Goal: Task Accomplishment & Management: Manage account settings

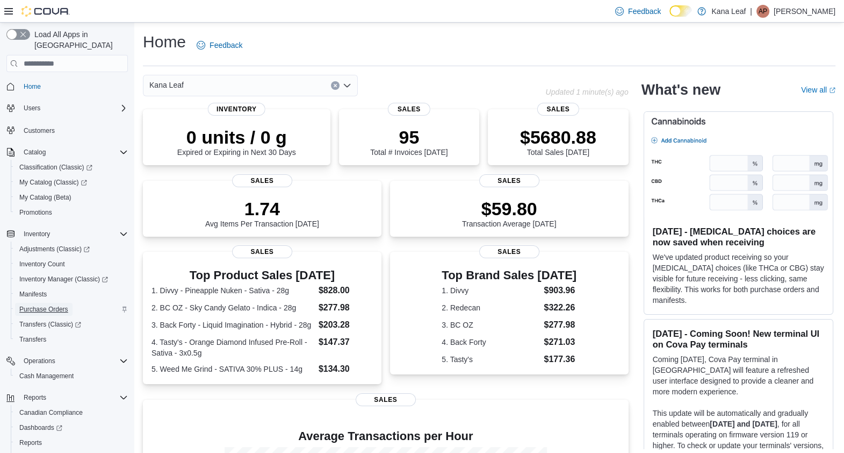
click at [64, 305] on span "Purchase Orders" at bounding box center [43, 309] width 49 height 9
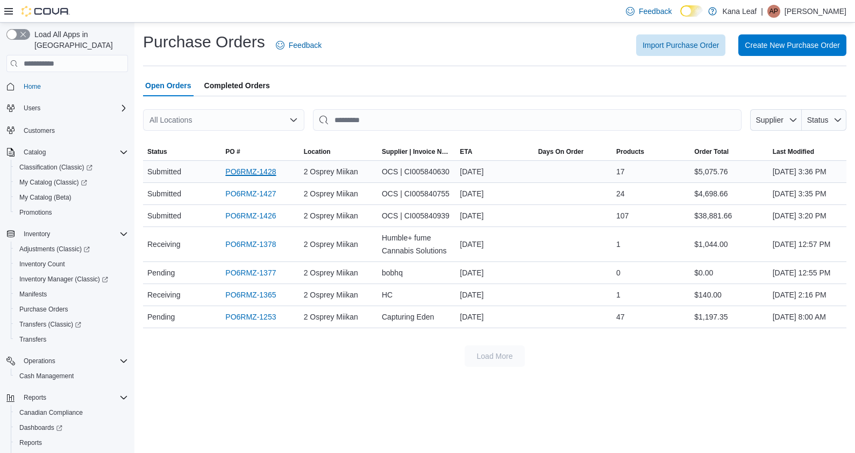
click at [261, 178] on link "PO6RMZ-1428" at bounding box center [250, 171] width 51 height 13
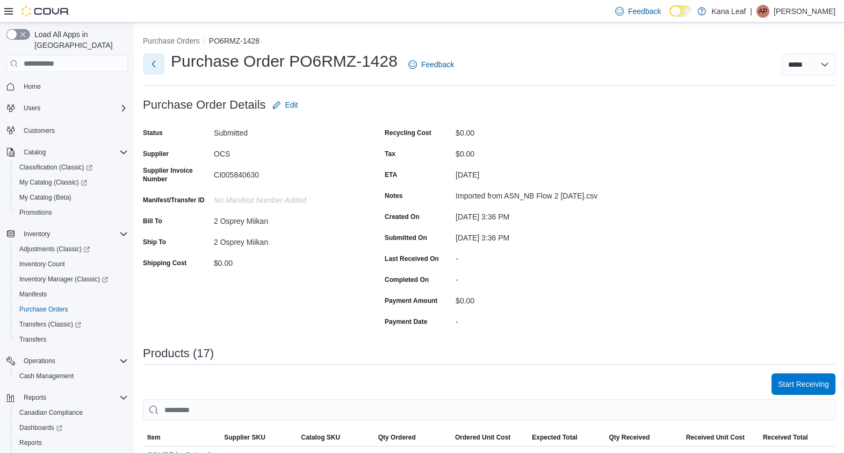
click at [154, 61] on button "Next" at bounding box center [154, 64] width 22 height 22
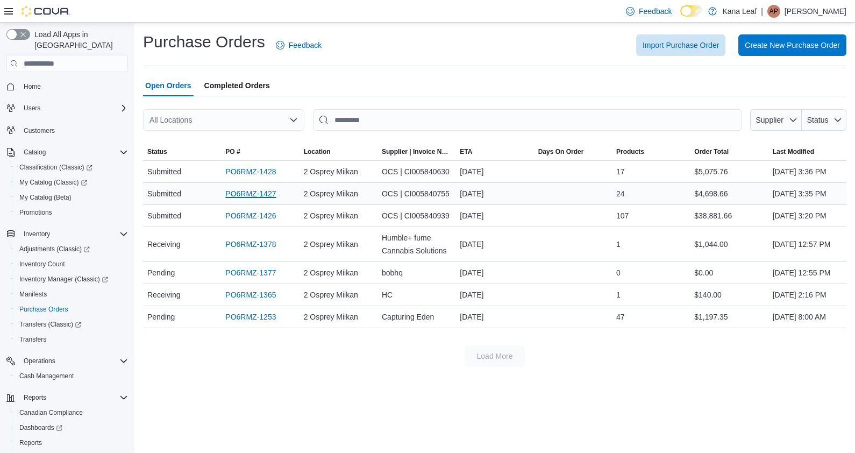
click at [245, 200] on link "PO6RMZ-1427" at bounding box center [250, 193] width 51 height 13
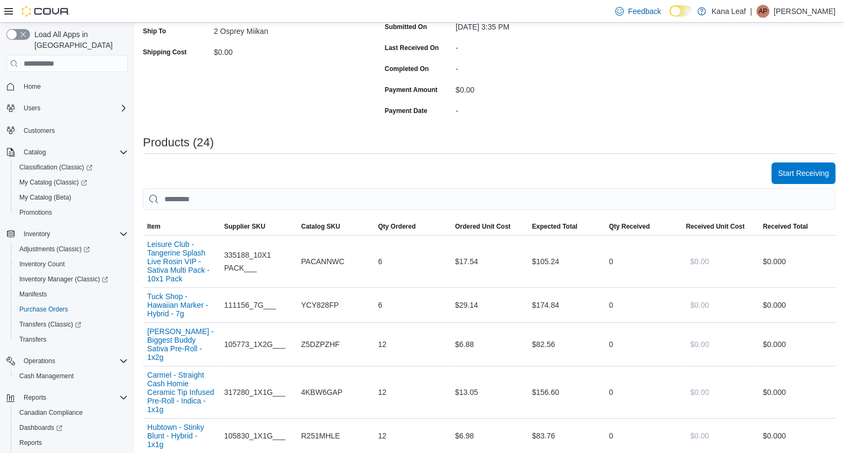
scroll to position [212, 0]
click at [822, 177] on span "Start Receiving" at bounding box center [803, 171] width 51 height 11
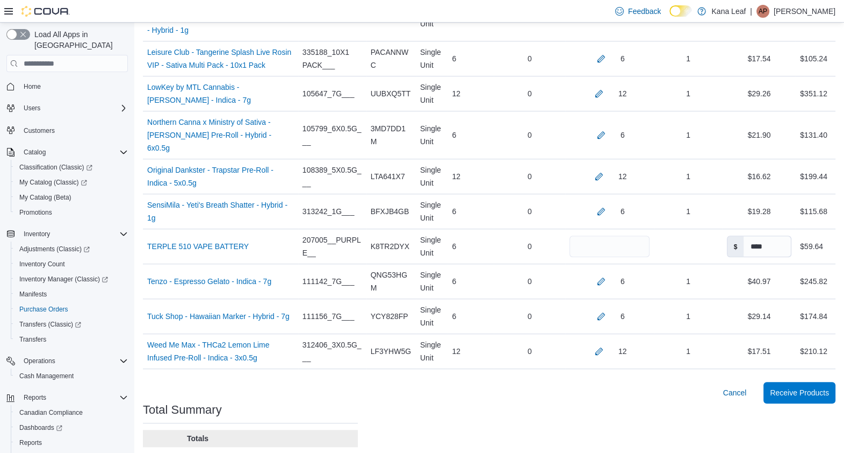
scroll to position [937, 0]
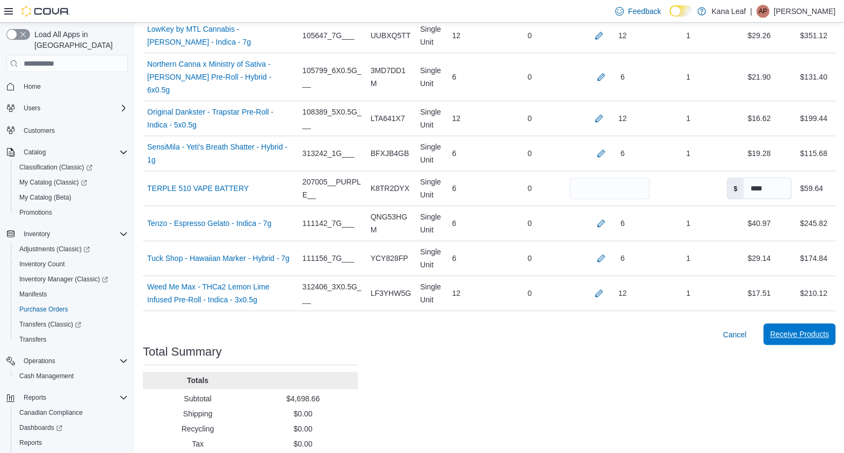
click at [795, 328] on span "Receive Products" at bounding box center [799, 333] width 59 height 11
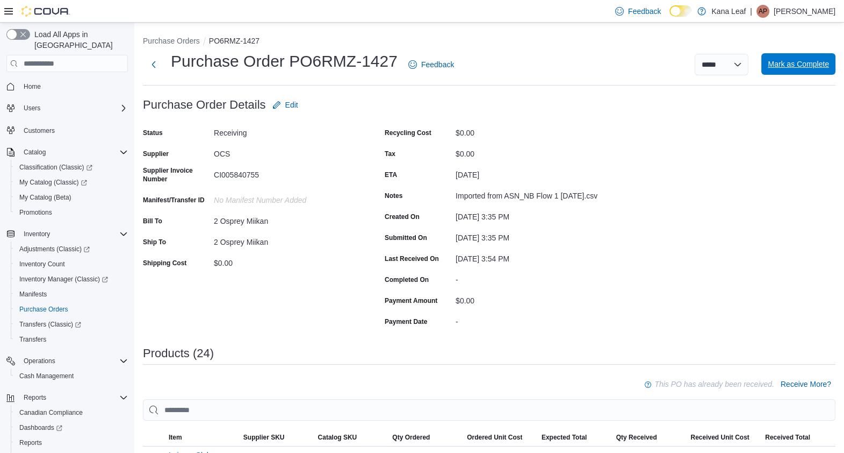
click at [807, 66] on span "Mark as Complete" at bounding box center [798, 64] width 61 height 11
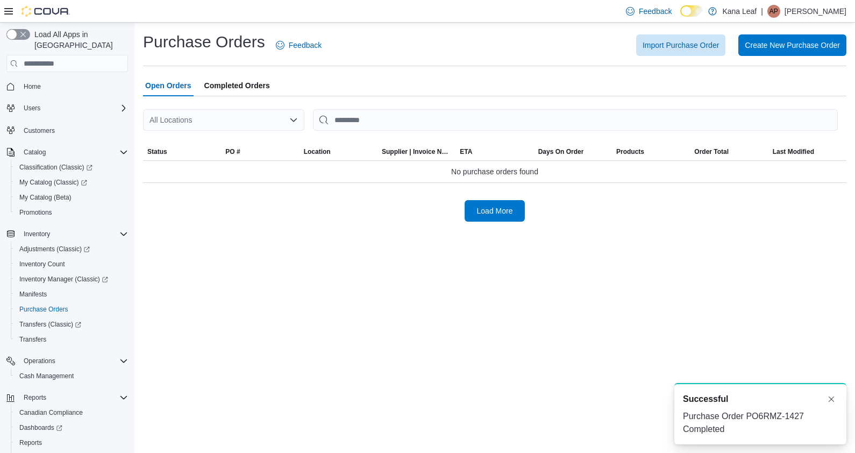
click at [242, 86] on span "Completed Orders" at bounding box center [237, 86] width 66 height 22
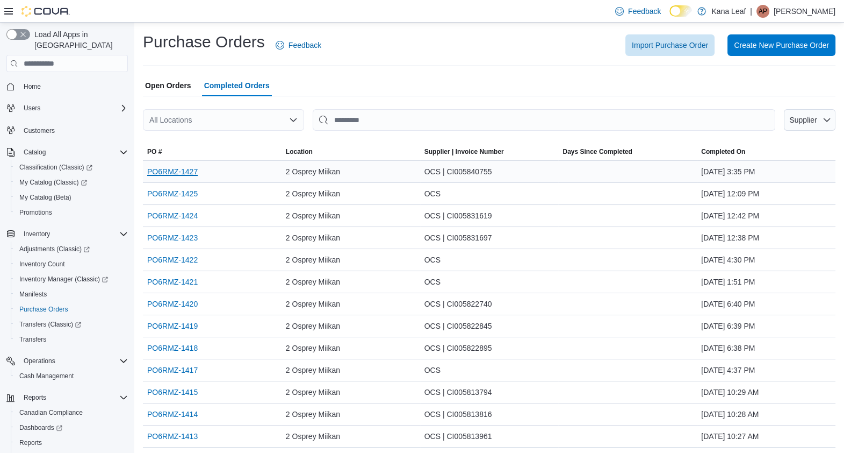
click at [183, 175] on link "PO6RMZ-1427" at bounding box center [172, 171] width 51 height 13
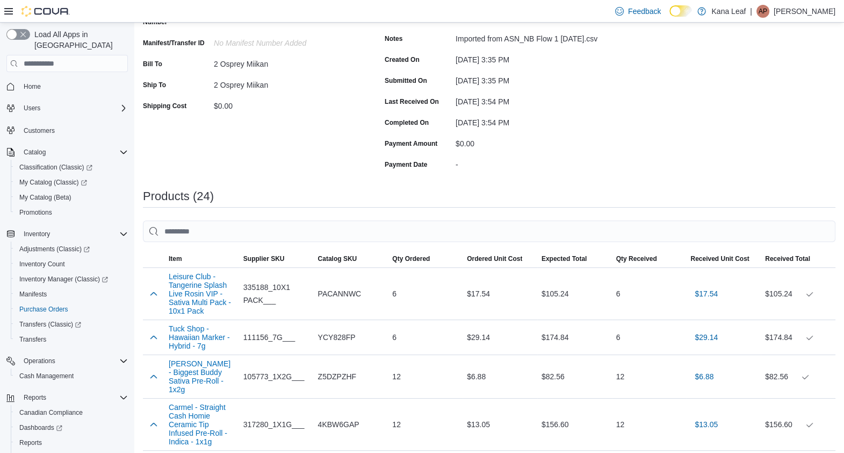
scroll to position [149, 0]
click at [185, 340] on button "Tuck Shop - Hawaiian Marker - Hybrid - 7g" at bounding box center [202, 337] width 66 height 26
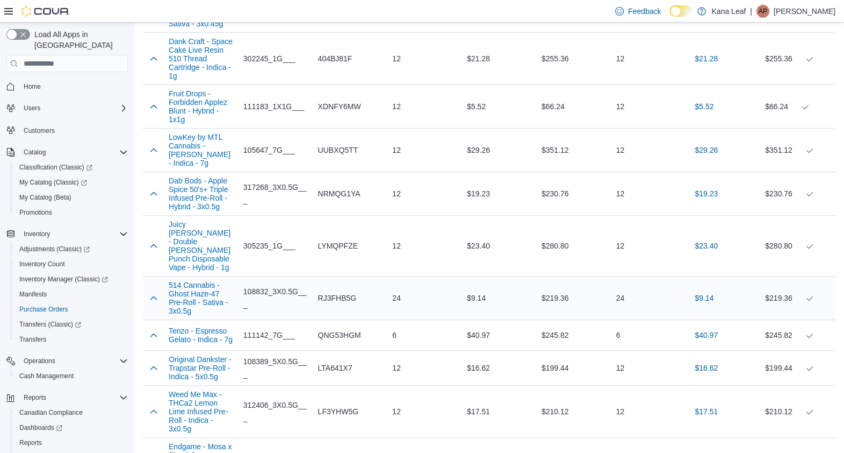
scroll to position [689, 0]
click at [211, 327] on button "Tenzo - Espresso Gelato - Indica - 7g" at bounding box center [202, 333] width 66 height 17
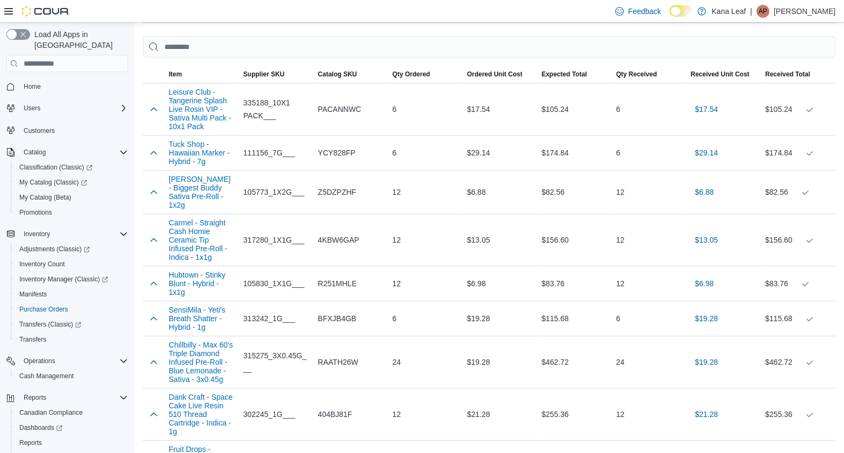
scroll to position [257, 0]
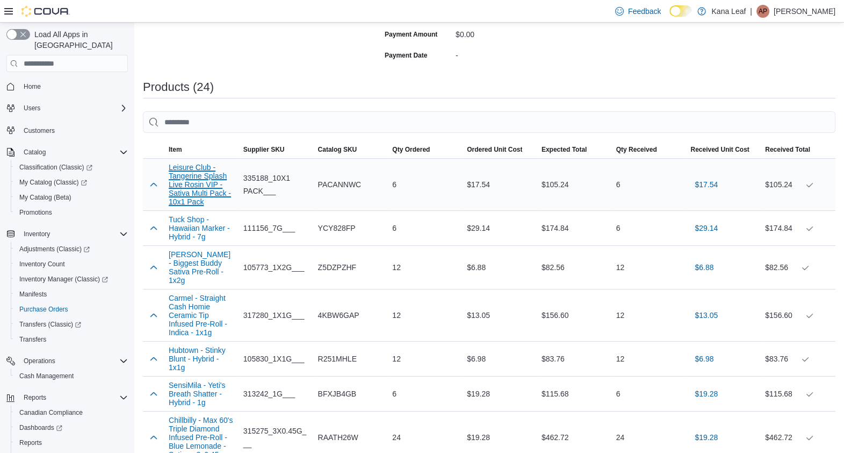
click at [204, 206] on button "Leisure Club - Tangerine Splash Live Rosin VIP - Sativa Multi Pack - 10x1 Pack" at bounding box center [202, 184] width 66 height 43
click at [188, 269] on button "Buddy Blooms - Biggest Buddy Sativa Pre-Roll - 1x2g" at bounding box center [202, 267] width 66 height 34
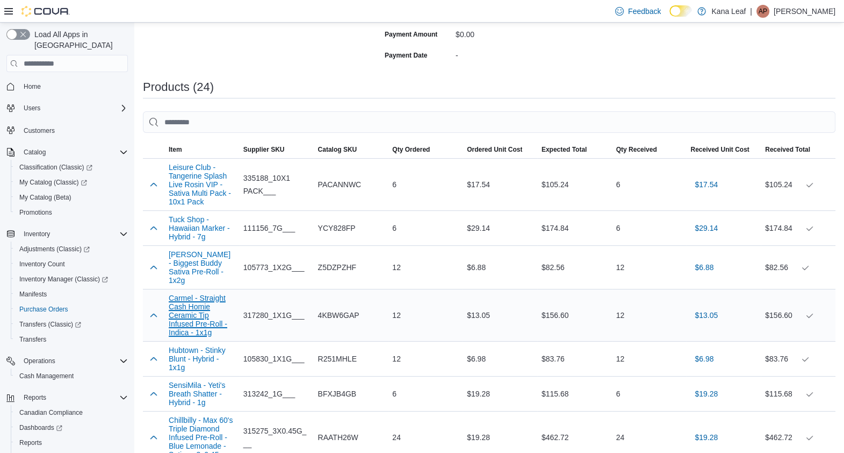
click at [189, 337] on button "Carmel - Straight Cash Homie Ceramic Tip Infused Pre-Roll - Indica - 1x1g" at bounding box center [202, 315] width 66 height 43
click at [197, 371] on button "Hubtown - Stinky Blunt - Hybrid - 1x1g" at bounding box center [202, 359] width 66 height 26
click at [191, 406] on button "SensiMila - Yeti's Breath Shatter - Hybrid - 1g" at bounding box center [202, 394] width 66 height 26
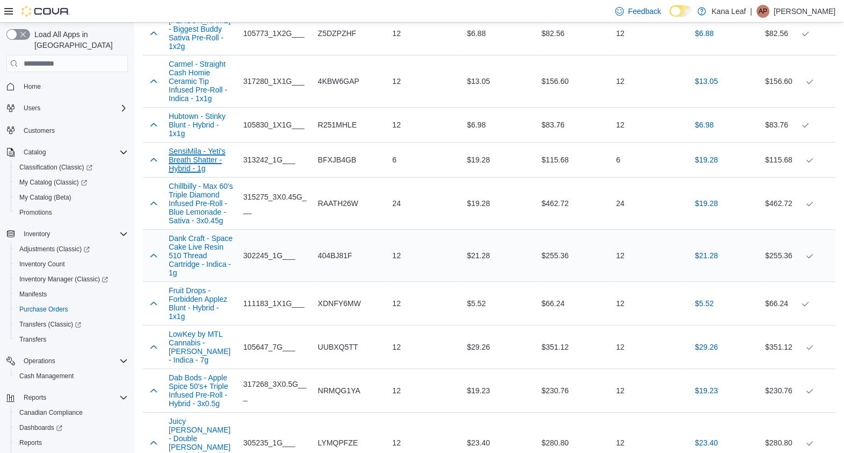
scroll to position [491, 0]
click at [199, 319] on button "Fruit Drops - Forbidden Applez Blunt - Hybrid - 1x1g" at bounding box center [202, 303] width 66 height 34
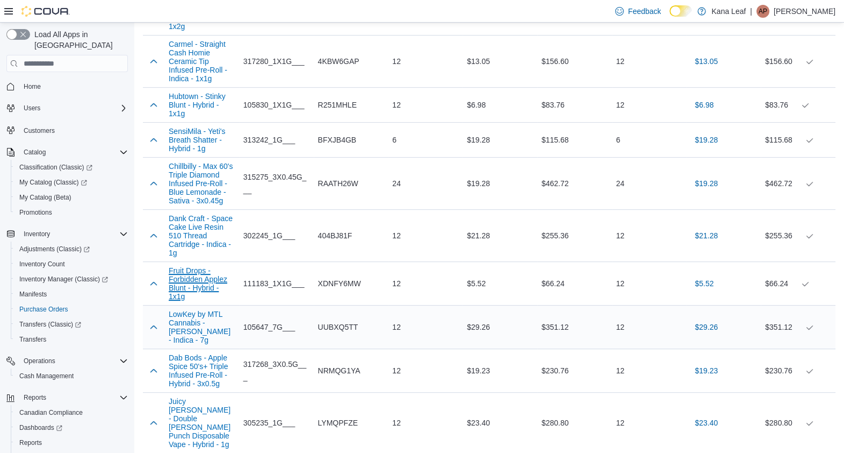
scroll to position [512, 0]
click at [207, 384] on button "Dab Bods - Apple Spice 50's+ Triple Infused Pre-Roll - Hybrid - 3x0.5g" at bounding box center [202, 370] width 66 height 34
click at [199, 425] on button "Juicy Hoots - Double Berry Punch Disposable Vape - Hybrid - 1g" at bounding box center [202, 422] width 66 height 52
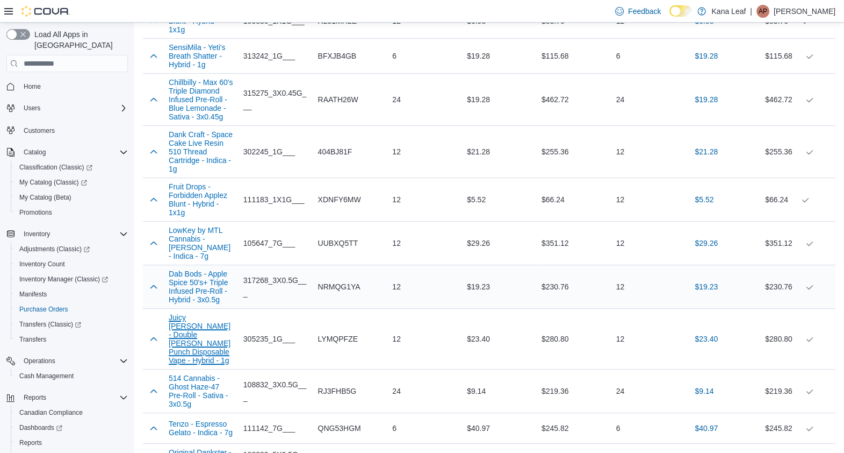
scroll to position [596, 0]
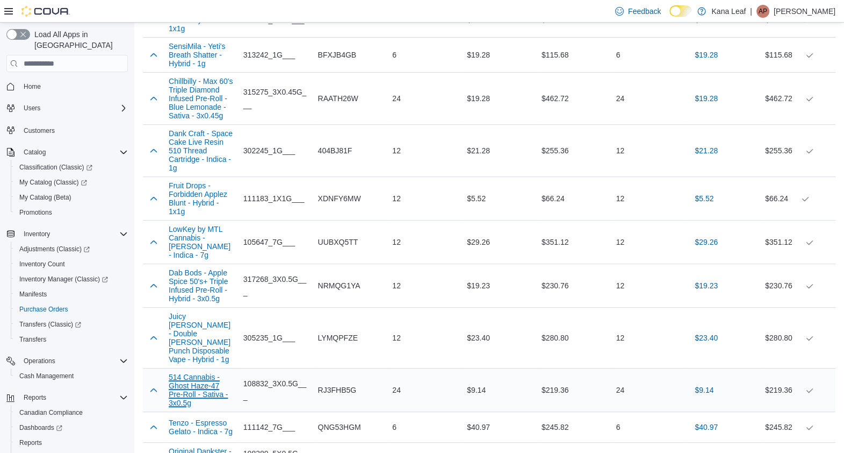
click at [193, 374] on button "514 Cannabis - Ghost Haze-47 Pre-Roll - Sativa - 3x0.5g" at bounding box center [202, 390] width 66 height 34
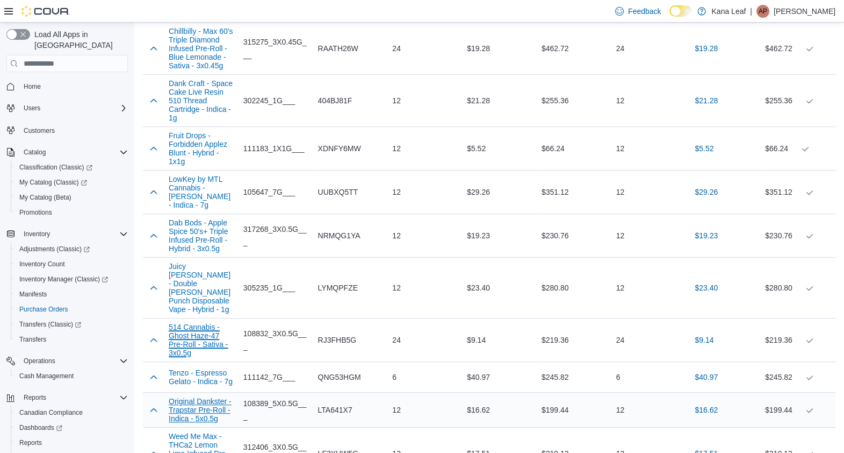
scroll to position [647, 0]
click at [199, 411] on button "Original Dankster - Trapstar Pre-Roll - Indica - 5x0.5g" at bounding box center [202, 409] width 66 height 26
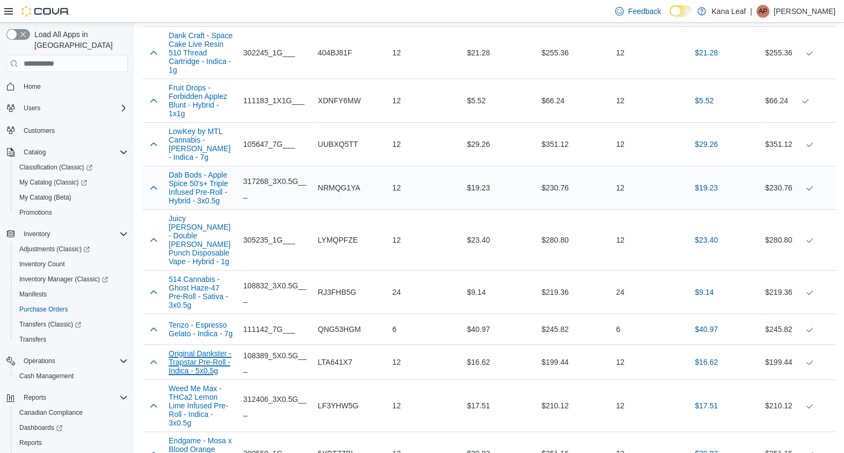
scroll to position [696, 0]
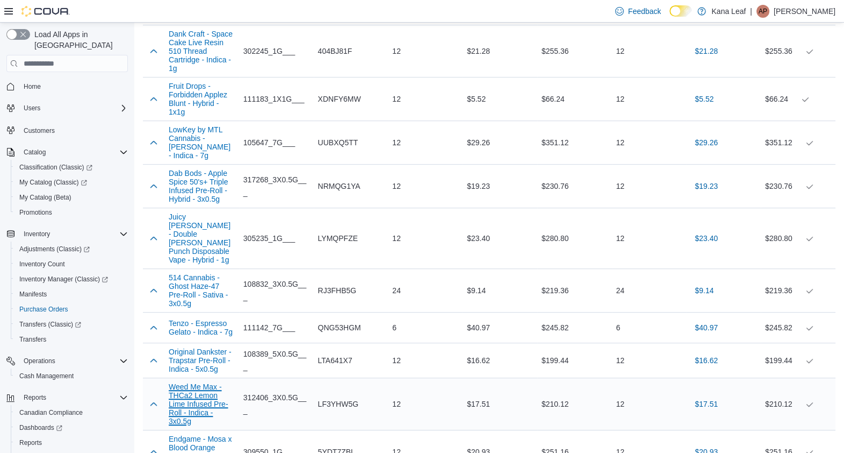
click at [197, 395] on button "Weed Me Max - THCa2 Lemon Lime Infused Pre-Roll - Indica - 3x0.5g" at bounding box center [202, 403] width 66 height 43
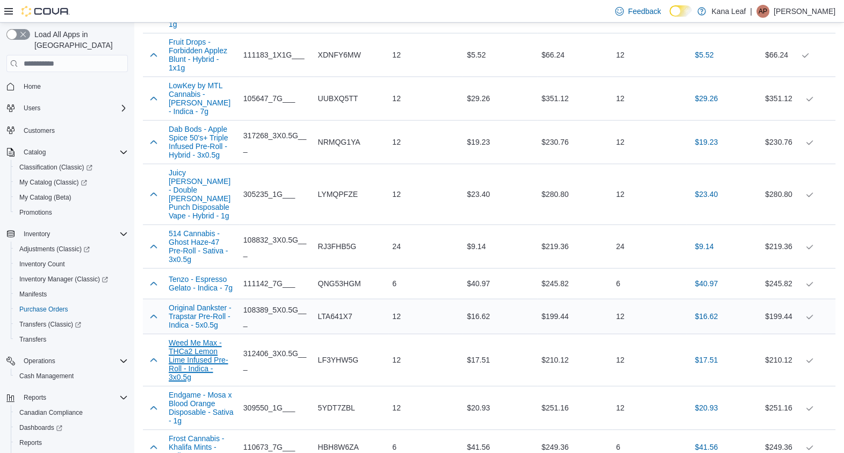
scroll to position [742, 0]
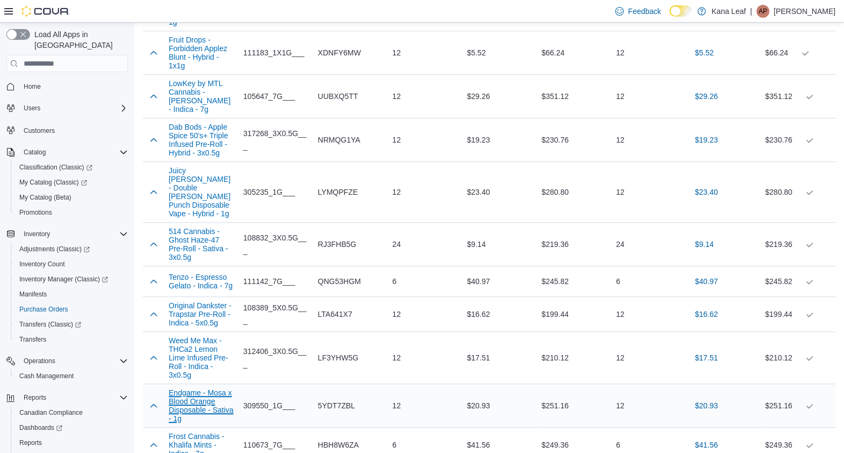
click at [214, 393] on button "Endgame - Mosa x Blood Orange Disposable - Sativa - 1g" at bounding box center [202, 405] width 66 height 34
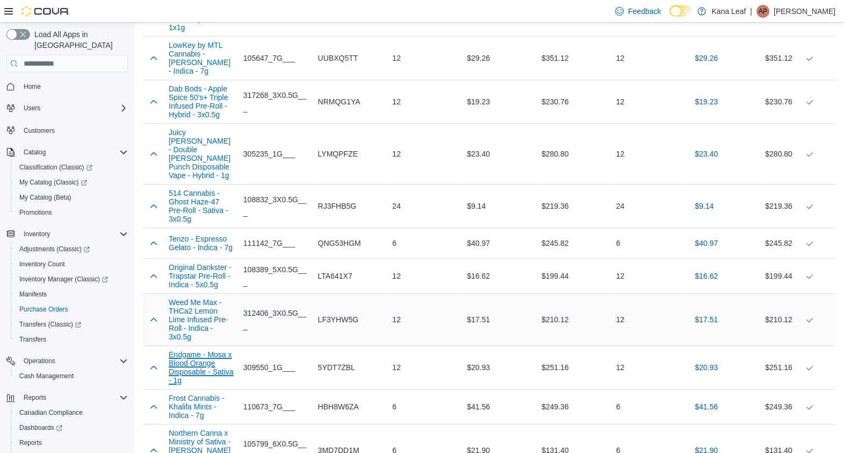
scroll to position [781, 0]
click at [194, 409] on button "Frost Cannabis - Khalifa Mints - Indica - 7g" at bounding box center [202, 406] width 66 height 26
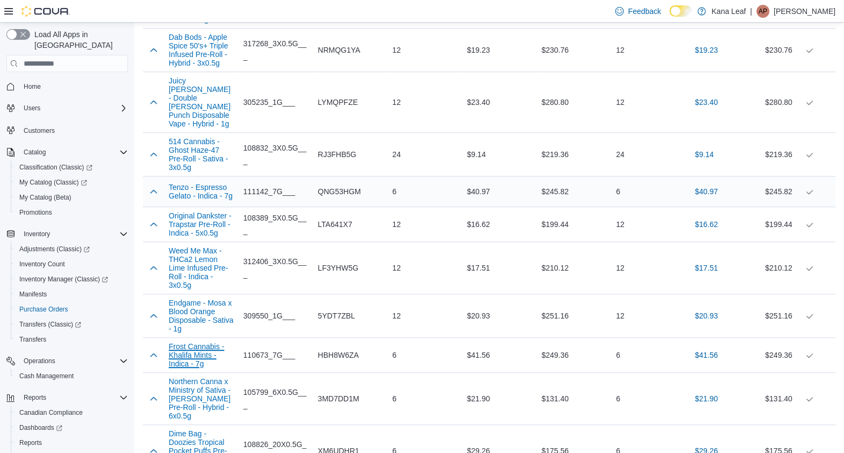
scroll to position [844, 0]
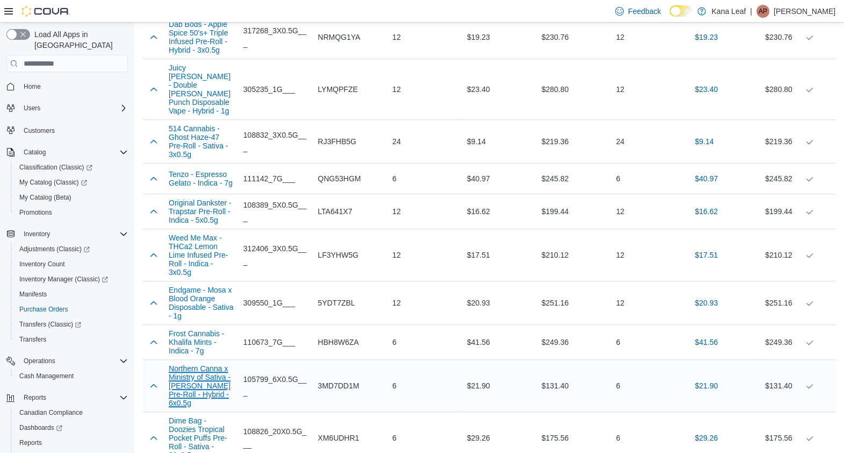
click at [195, 376] on button "Northern Canna x Ministry of Sativa - Yin Yang Pre-Roll - Hybrid - 6x0.5g" at bounding box center [202, 385] width 66 height 43
click at [208, 421] on button "Dime Bag - Doozies Tropical Pocket Puffs Pre-Roll - Sativa - 20x0.5g" at bounding box center [202, 437] width 66 height 43
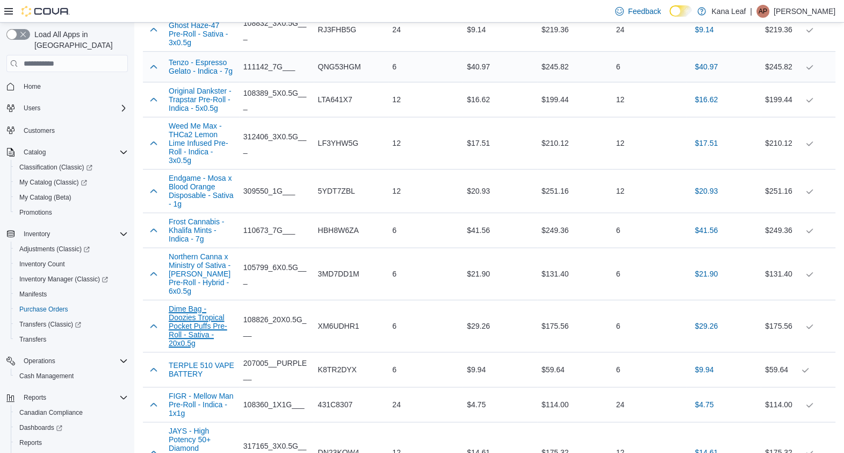
scroll to position [959, 0]
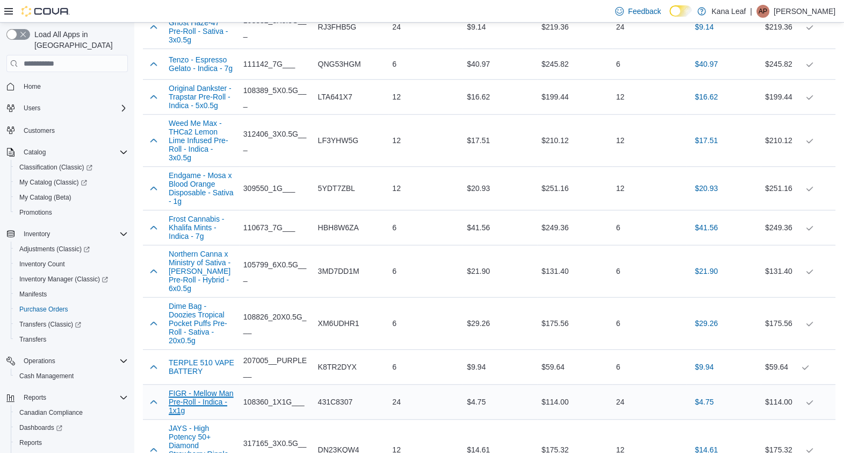
click at [200, 392] on button "FIGR - Mellow Man Pre-Roll - Indica - 1x1g" at bounding box center [202, 402] width 66 height 26
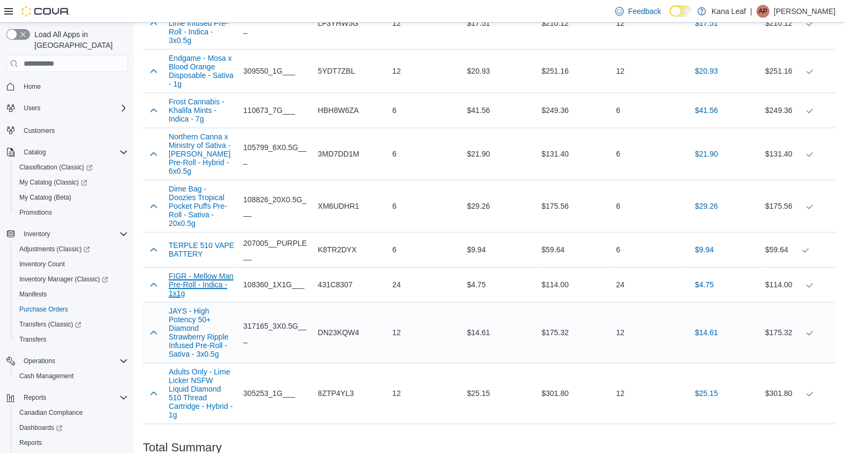
scroll to position [1077, 0]
click at [206, 369] on button "Adults Only - Lime Licker NSFW Liquid Diamond 510 Thread Cartridge - Hybrid - 1g" at bounding box center [202, 392] width 66 height 52
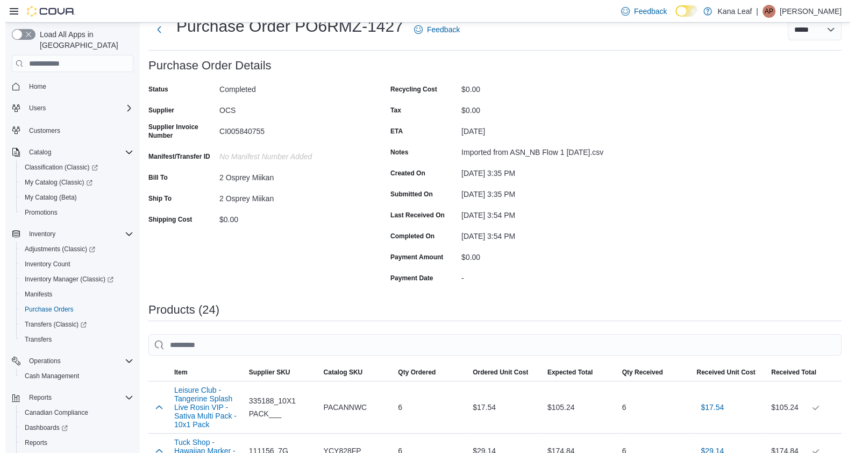
scroll to position [0, 0]
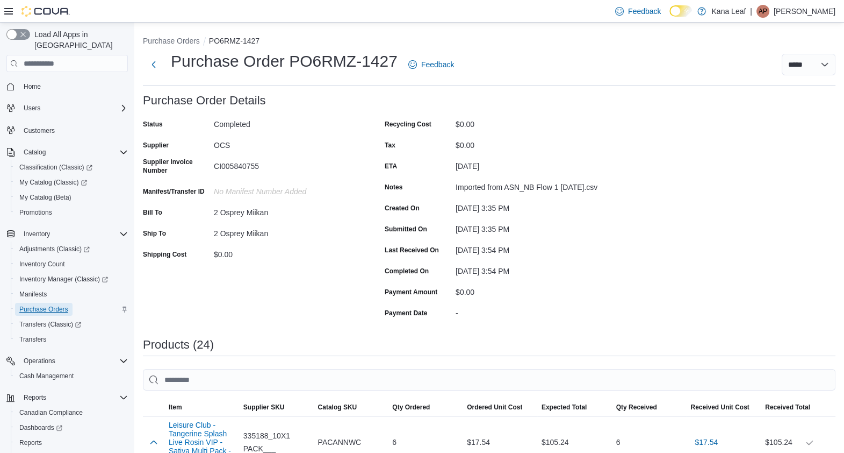
click at [46, 305] on span "Purchase Orders" at bounding box center [43, 309] width 49 height 9
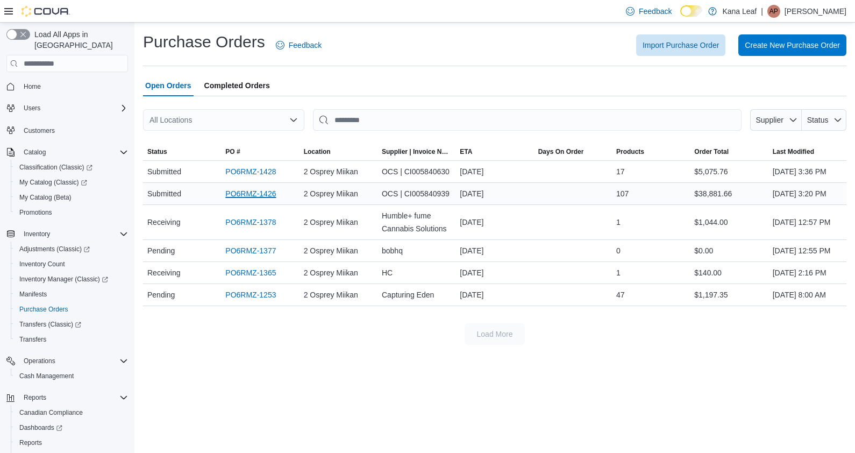
click at [254, 200] on link "PO6RMZ-1426" at bounding box center [250, 193] width 51 height 13
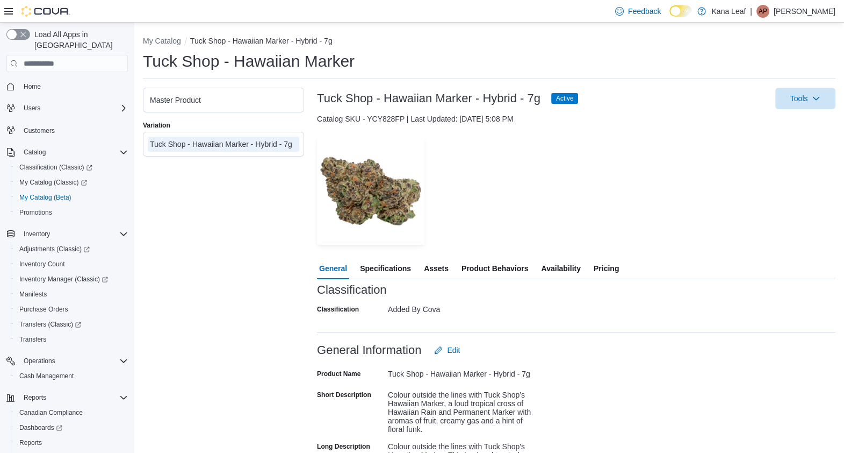
click at [172, 96] on div "Master Product" at bounding box center [223, 100] width 147 height 11
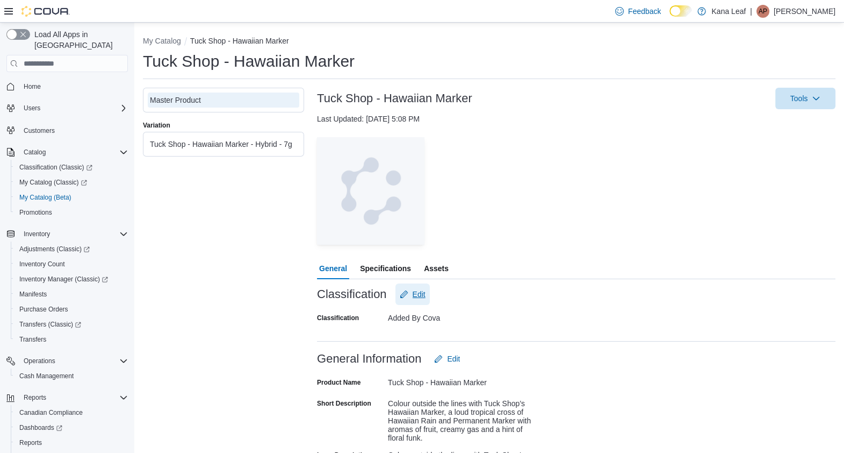
click at [420, 291] on span "Edit" at bounding box center [419, 294] width 13 height 11
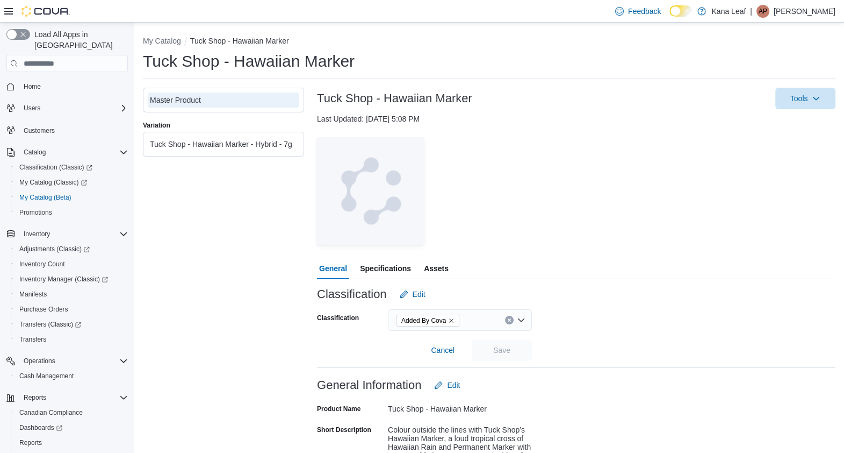
click at [454, 320] on icon "Remove Added By Cova from selection in this group" at bounding box center [451, 320] width 6 height 6
click at [439, 319] on div "Search" at bounding box center [460, 320] width 144 height 22
type input "*"
type input "**"
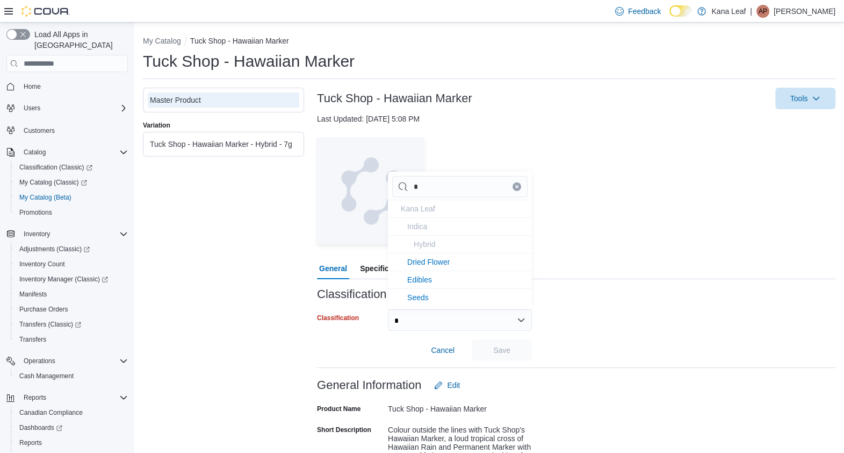
type input "**"
type input "***"
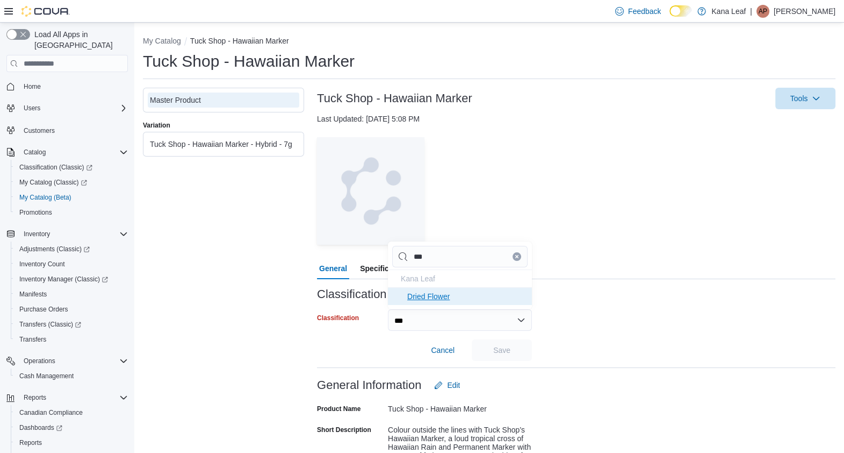
type input "***"
click at [432, 298] on span "Dried Flower" at bounding box center [428, 296] width 42 height 9
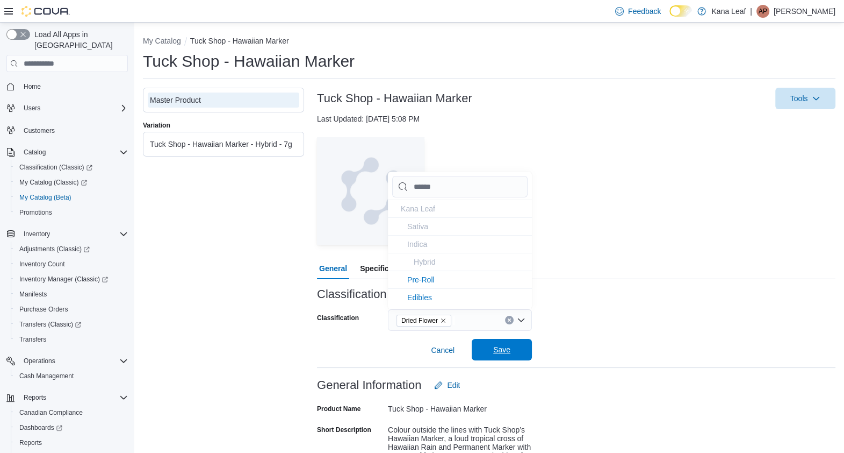
click at [498, 343] on span "Save" at bounding box center [501, 350] width 47 height 22
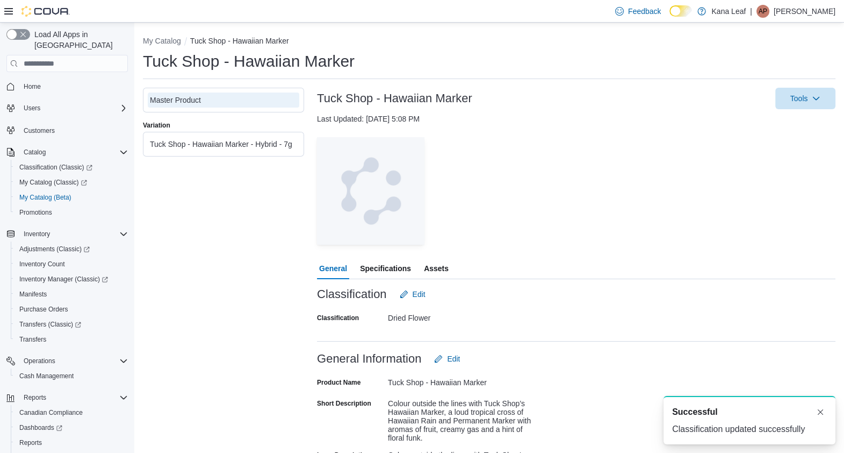
click at [224, 141] on div "Tuck Shop - Hawaiian Marker - Hybrid - 7g" at bounding box center [223, 144] width 147 height 11
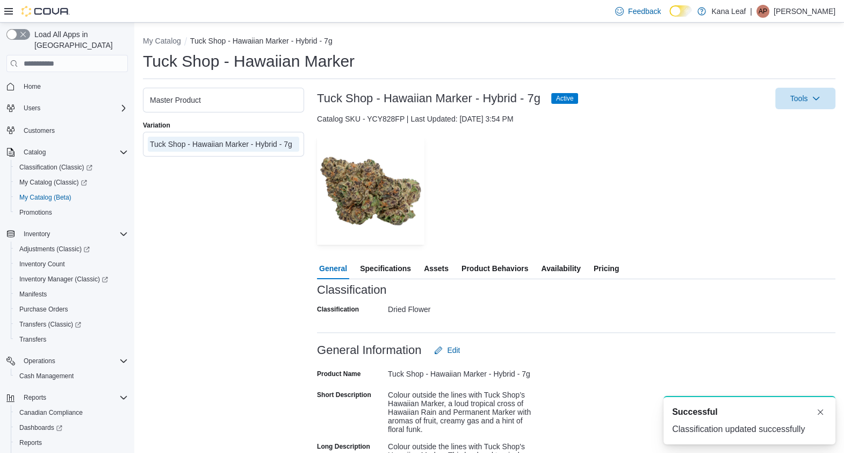
click at [611, 270] on span "Pricing" at bounding box center [606, 268] width 25 height 22
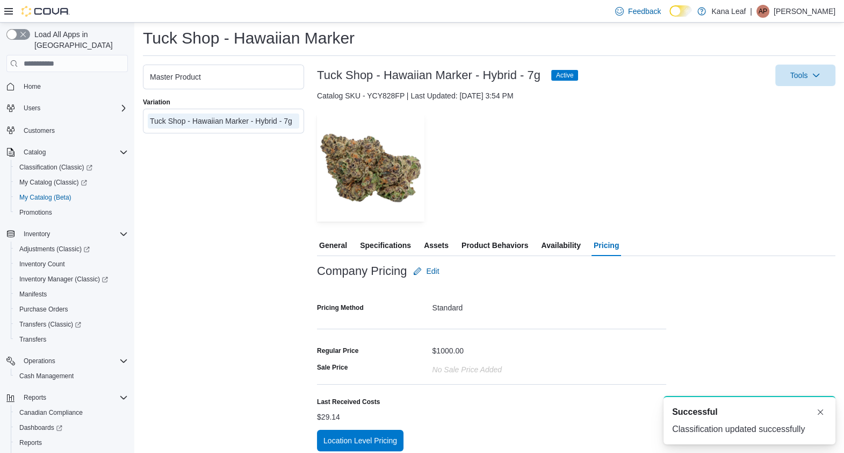
scroll to position [30, 0]
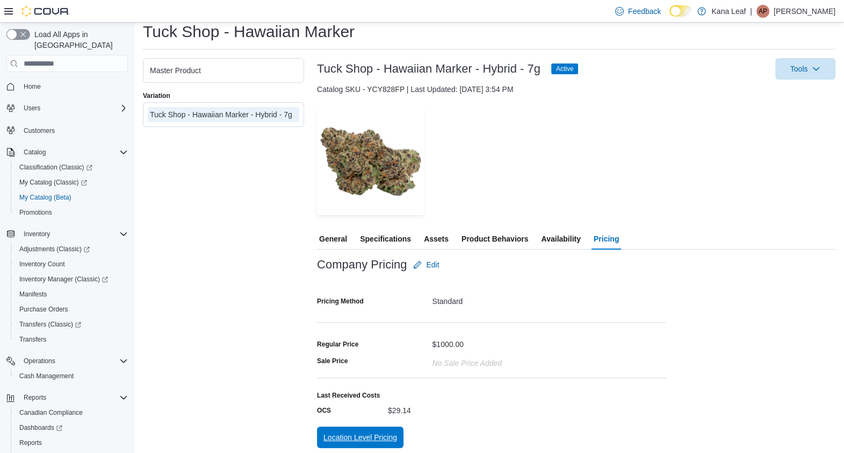
click at [360, 433] on span "Location Level Pricing" at bounding box center [361, 437] width 74 height 11
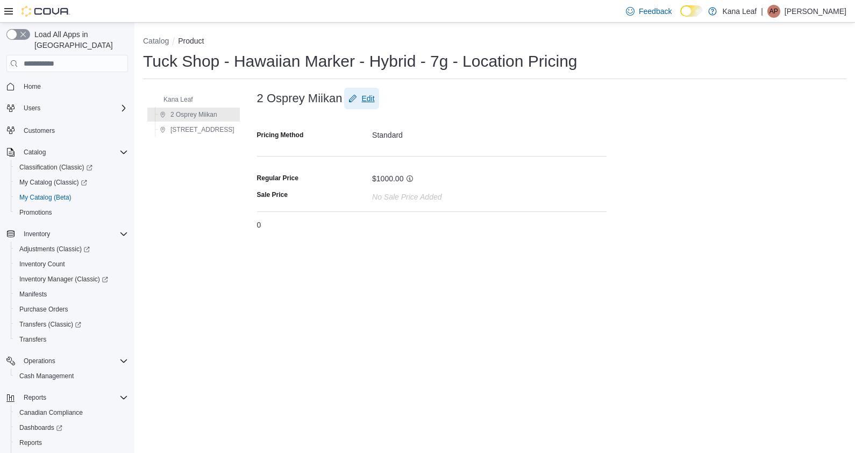
click at [361, 97] on span "Edit" at bounding box center [367, 98] width 13 height 11
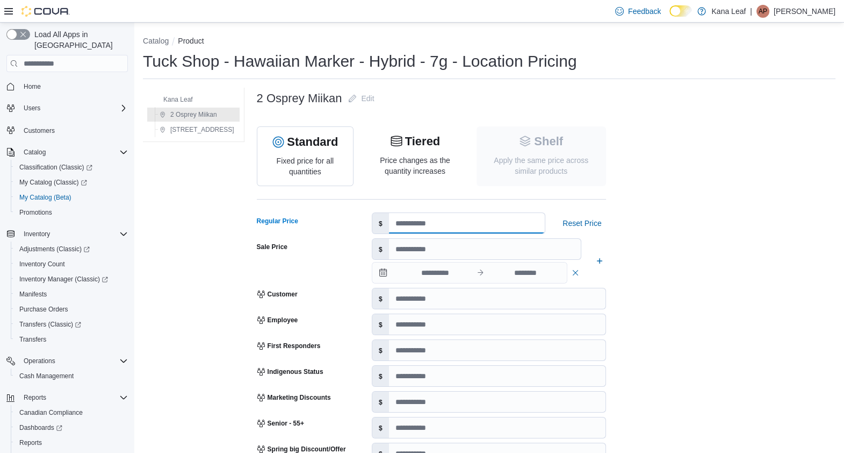
click at [398, 223] on input "number" at bounding box center [467, 223] width 156 height 20
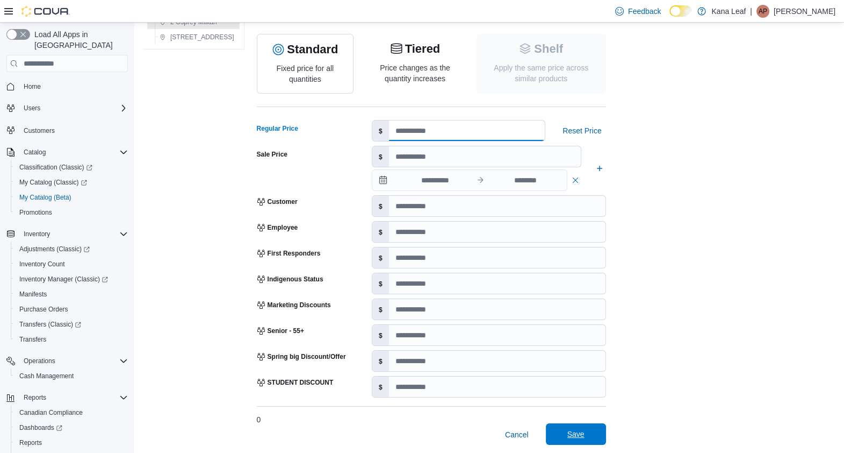
type input "*****"
click at [568, 436] on span "Save" at bounding box center [576, 433] width 17 height 11
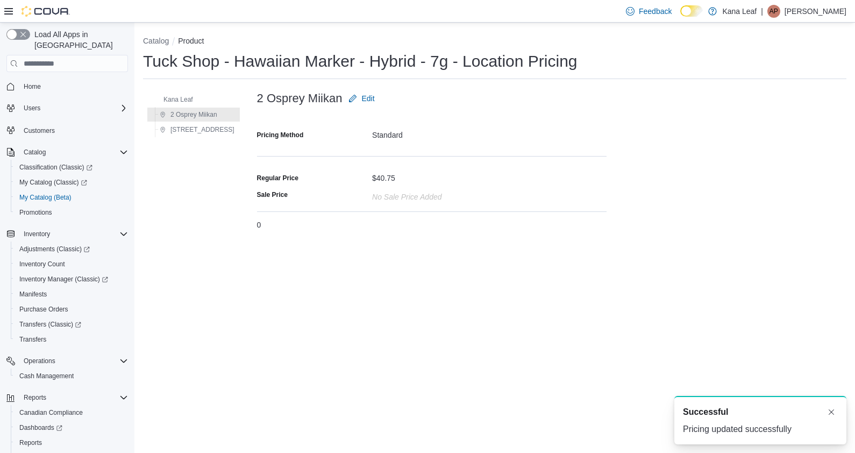
scroll to position [0, 0]
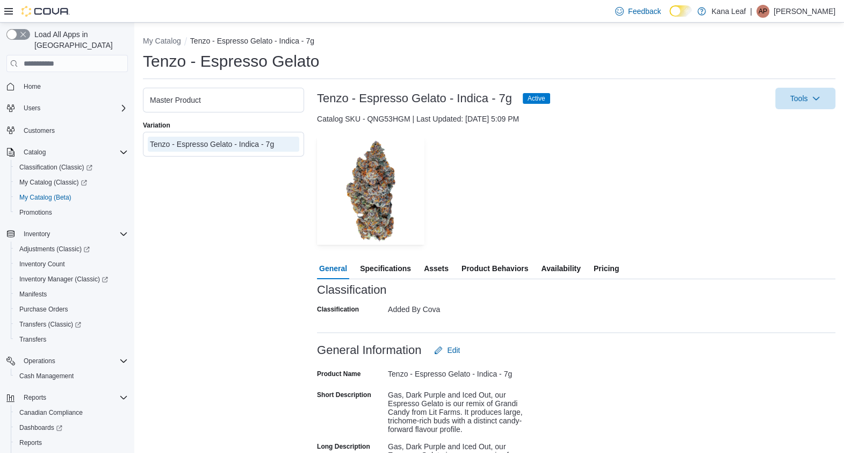
click at [269, 94] on div "Master Product" at bounding box center [224, 99] width 152 height 15
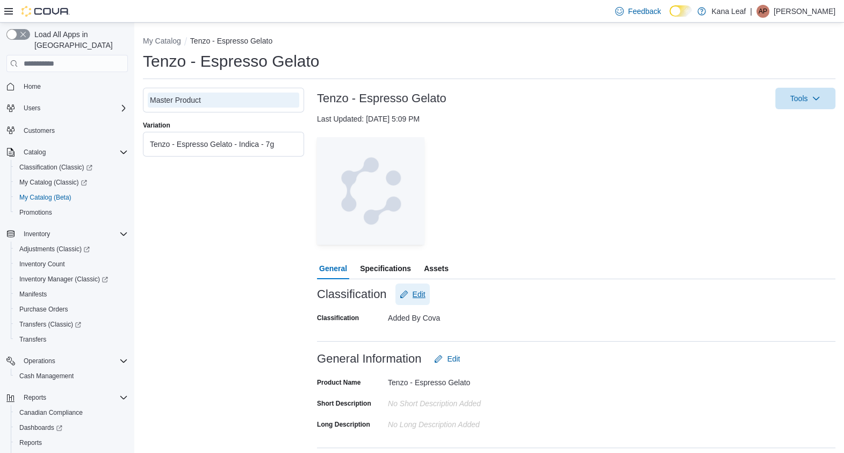
click at [418, 295] on span "Edit" at bounding box center [419, 294] width 13 height 11
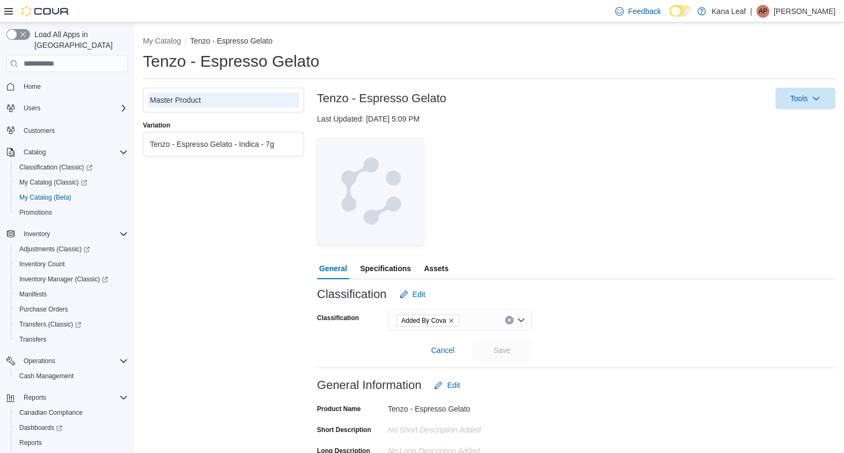
click at [451, 320] on icon "Remove Added By Cova from selection in this group" at bounding box center [451, 320] width 6 height 6
click at [439, 320] on div "Search" at bounding box center [460, 320] width 144 height 22
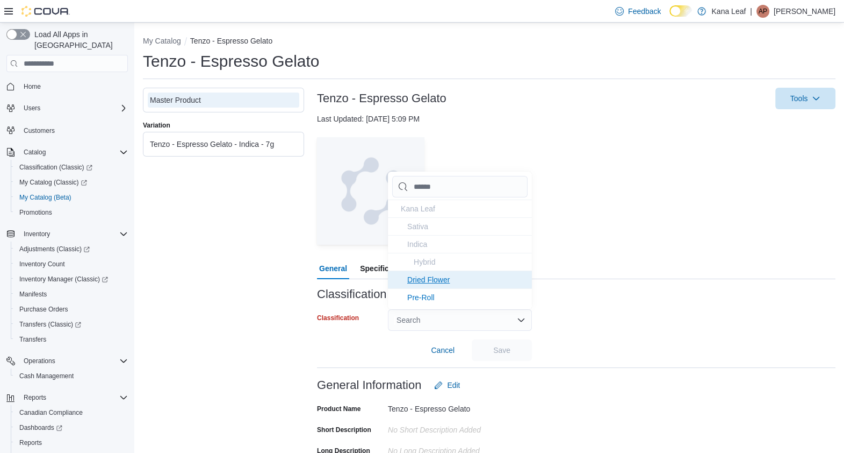
click at [433, 277] on span "Dried Flower" at bounding box center [428, 279] width 42 height 9
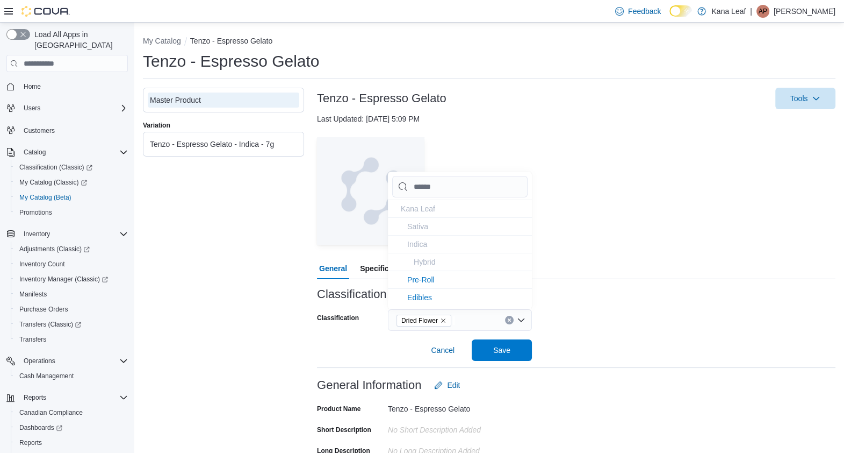
click at [598, 300] on div "Classification Edit" at bounding box center [576, 294] width 519 height 22
click at [506, 348] on span "Save" at bounding box center [501, 349] width 17 height 11
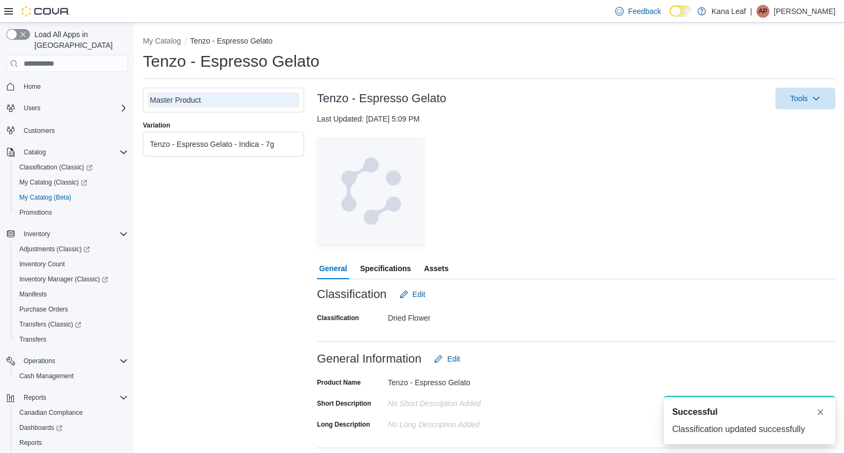
click at [218, 151] on div "Tenzo - Espresso Gelato - Indica - 7g" at bounding box center [224, 144] width 152 height 15
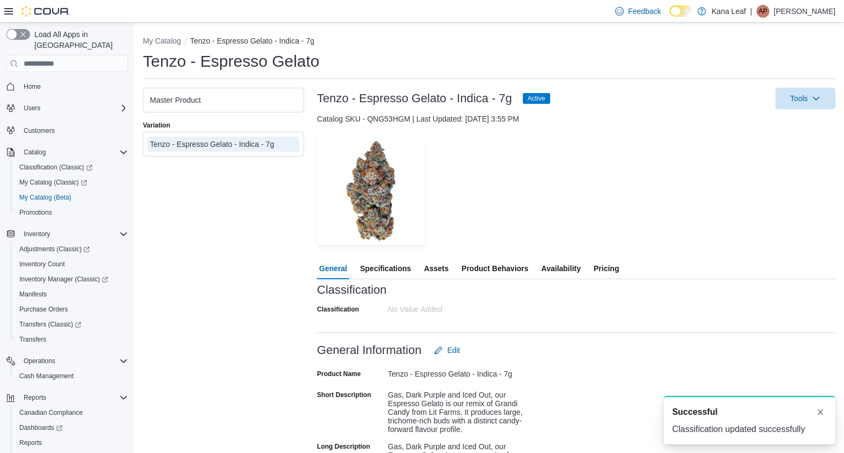
scroll to position [145, 0]
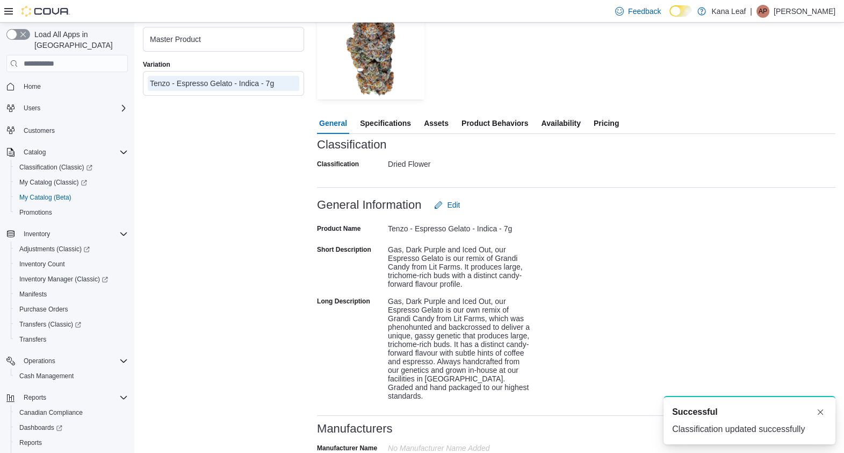
click at [619, 121] on button "Pricing" at bounding box center [607, 123] width 30 height 22
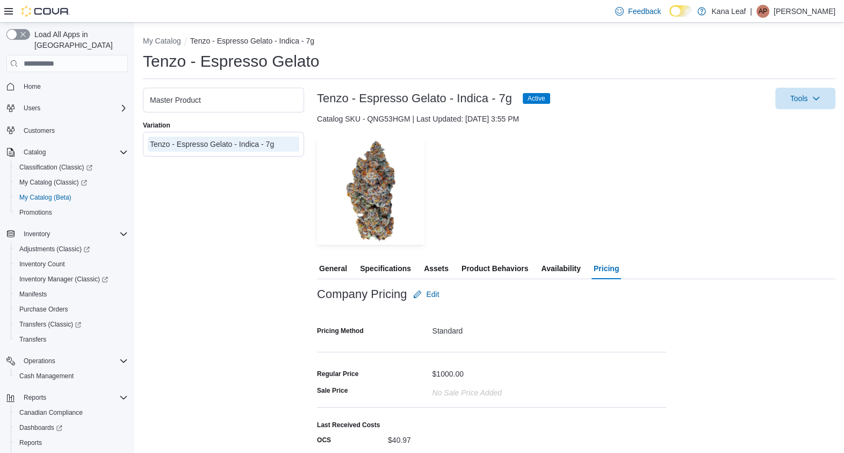
scroll to position [33, 0]
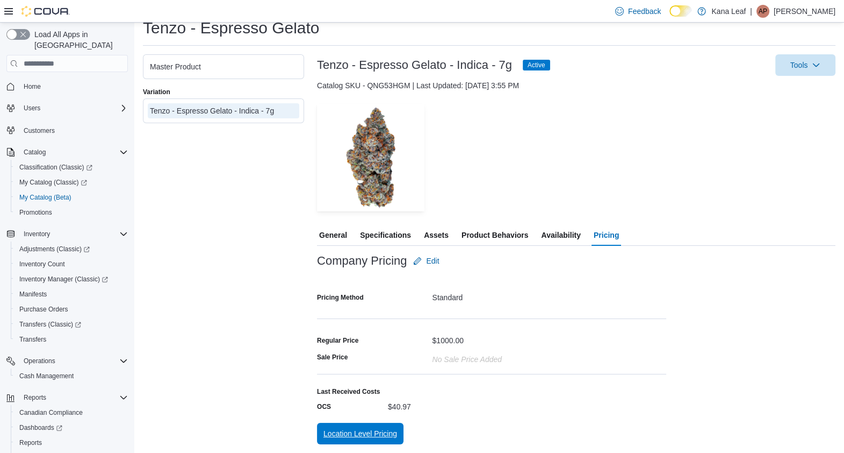
click at [358, 433] on span "Location Level Pricing" at bounding box center [361, 433] width 74 height 11
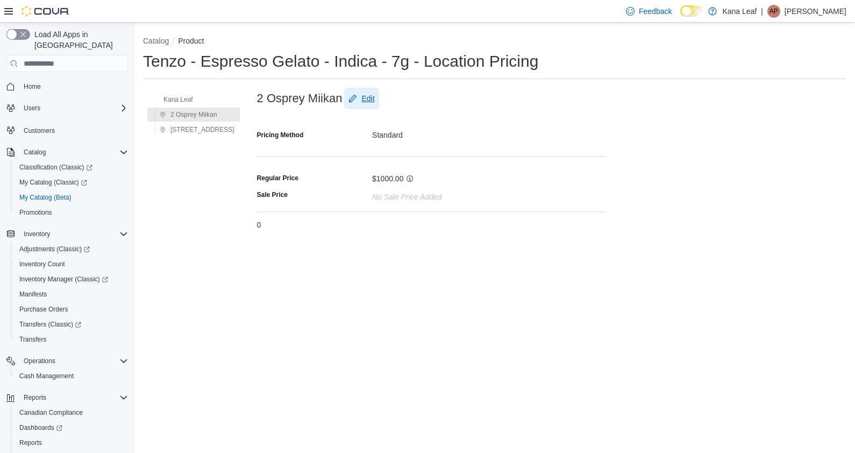
click at [363, 102] on button "Edit" at bounding box center [361, 99] width 34 height 22
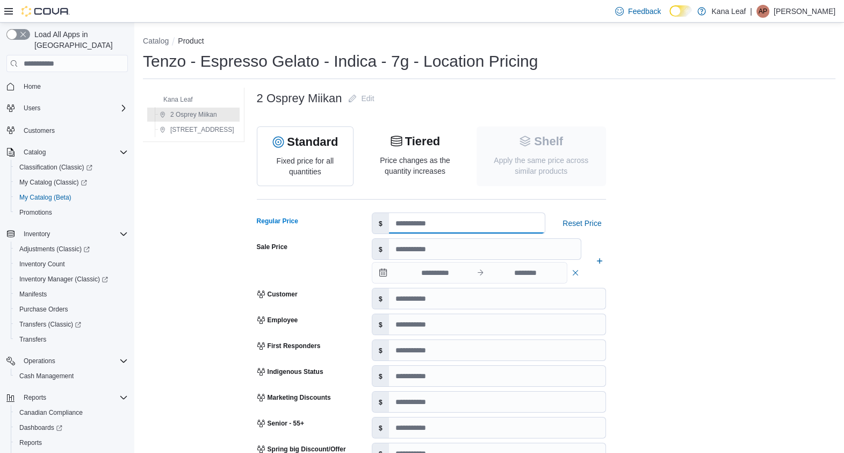
click at [413, 217] on input "number" at bounding box center [467, 223] width 156 height 20
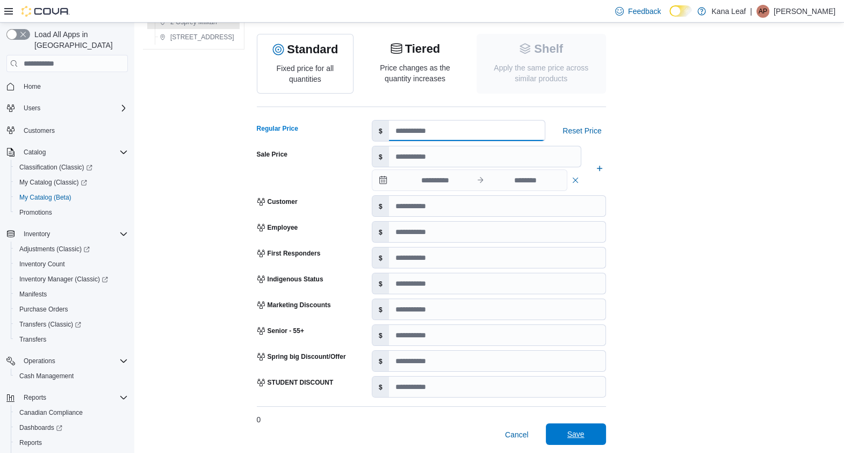
type input "*****"
click at [583, 423] on span "Save" at bounding box center [576, 434] width 47 height 22
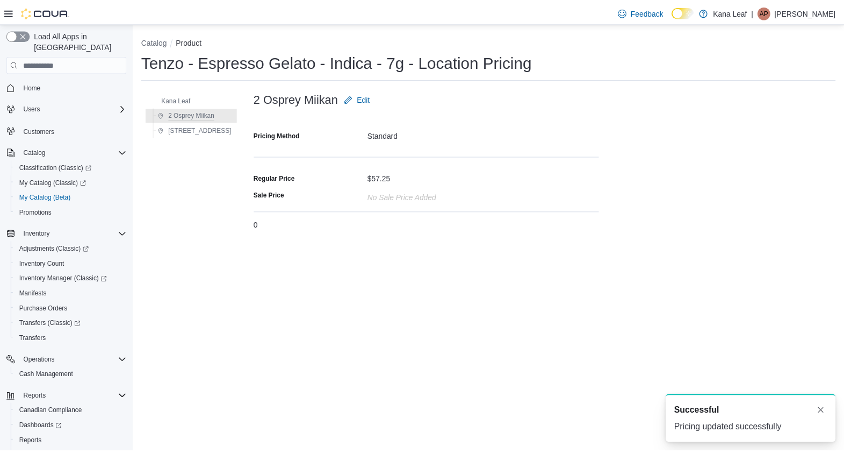
scroll to position [0, 0]
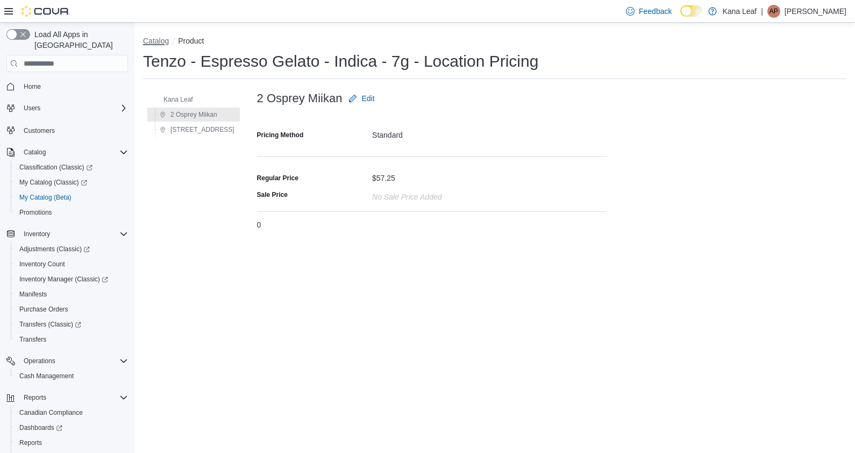
click at [156, 38] on button "Catalog" at bounding box center [156, 41] width 26 height 9
select select "**********"
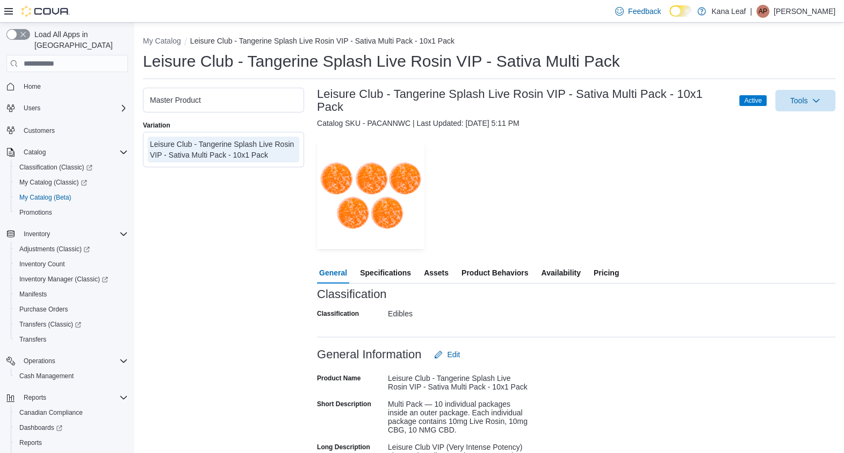
click at [256, 99] on div "Master Product" at bounding box center [223, 100] width 147 height 11
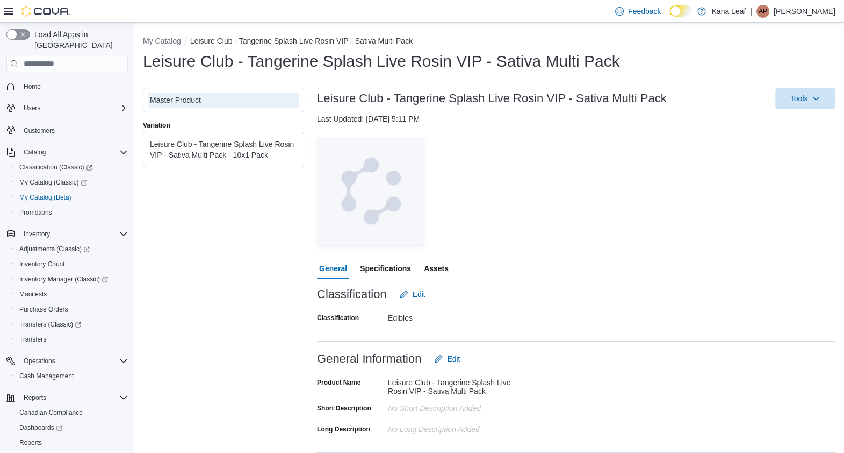
click at [226, 151] on div "Leisure Club - Tangerine Splash Live Rosin VIP - Sativa Multi Pack - 10x1 Pack" at bounding box center [223, 150] width 147 height 22
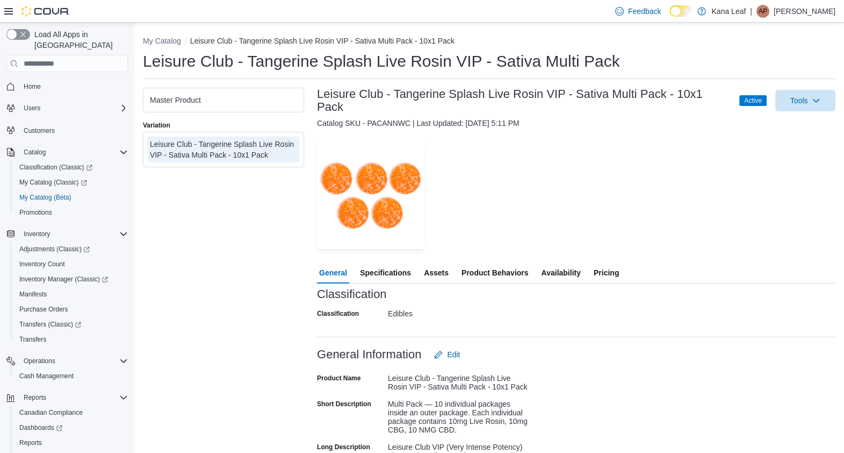
click at [613, 264] on span "Pricing" at bounding box center [606, 273] width 25 height 22
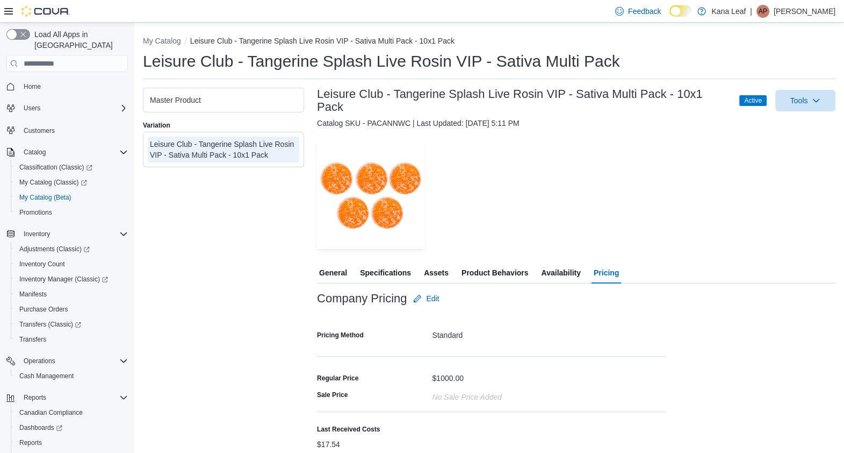
scroll to position [30, 0]
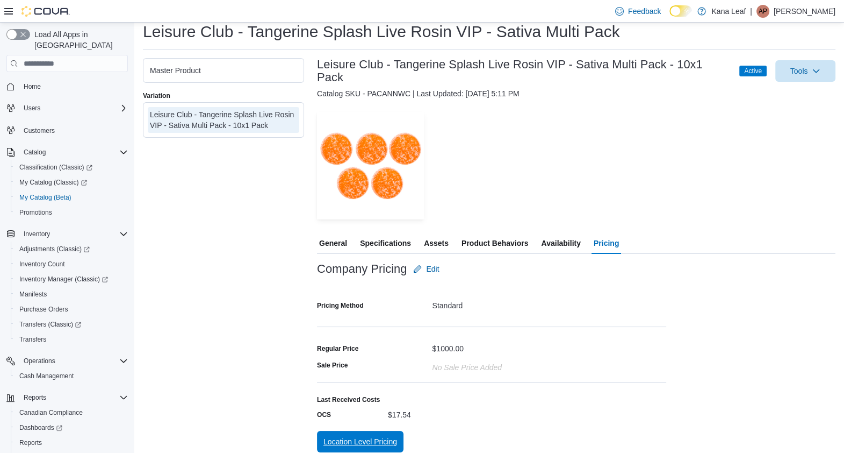
click at [356, 431] on span "Location Level Pricing" at bounding box center [361, 442] width 74 height 22
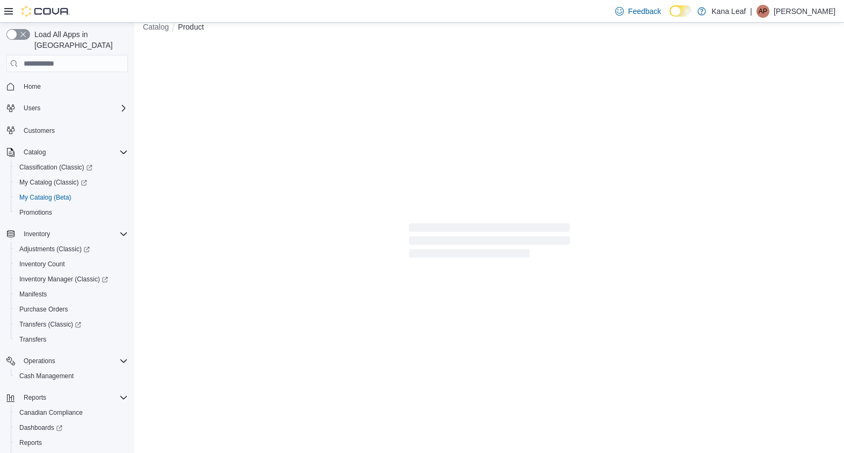
scroll to position [13, 0]
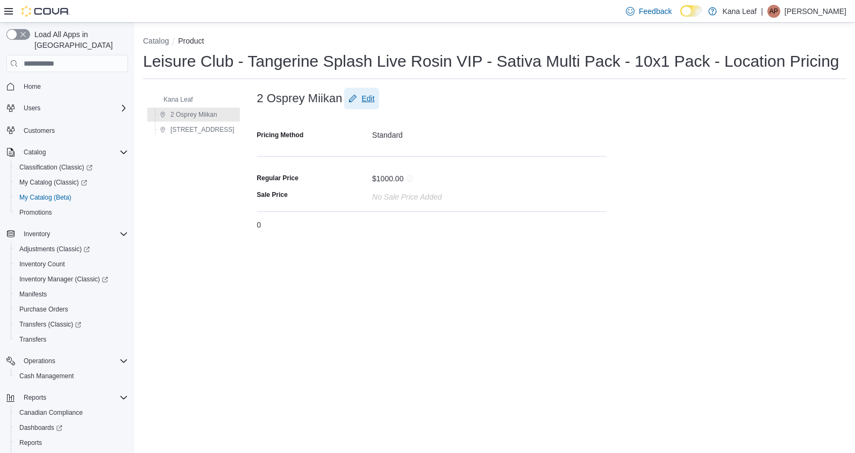
click at [348, 91] on span "Edit" at bounding box center [361, 99] width 26 height 22
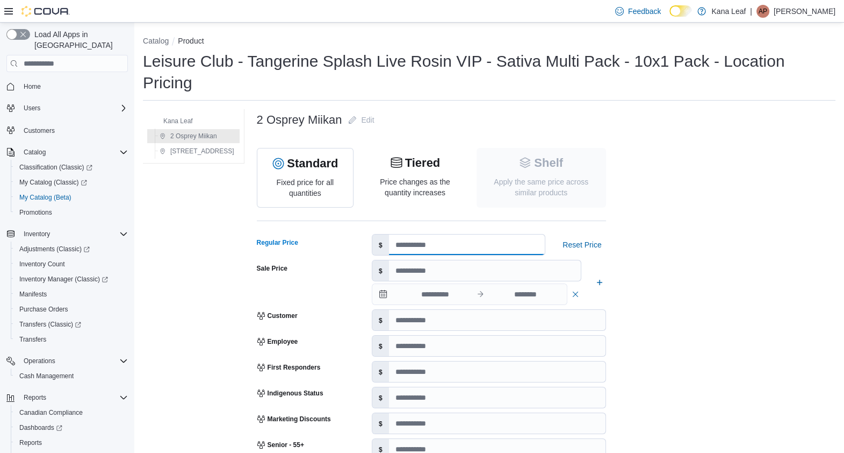
click at [411, 234] on input "number" at bounding box center [467, 244] width 156 height 20
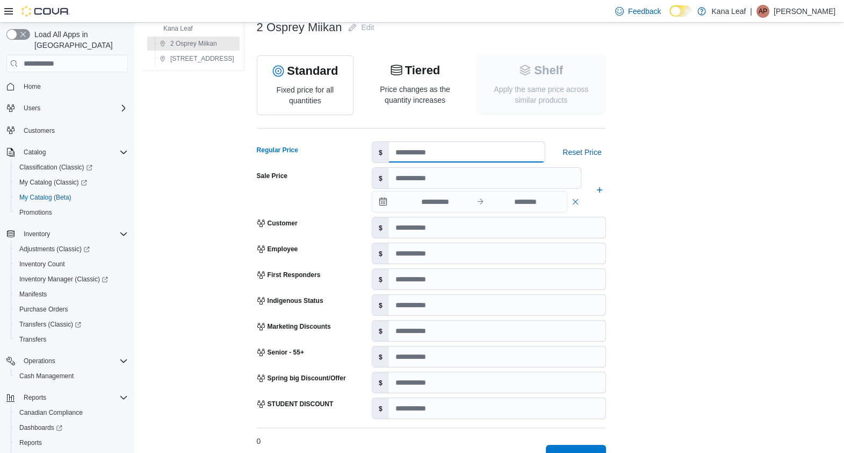
type input "*****"
click at [568, 450] on span "Save" at bounding box center [576, 455] width 17 height 11
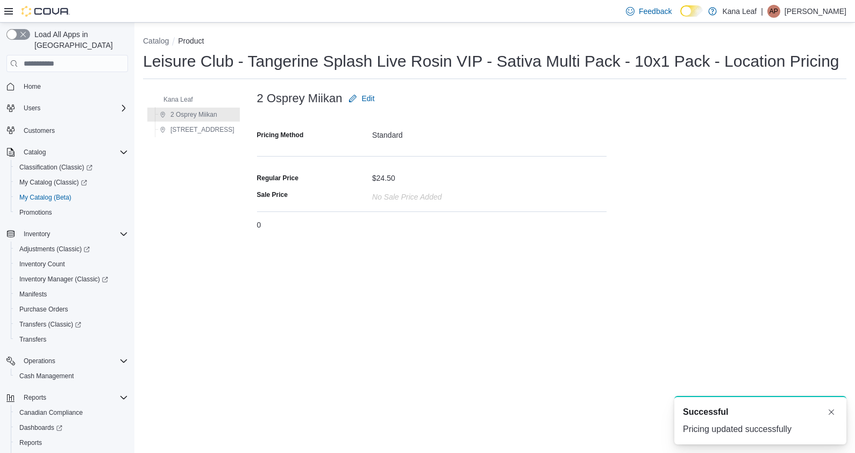
scroll to position [0, 0]
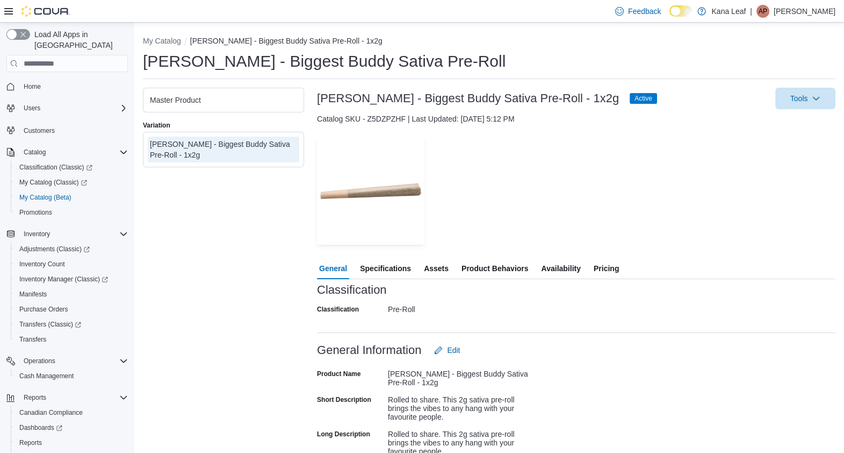
click at [612, 261] on span "Pricing" at bounding box center [606, 268] width 25 height 22
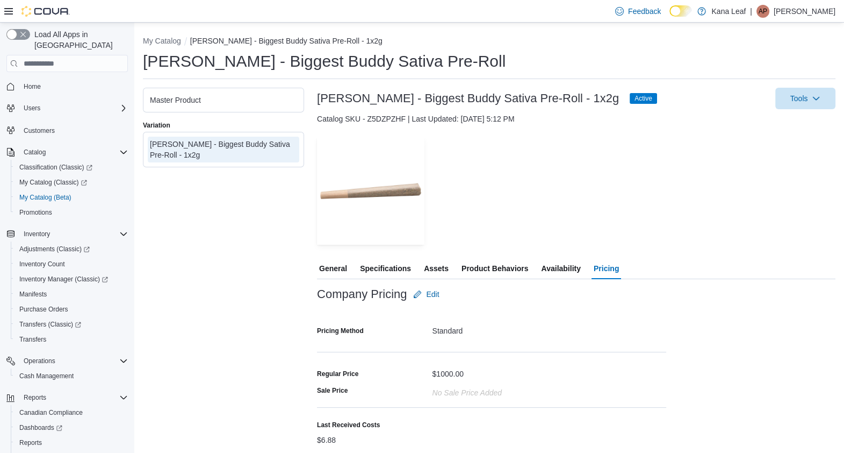
scroll to position [30, 0]
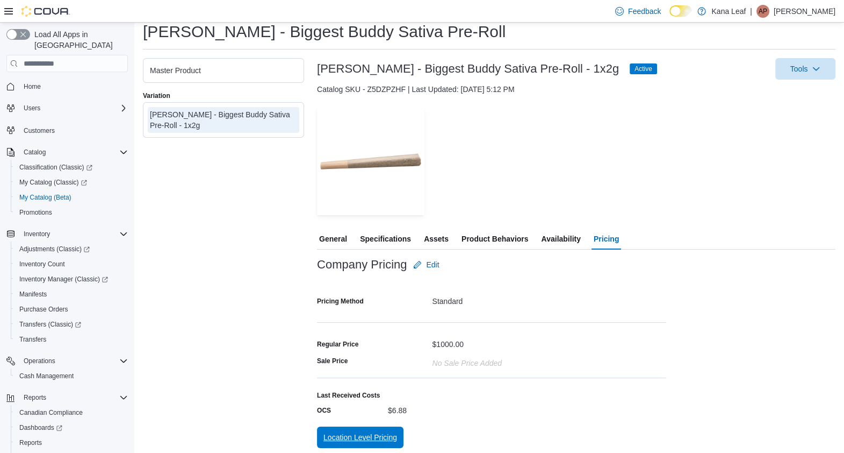
click at [361, 441] on span "Location Level Pricing" at bounding box center [361, 437] width 74 height 11
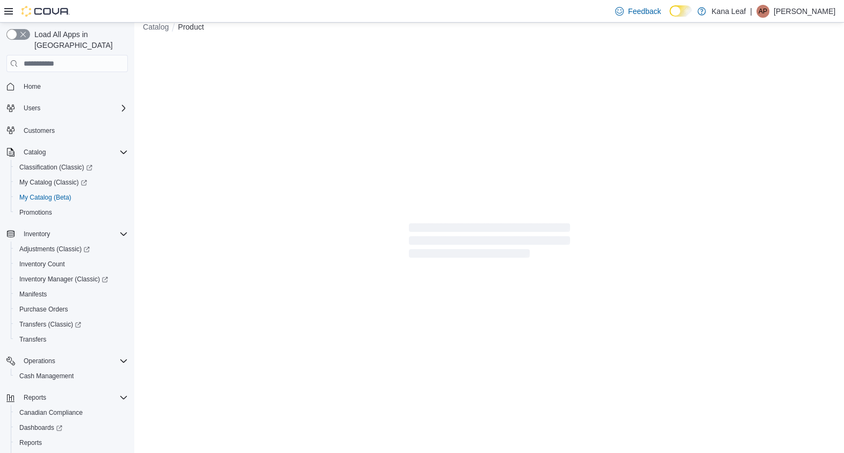
scroll to position [13, 0]
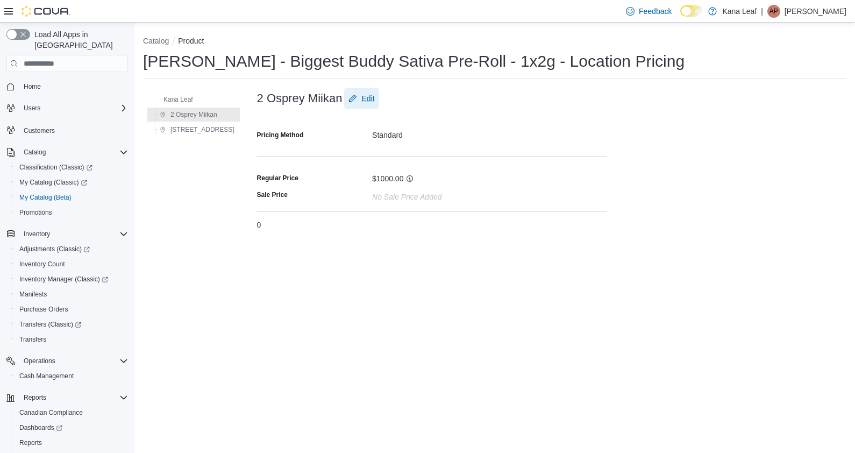
click at [348, 102] on span "Edit" at bounding box center [361, 99] width 26 height 22
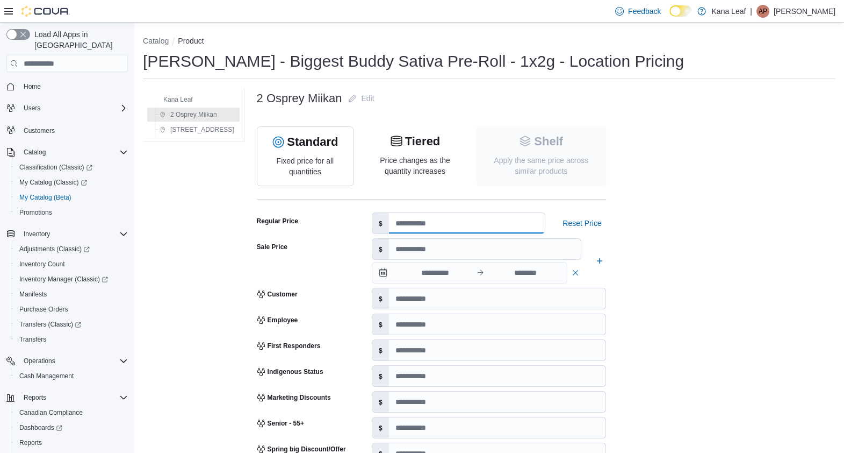
click at [410, 226] on input "number" at bounding box center [467, 223] width 156 height 20
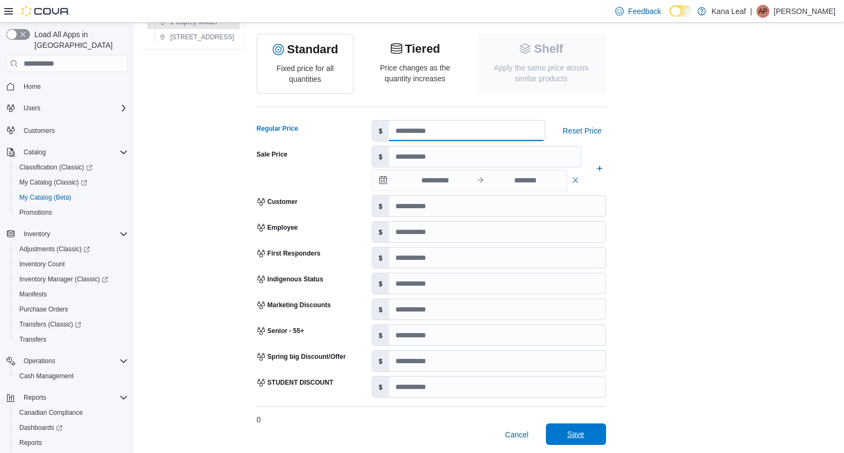
type input "****"
click at [568, 431] on span "Save" at bounding box center [576, 433] width 17 height 11
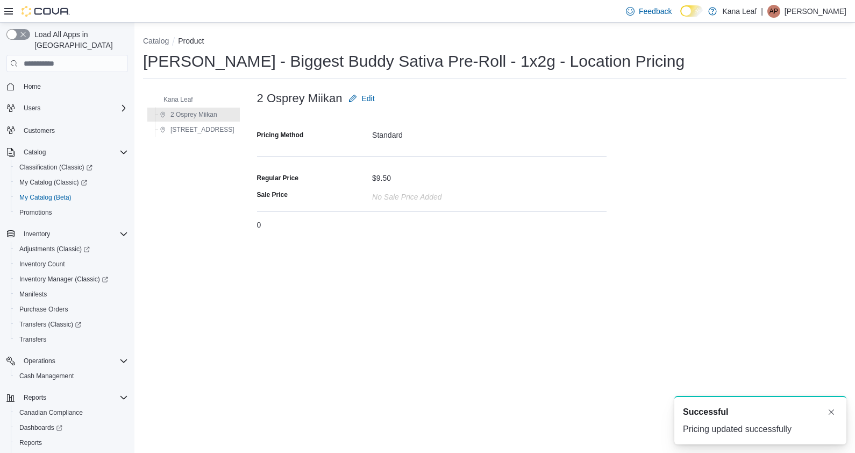
scroll to position [0, 0]
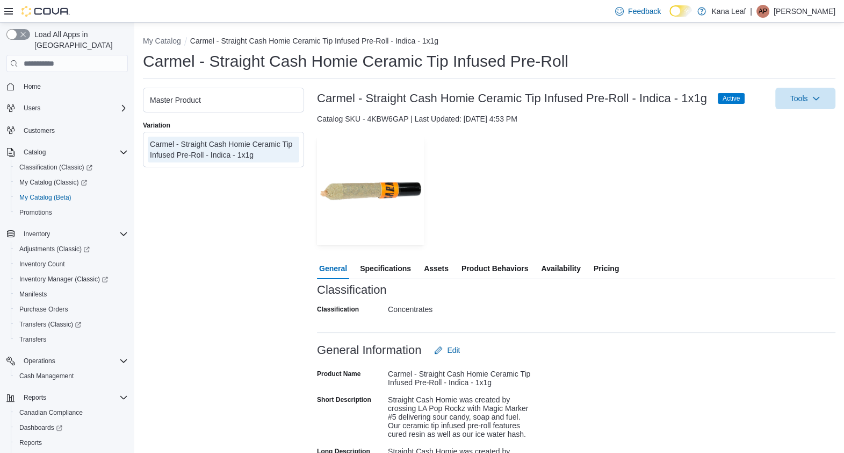
click at [192, 102] on div "Master Product" at bounding box center [223, 100] width 147 height 11
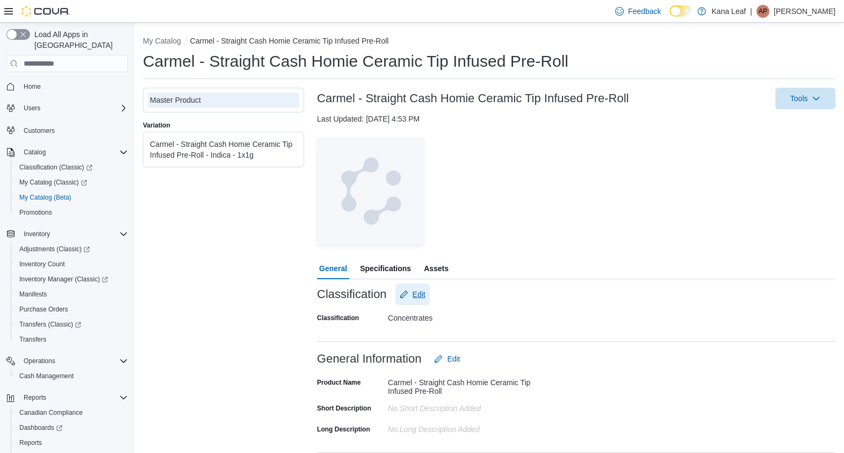
click at [422, 294] on span "Edit" at bounding box center [419, 294] width 13 height 11
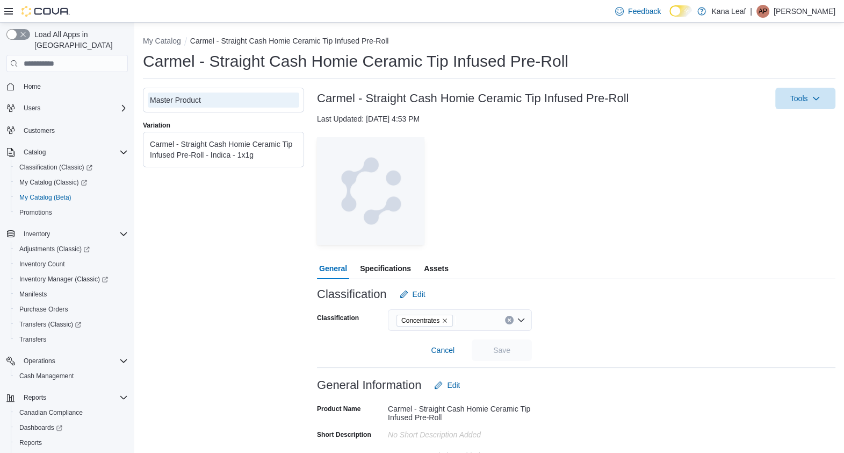
click at [510, 319] on icon "Clear input" at bounding box center [509, 320] width 3 height 3
click at [466, 316] on div "Search" at bounding box center [460, 320] width 144 height 22
type input "*"
type input "**"
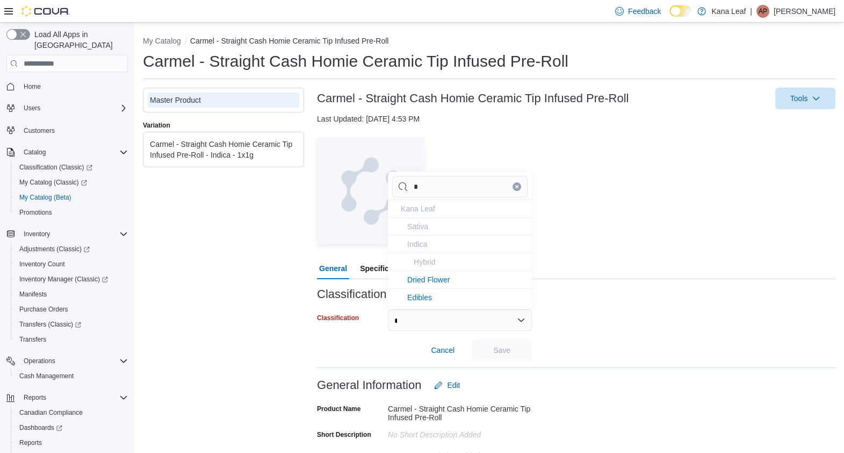
type input "**"
type input "***"
type input "****"
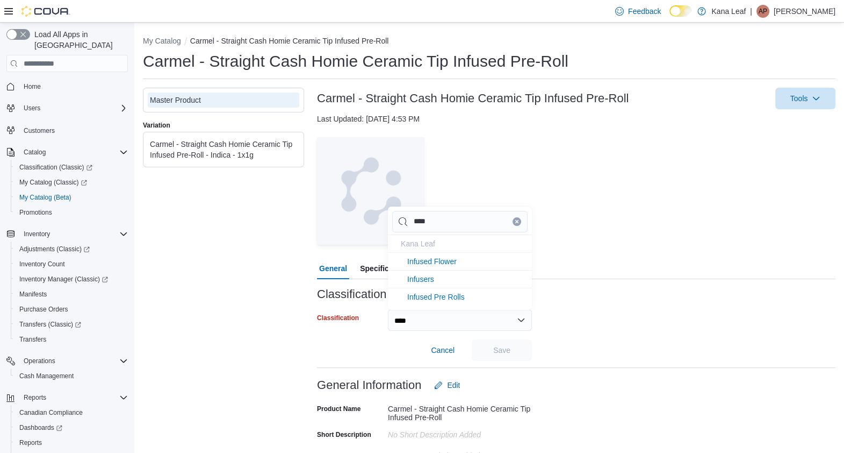
type input "*****"
type input "******"
click at [452, 295] on span "Infused Pre Rolls" at bounding box center [436, 296] width 58 height 9
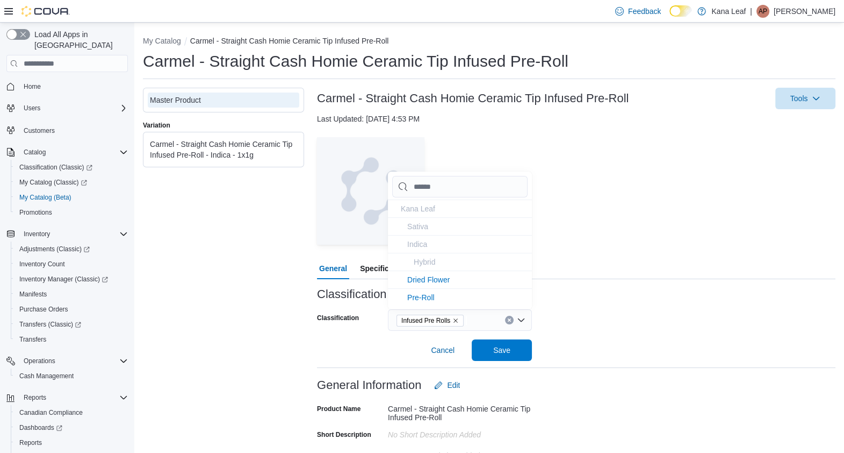
click at [584, 352] on div "Classification Infused Pre Rolls Cancel Save" at bounding box center [576, 333] width 519 height 56
click at [503, 349] on span "Save" at bounding box center [501, 349] width 17 height 11
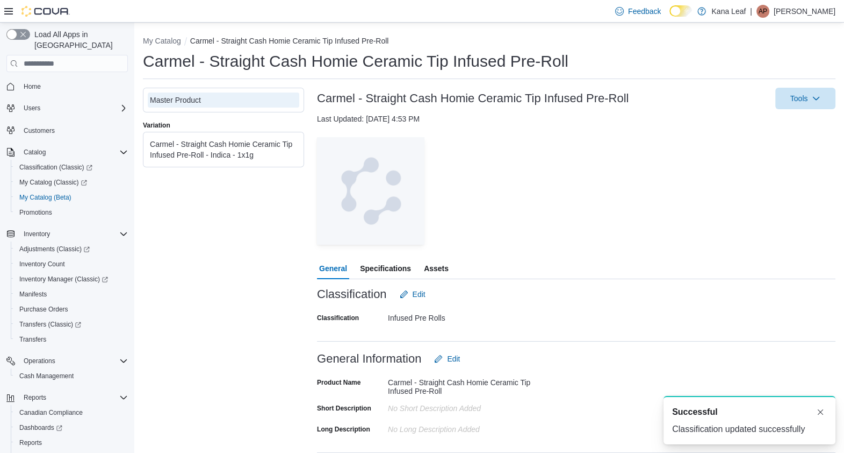
click at [252, 139] on div "Carmel - Straight Cash Homie Ceramic Tip Infused Pre-Roll - Indica - 1x1g" at bounding box center [223, 150] width 147 height 22
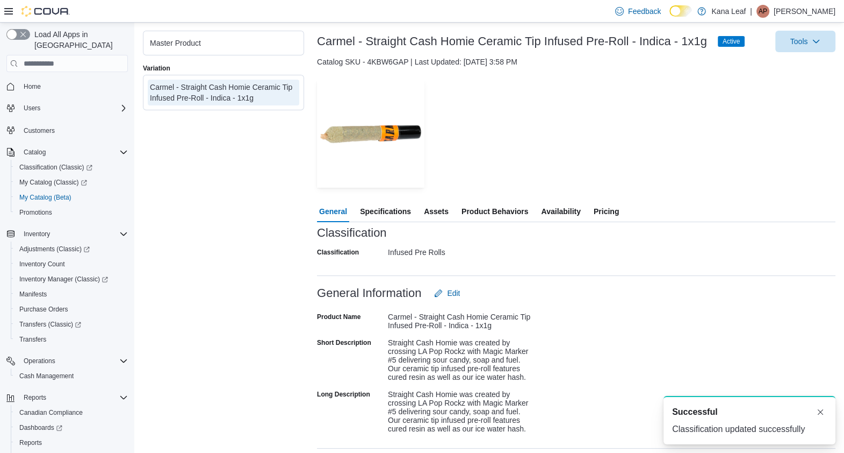
scroll to position [59, 0]
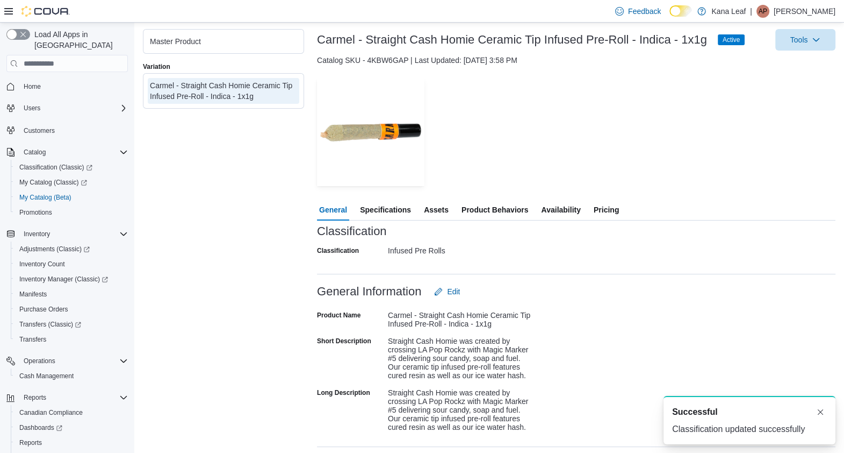
click at [610, 205] on span "Pricing" at bounding box center [606, 210] width 25 height 22
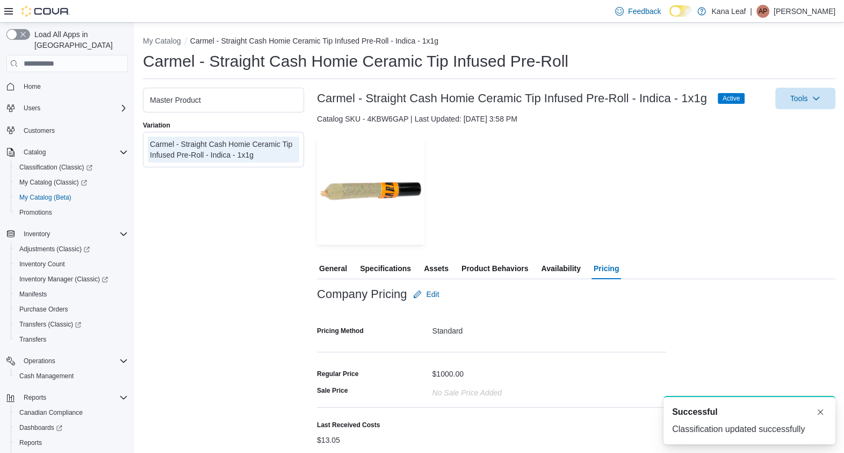
scroll to position [30, 0]
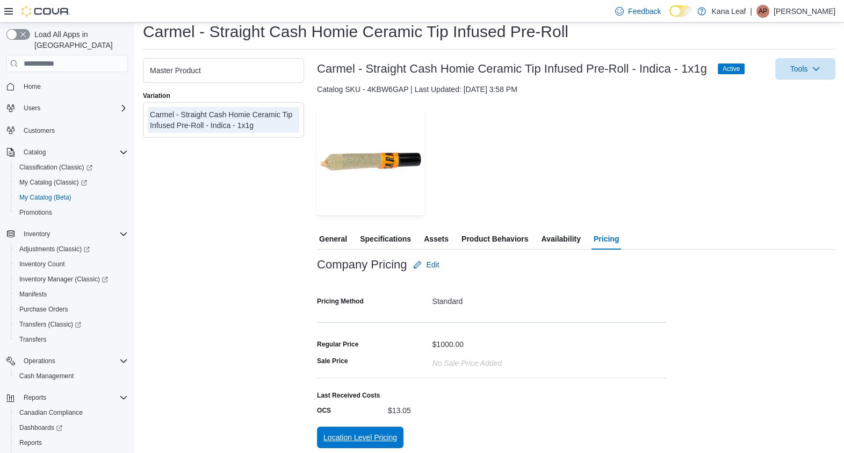
click at [352, 438] on span "Location Level Pricing" at bounding box center [361, 437] width 74 height 11
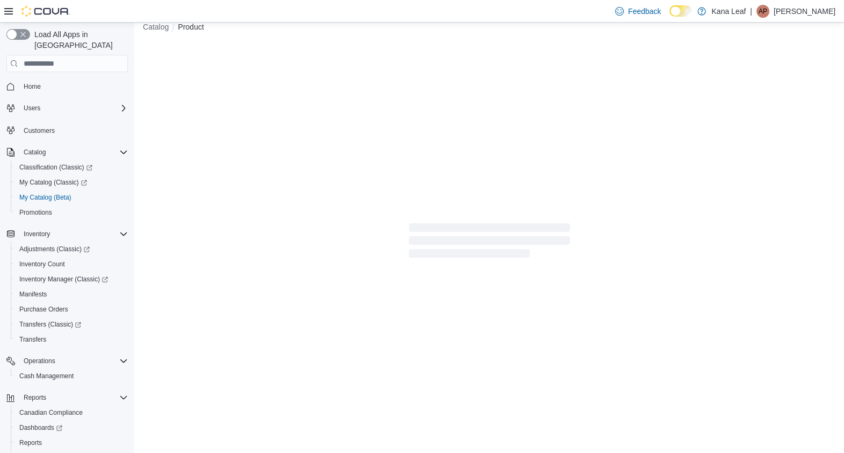
scroll to position [13, 0]
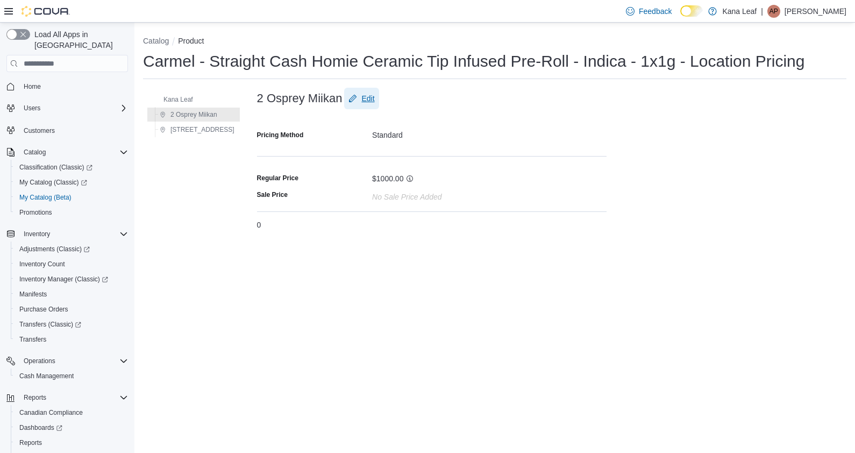
click at [348, 99] on span "Edit" at bounding box center [361, 99] width 26 height 22
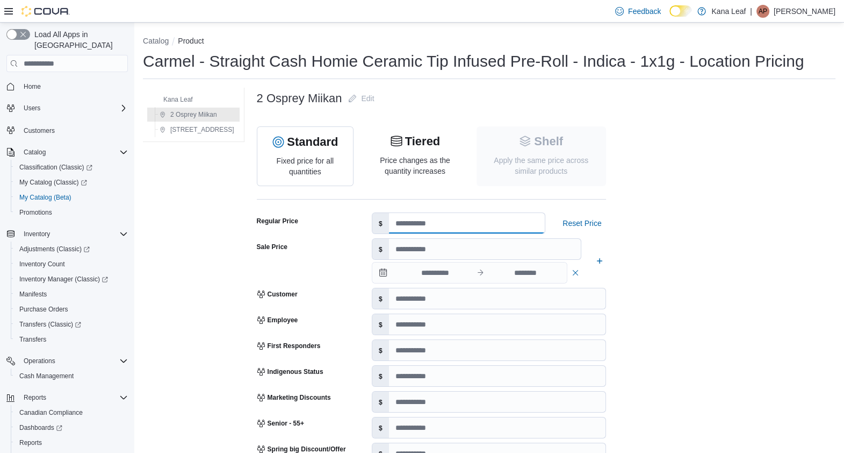
click at [395, 219] on input "number" at bounding box center [467, 223] width 156 height 20
type input "*****"
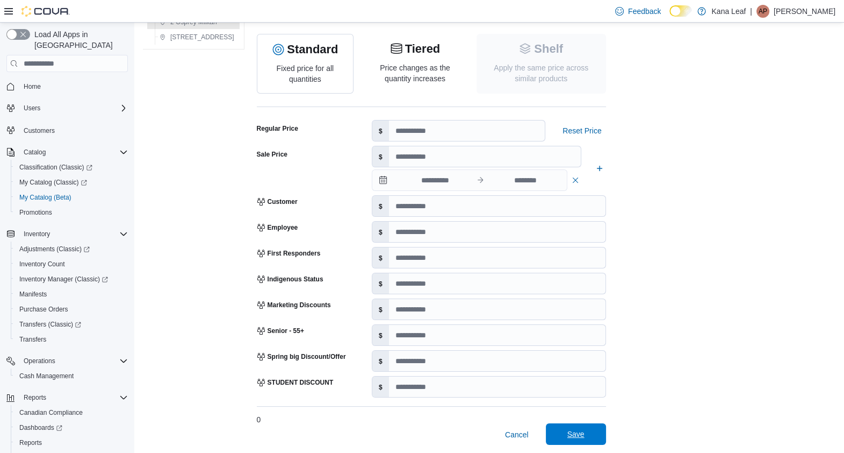
click at [568, 435] on span "Save" at bounding box center [576, 433] width 17 height 11
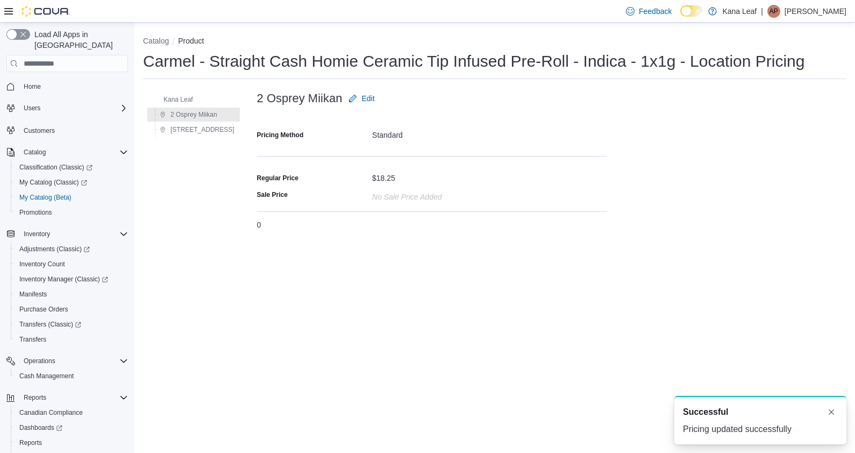
scroll to position [0, 0]
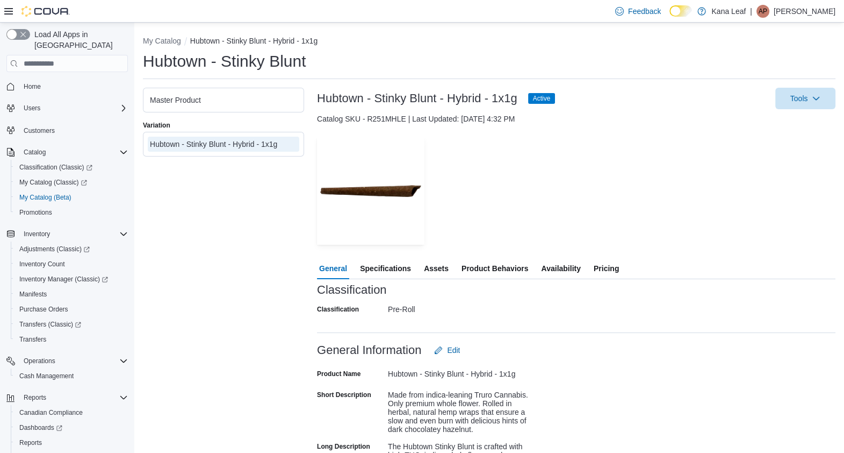
click at [605, 275] on span "Pricing" at bounding box center [606, 268] width 25 height 22
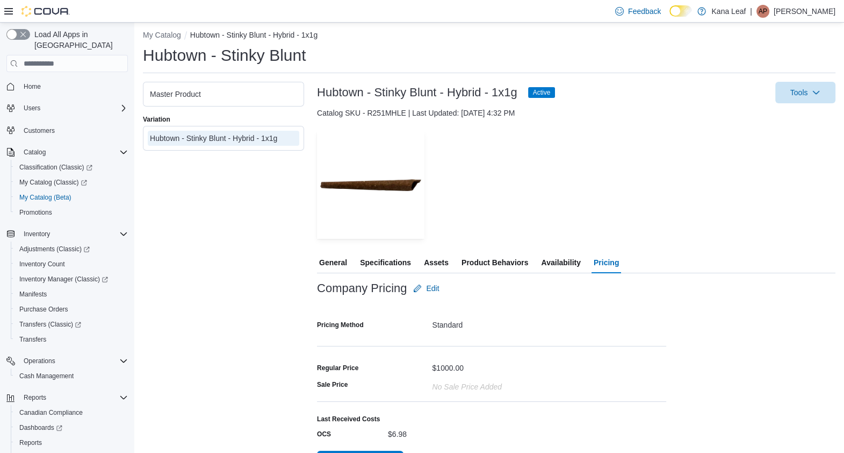
scroll to position [33, 0]
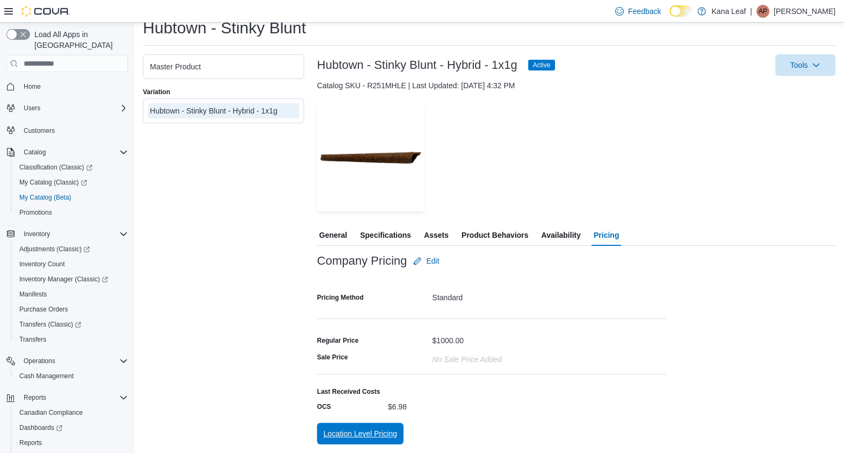
click at [371, 429] on span "Location Level Pricing" at bounding box center [361, 433] width 74 height 11
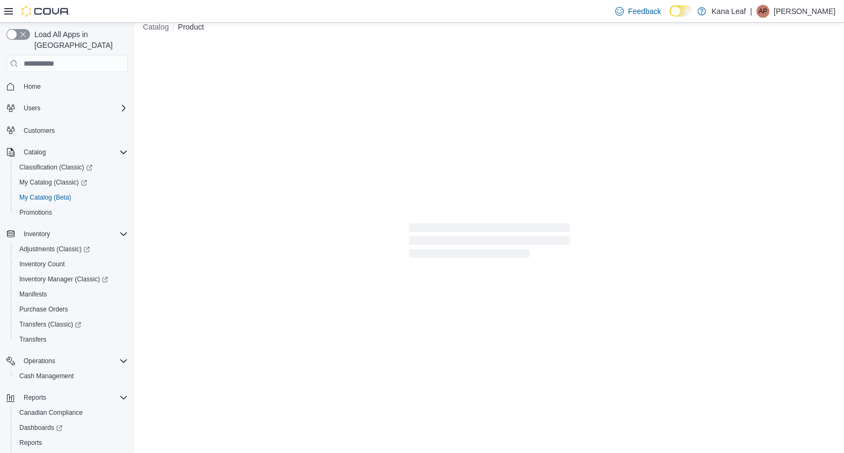
scroll to position [13, 0]
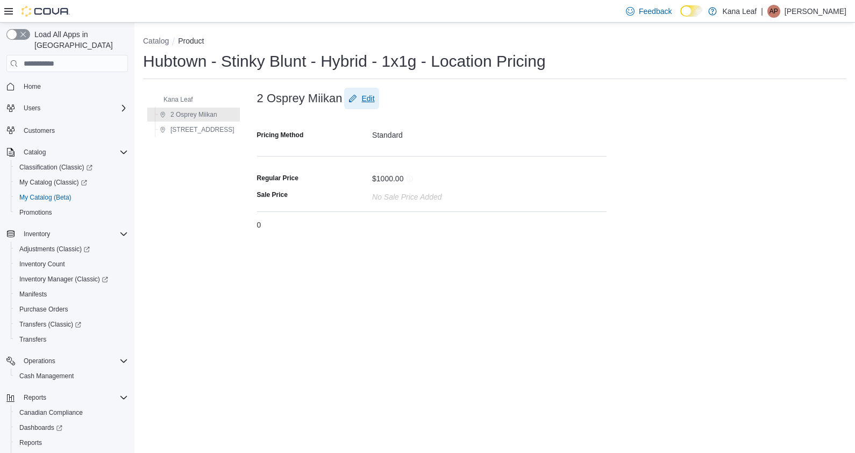
click at [366, 92] on button "Edit" at bounding box center [361, 99] width 34 height 22
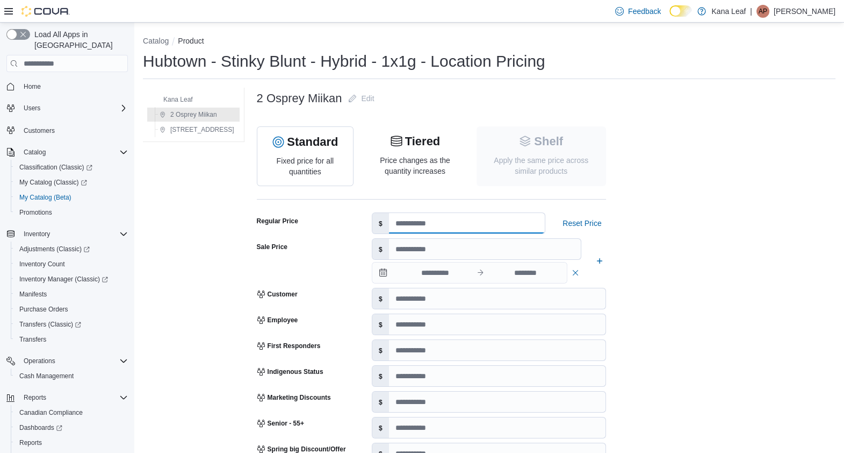
click at [407, 218] on input "number" at bounding box center [467, 223] width 156 height 20
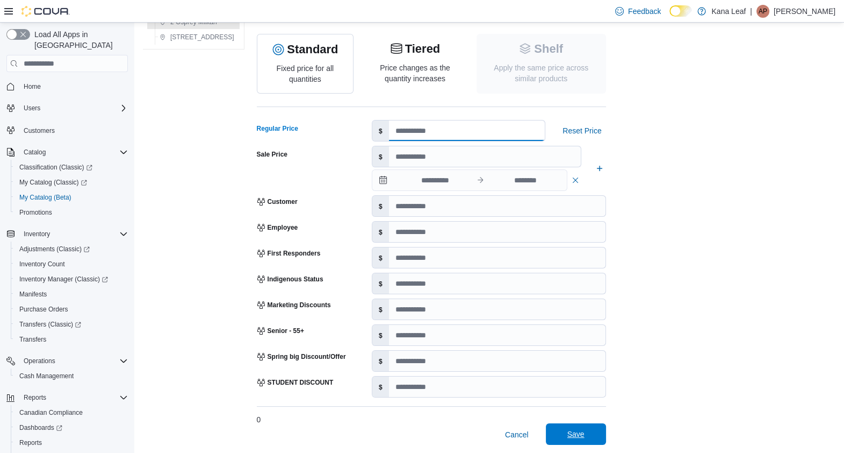
type input "****"
click at [568, 436] on span "Save" at bounding box center [576, 433] width 17 height 11
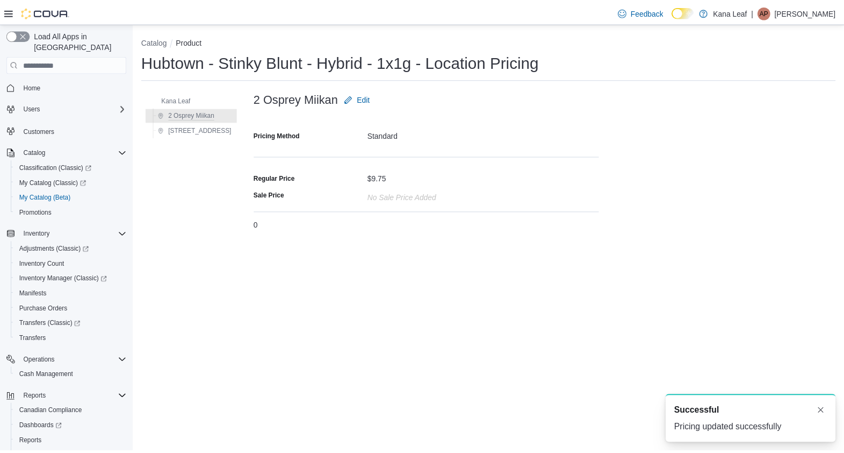
scroll to position [0, 0]
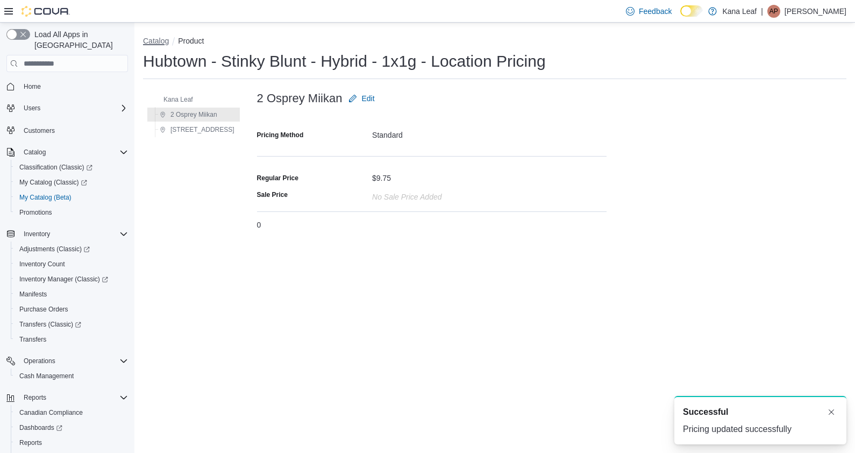
click at [166, 45] on button "Catalog" at bounding box center [156, 41] width 26 height 9
select select "**********"
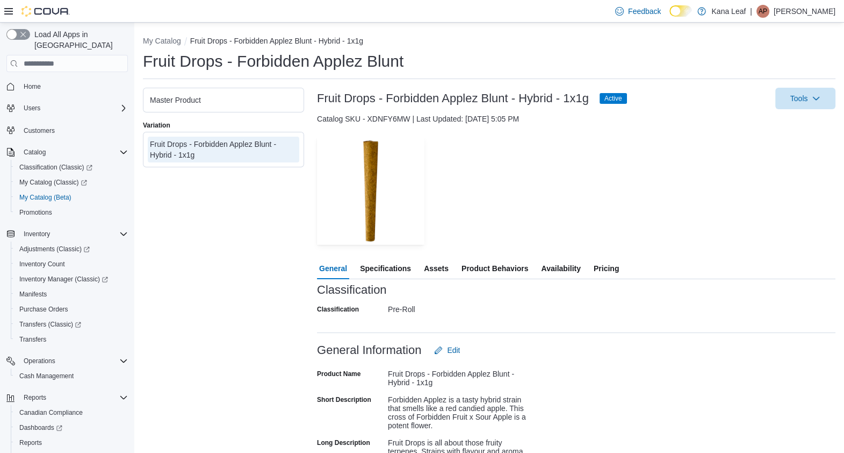
click at [608, 266] on span "Pricing" at bounding box center [606, 268] width 25 height 22
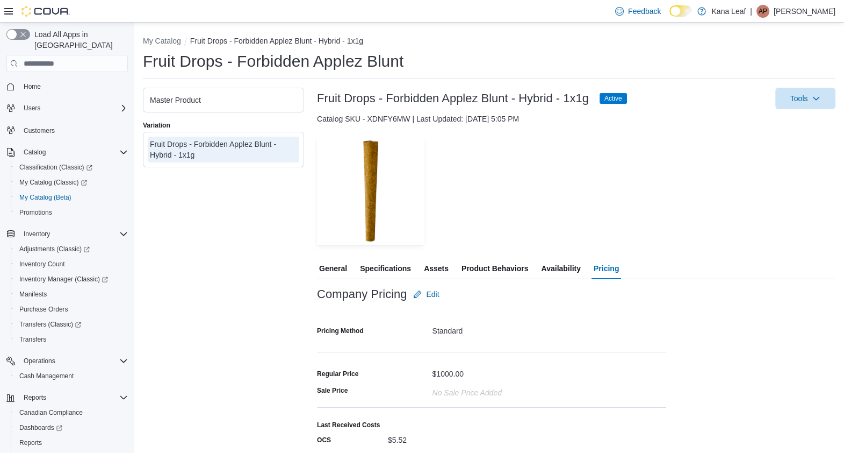
scroll to position [33, 0]
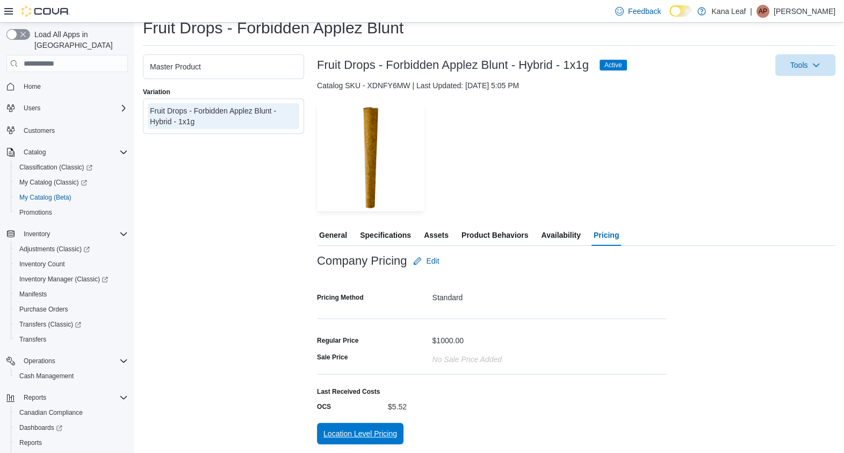
click at [351, 362] on span "Location Level Pricing" at bounding box center [361, 433] width 74 height 11
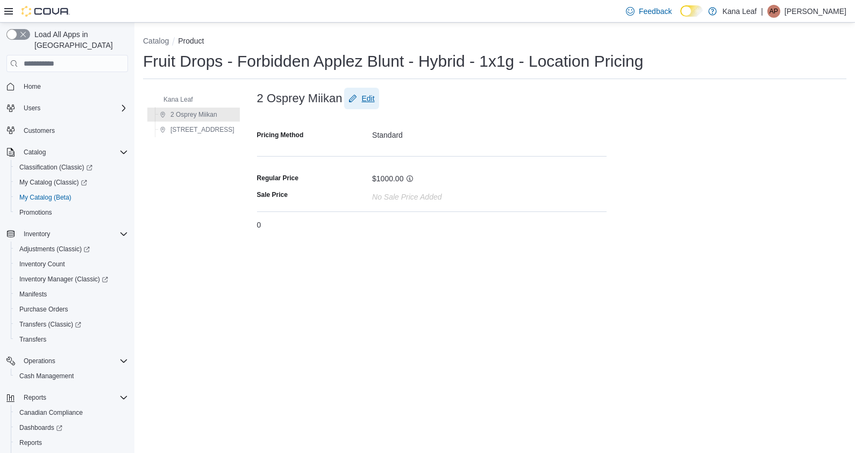
click at [361, 94] on span "Edit" at bounding box center [367, 98] width 13 height 11
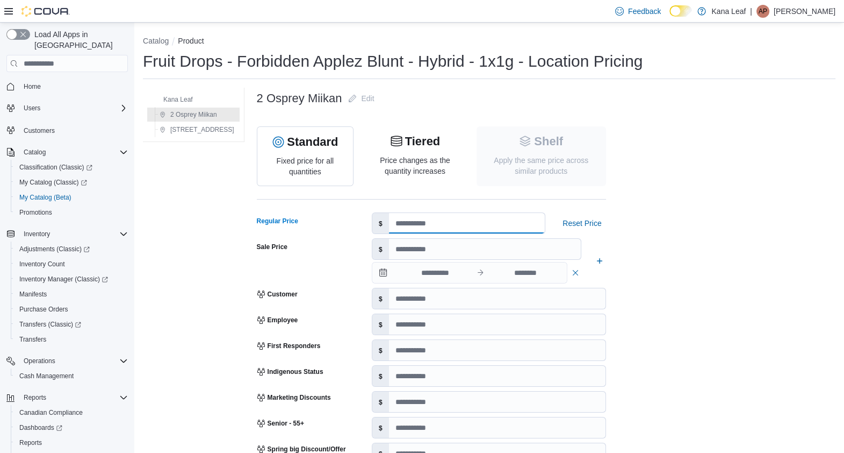
click at [400, 221] on input "number" at bounding box center [467, 223] width 156 height 20
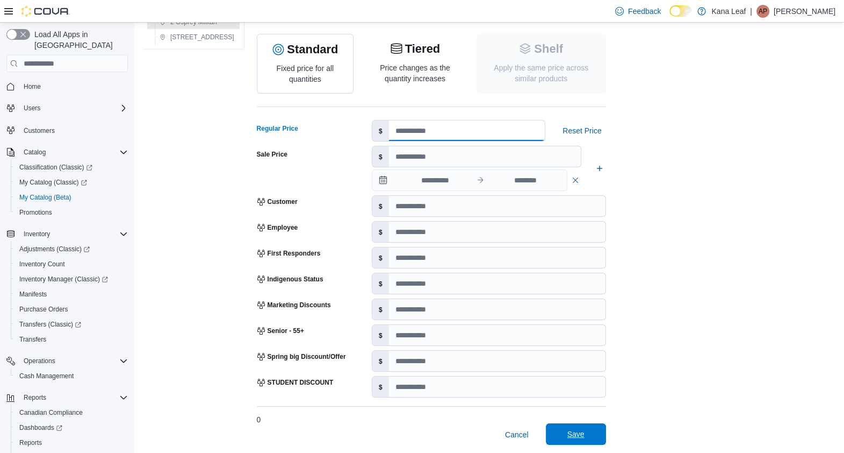
type input "****"
click at [568, 362] on span "Save" at bounding box center [576, 433] width 17 height 11
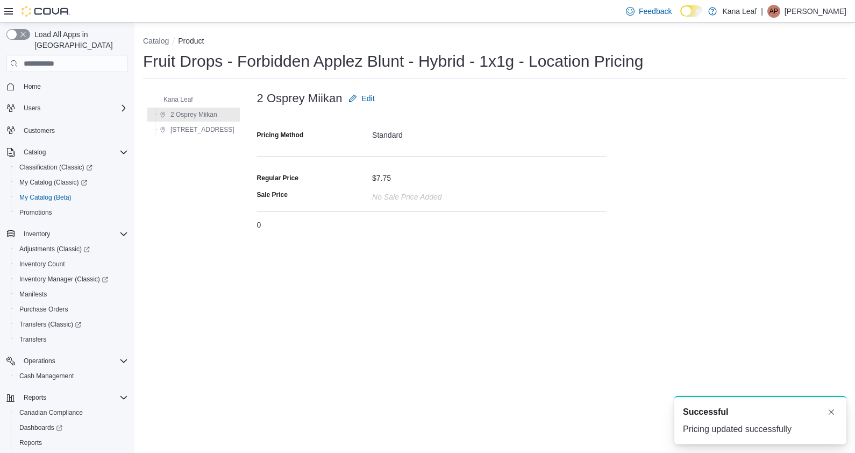
scroll to position [0, 0]
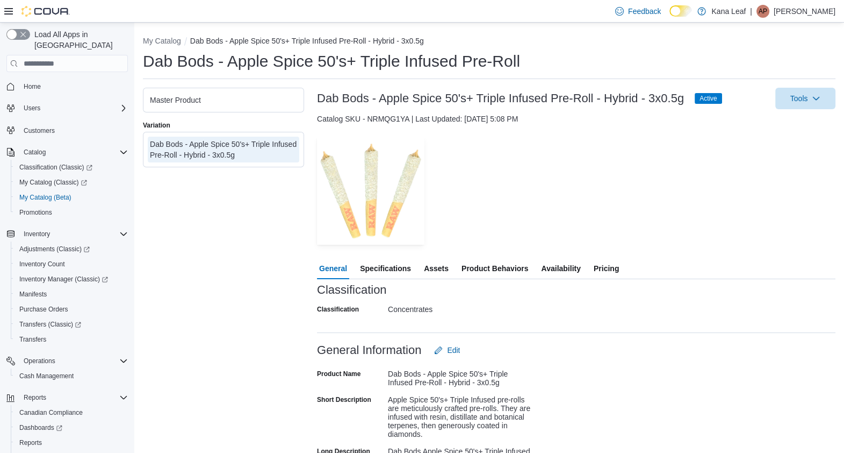
click at [237, 102] on div "Master Product" at bounding box center [223, 100] width 147 height 11
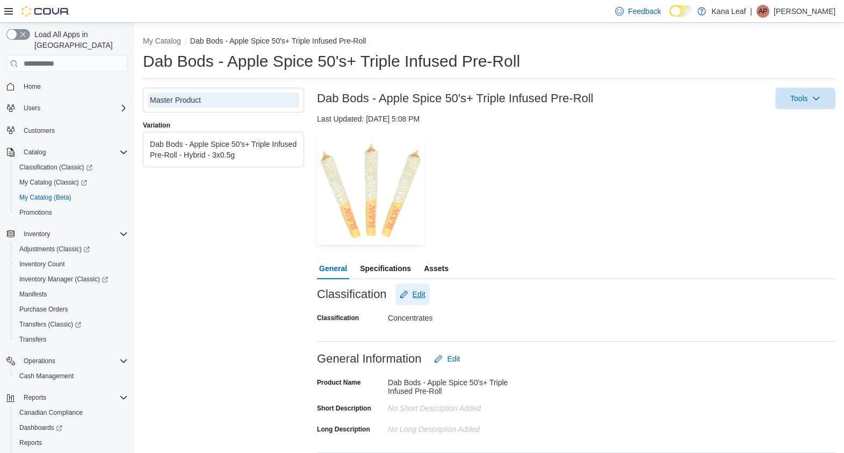
click at [417, 296] on span "Edit" at bounding box center [419, 294] width 13 height 11
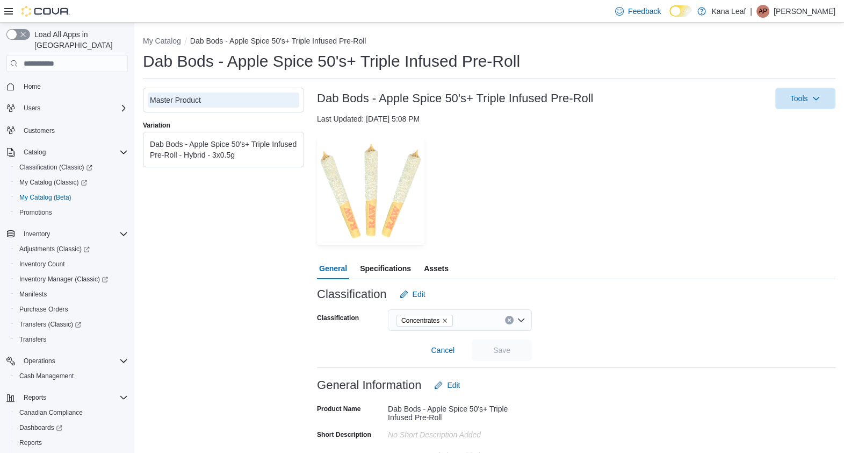
click at [511, 321] on icon "Clear input" at bounding box center [509, 320] width 4 height 4
click at [473, 324] on div "Search" at bounding box center [460, 320] width 144 height 22
type input "*"
type input "**"
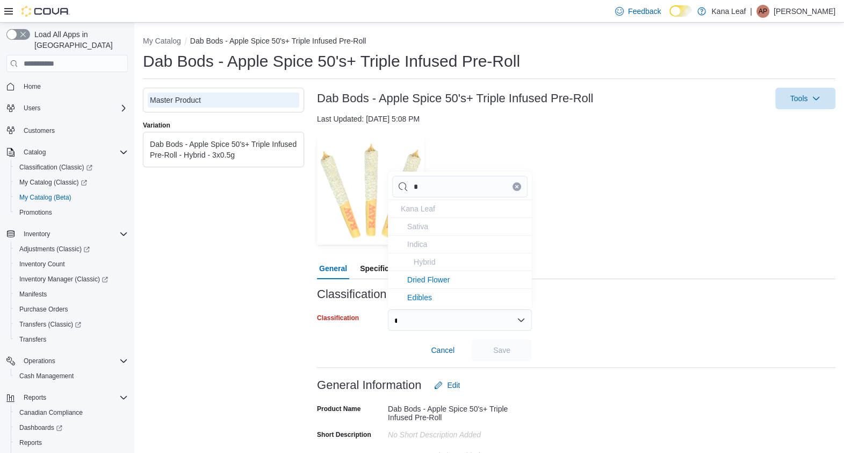
type input "**"
type input "***"
type input "****"
type input "*****"
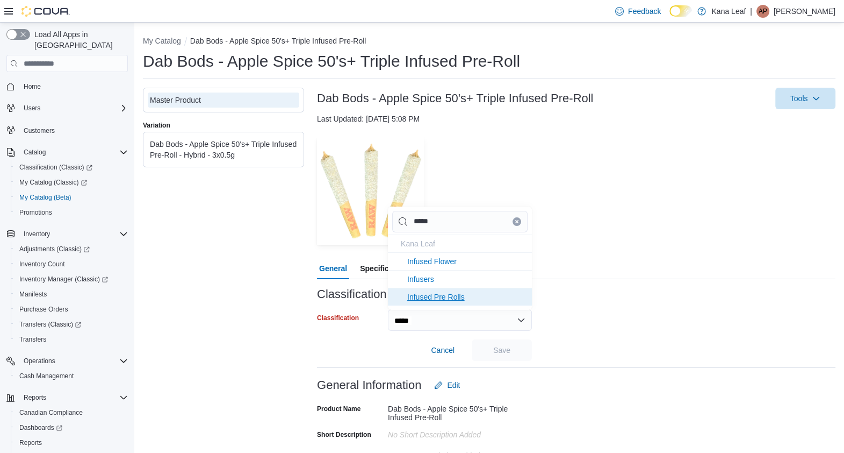
type input "*****"
click at [449, 301] on li "Infused Pre Rolls" at bounding box center [460, 297] width 144 height 18
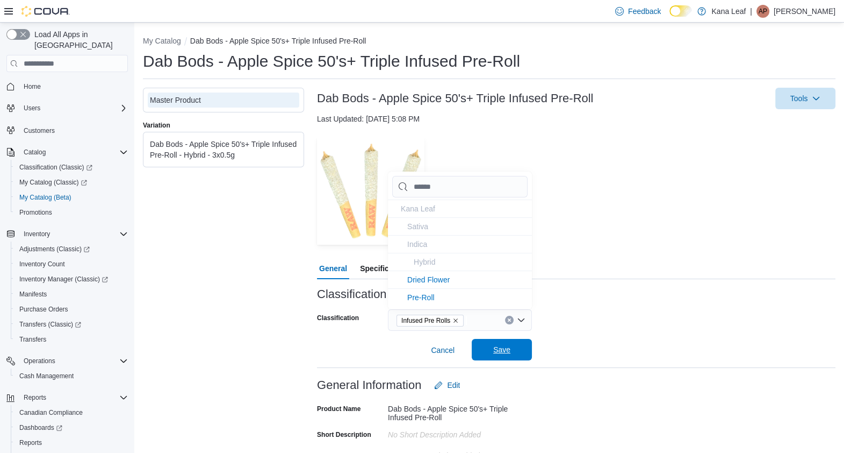
click at [503, 352] on span "Save" at bounding box center [501, 349] width 17 height 11
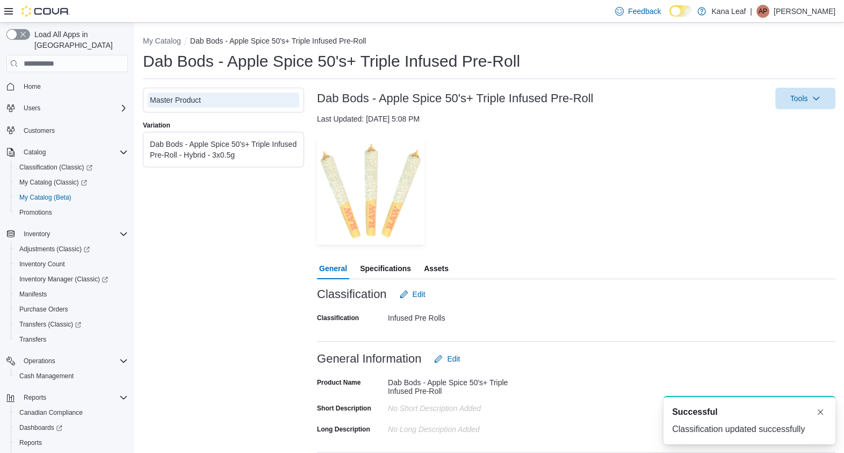
click at [242, 145] on div "Dab Bods - Apple Spice 50's+ Triple Infused Pre-Roll - Hybrid - 3x0.5g" at bounding box center [223, 150] width 147 height 22
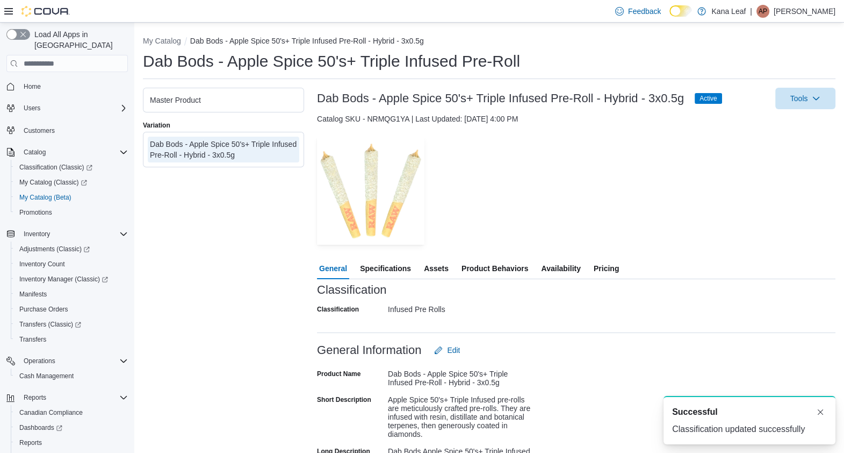
click at [605, 266] on span "Pricing" at bounding box center [606, 268] width 25 height 22
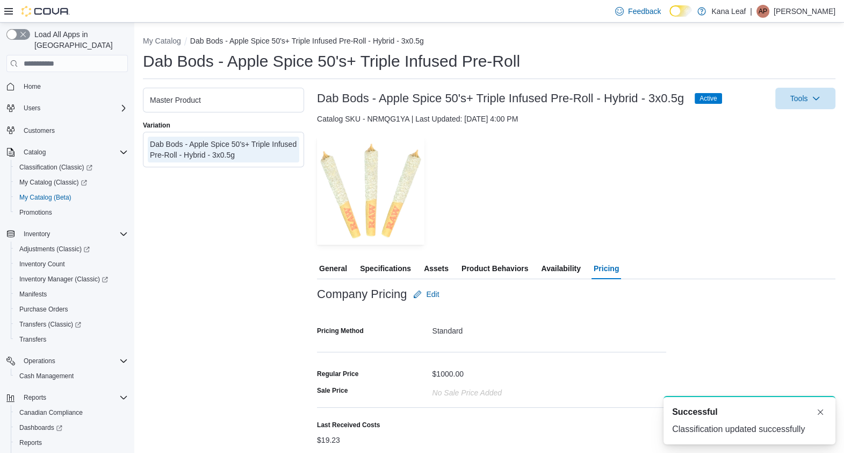
scroll to position [30, 0]
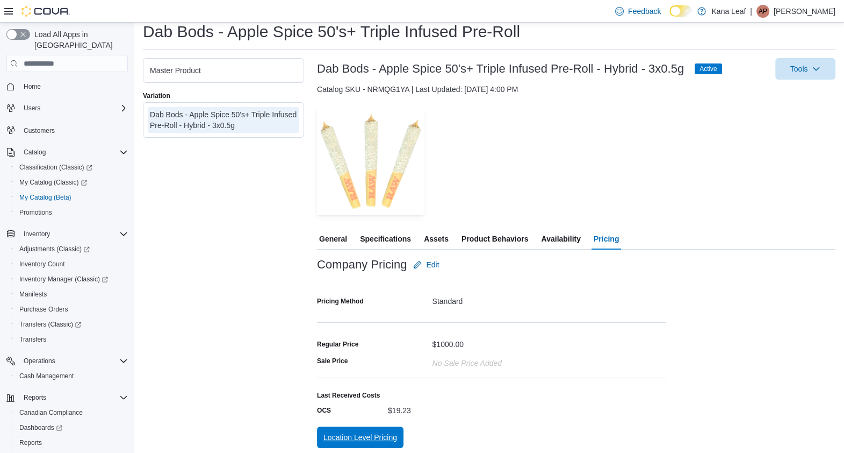
click at [349, 439] on span "Location Level Pricing" at bounding box center [361, 437] width 74 height 11
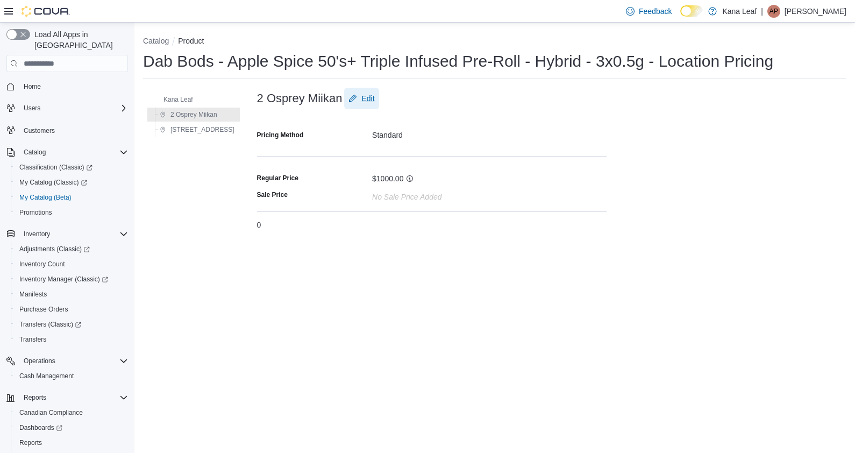
click at [361, 100] on span "Edit" at bounding box center [367, 98] width 13 height 11
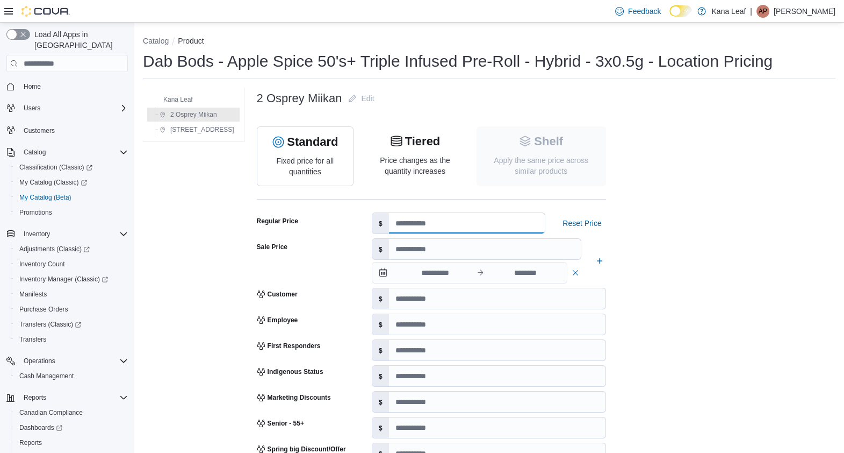
click at [398, 223] on input "number" at bounding box center [467, 223] width 156 height 20
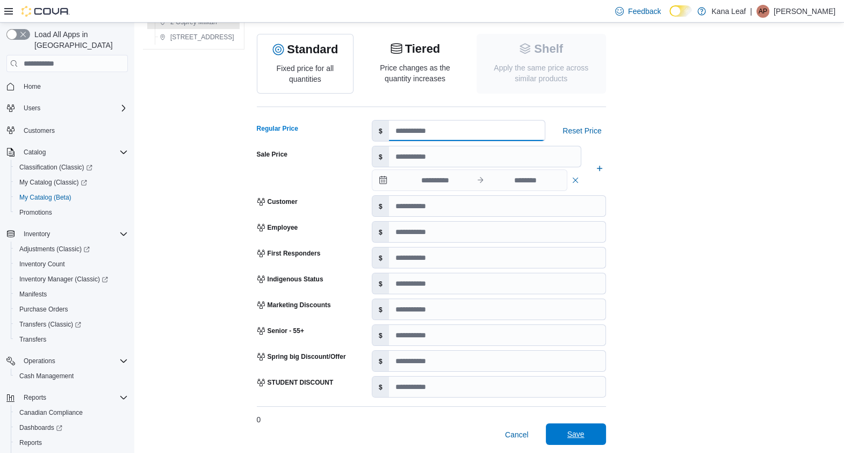
type input "*****"
click at [568, 435] on span "Save" at bounding box center [576, 433] width 17 height 11
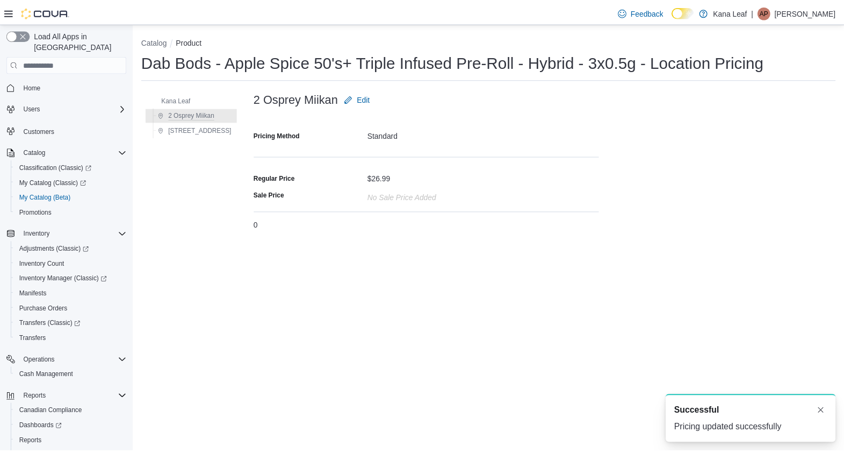
scroll to position [0, 0]
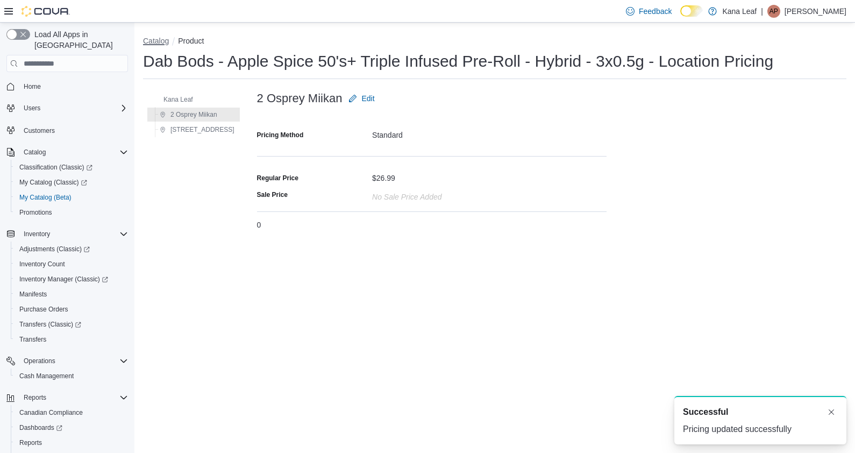
click at [152, 42] on button "Catalog" at bounding box center [156, 41] width 26 height 9
select select "**********"
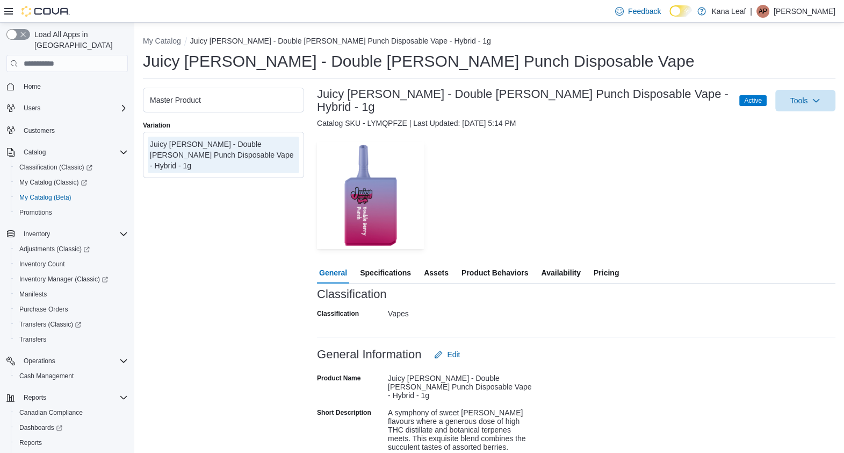
click at [600, 262] on span "Pricing" at bounding box center [606, 273] width 25 height 22
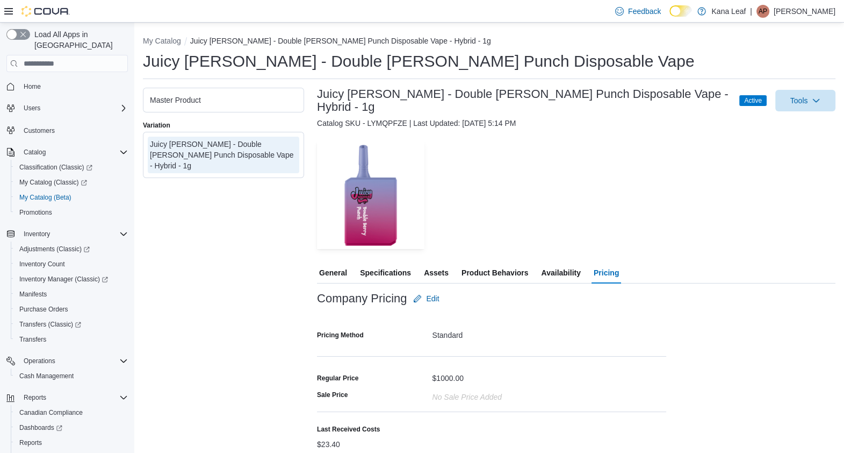
scroll to position [30, 0]
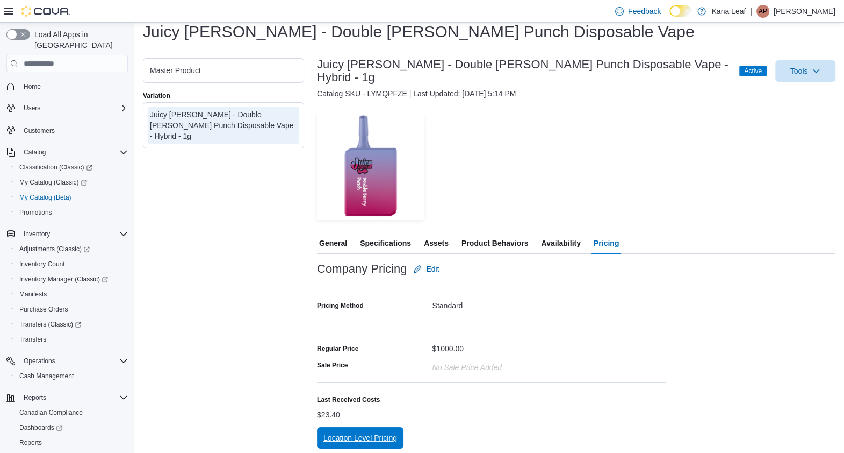
click at [341, 434] on span "Location Level Pricing" at bounding box center [361, 437] width 74 height 11
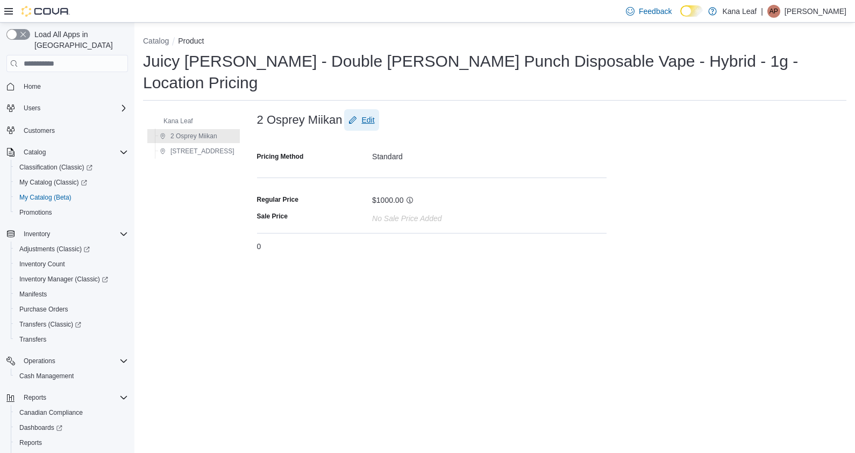
click at [361, 114] on span "Edit" at bounding box center [367, 119] width 13 height 11
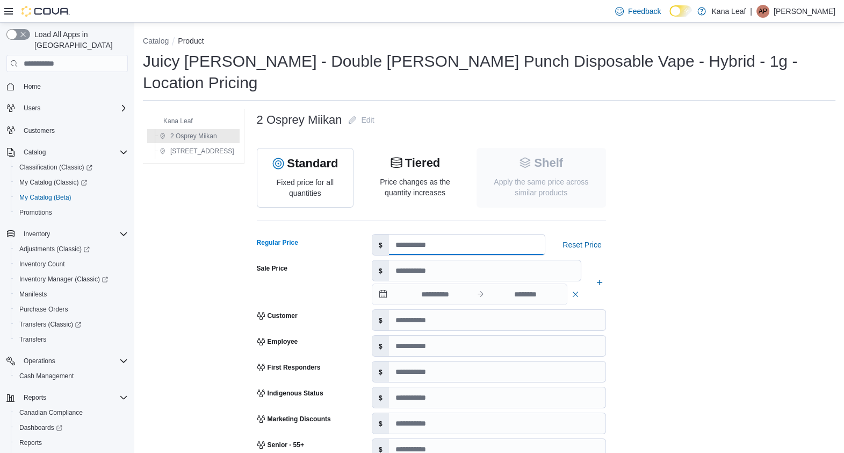
click at [411, 234] on input "number" at bounding box center [467, 244] width 156 height 20
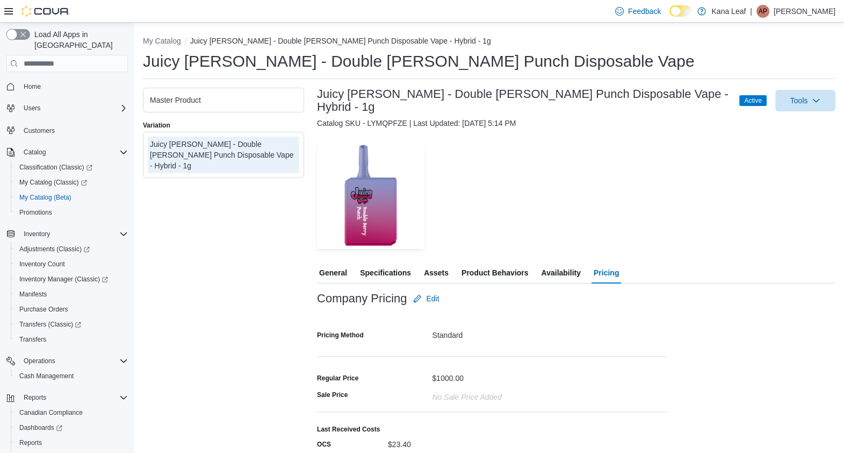
scroll to position [33, 0]
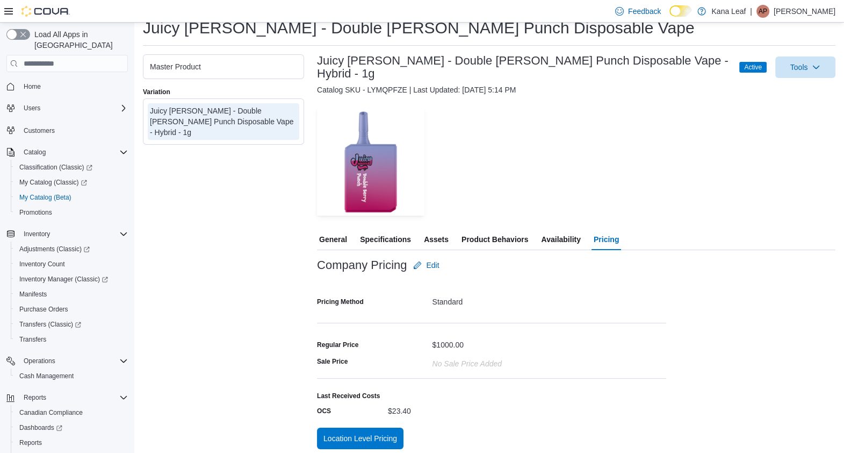
click at [339, 422] on form "Company Pricing Edit Pricing Method Standard Regular Price $1000.00 Sale Price …" at bounding box center [491, 340] width 349 height 173
click at [341, 432] on span "Location Level Pricing" at bounding box center [361, 437] width 74 height 11
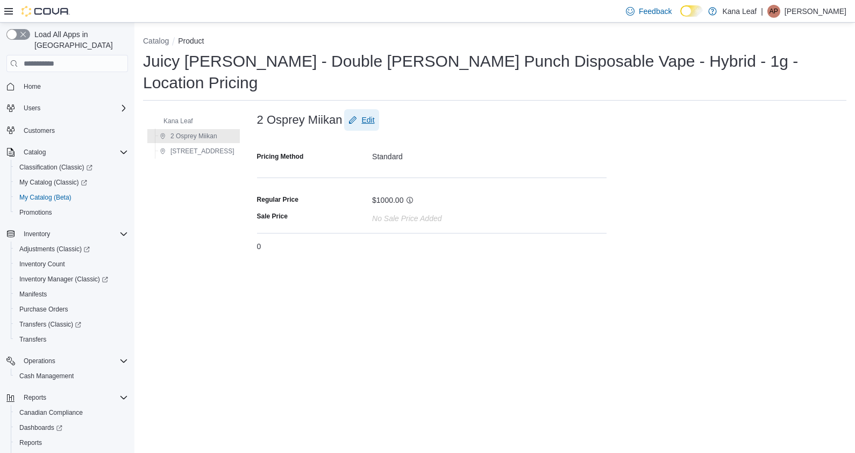
click at [361, 114] on span "Edit" at bounding box center [367, 119] width 13 height 11
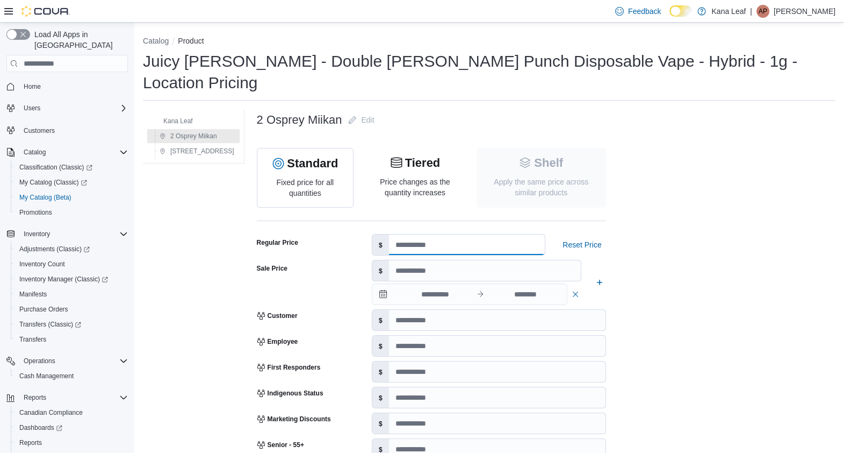
click at [419, 234] on input "number" at bounding box center [467, 244] width 156 height 20
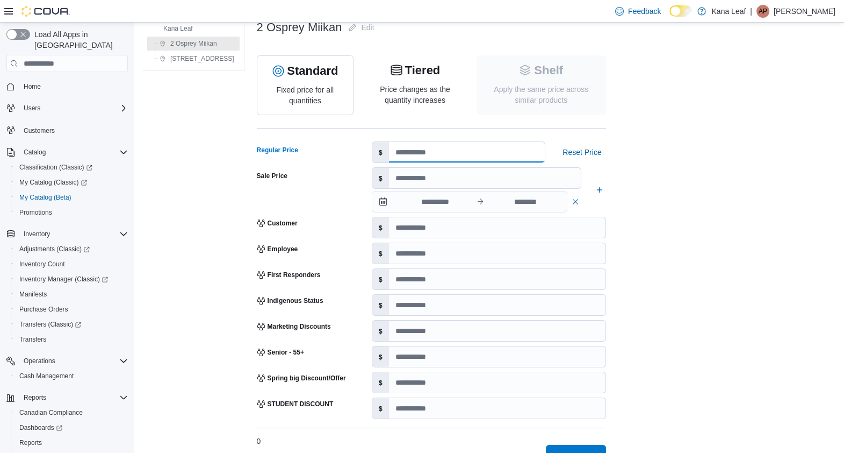
type input "*****"
click at [570, 450] on span "Save" at bounding box center [576, 455] width 17 height 11
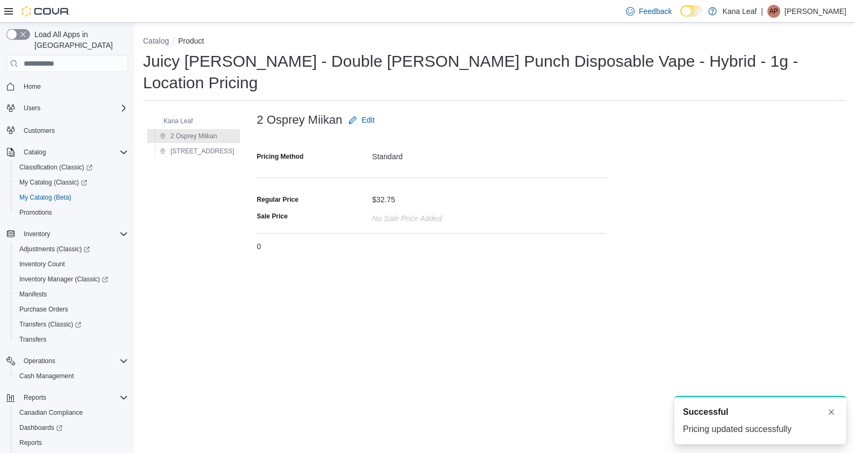
scroll to position [0, 0]
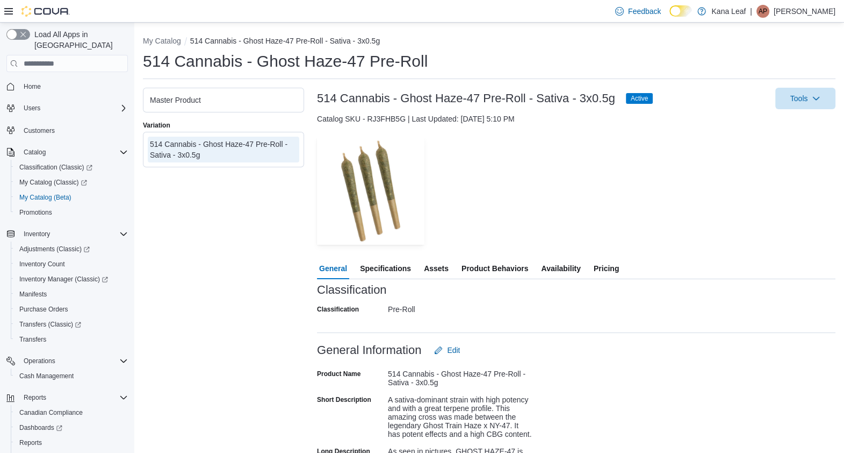
click at [251, 108] on ul "Master Product" at bounding box center [223, 100] width 161 height 25
click at [606, 267] on span "Pricing" at bounding box center [606, 268] width 25 height 22
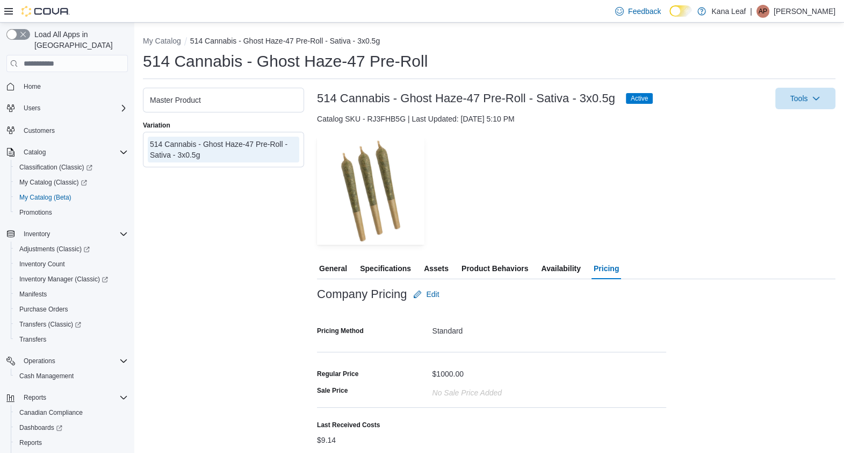
scroll to position [30, 0]
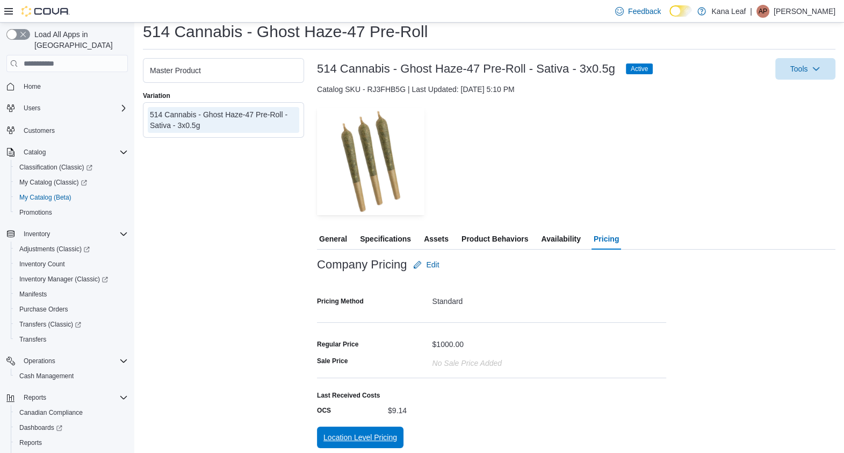
click at [369, 430] on span "Location Level Pricing" at bounding box center [361, 437] width 74 height 22
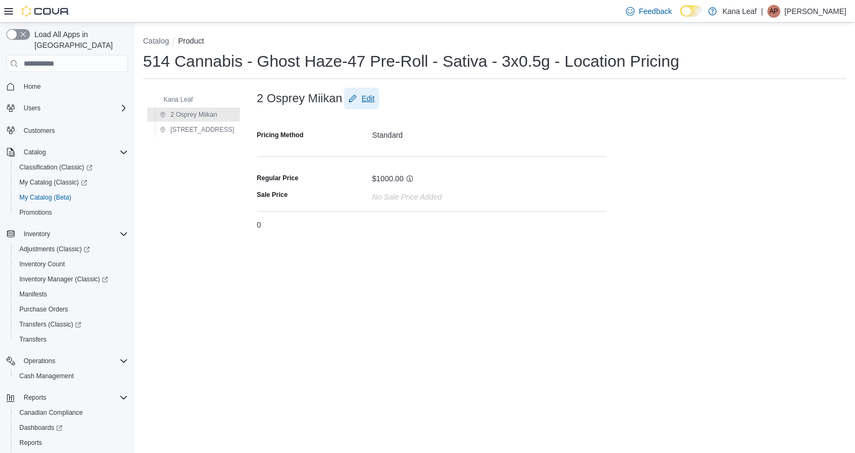
click at [361, 97] on span "Edit" at bounding box center [367, 98] width 13 height 11
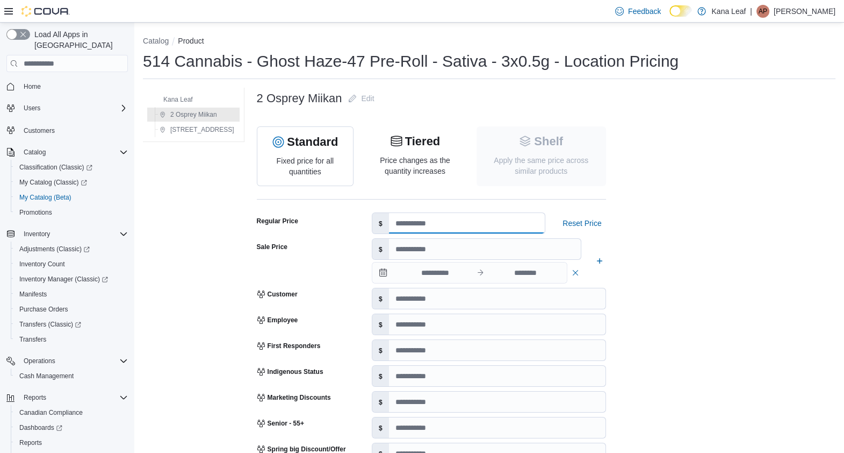
click at [402, 225] on input "number" at bounding box center [467, 223] width 156 height 20
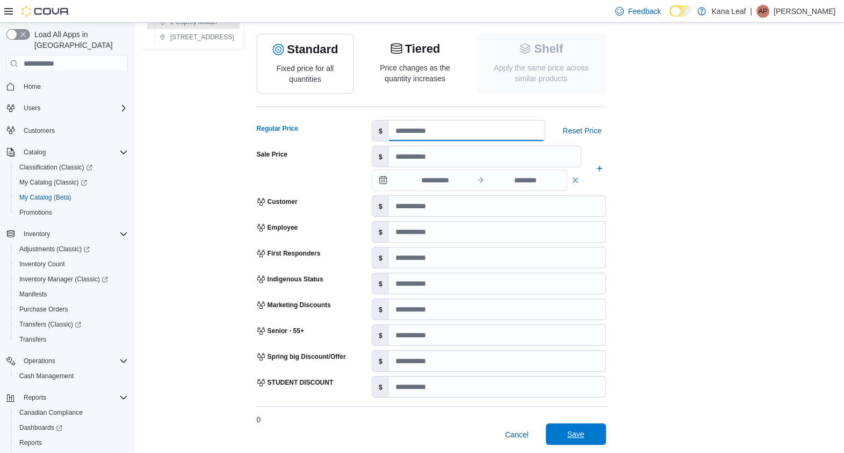
type input "*****"
click at [572, 435] on span "Save" at bounding box center [576, 433] width 17 height 11
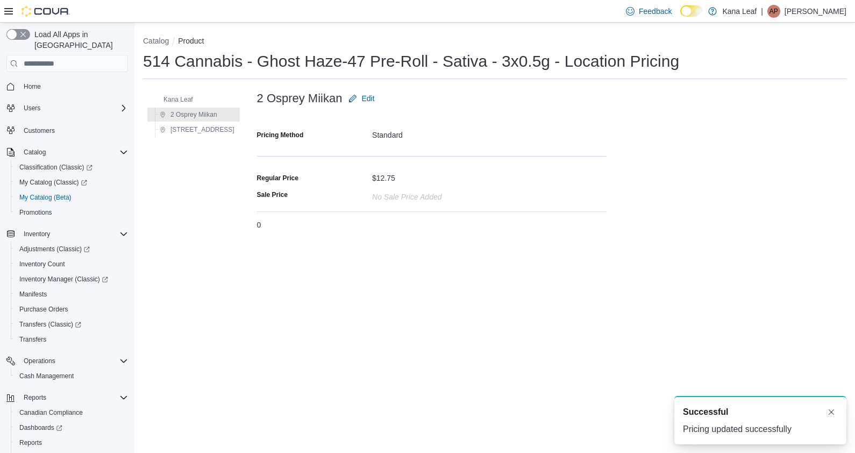
scroll to position [0, 0]
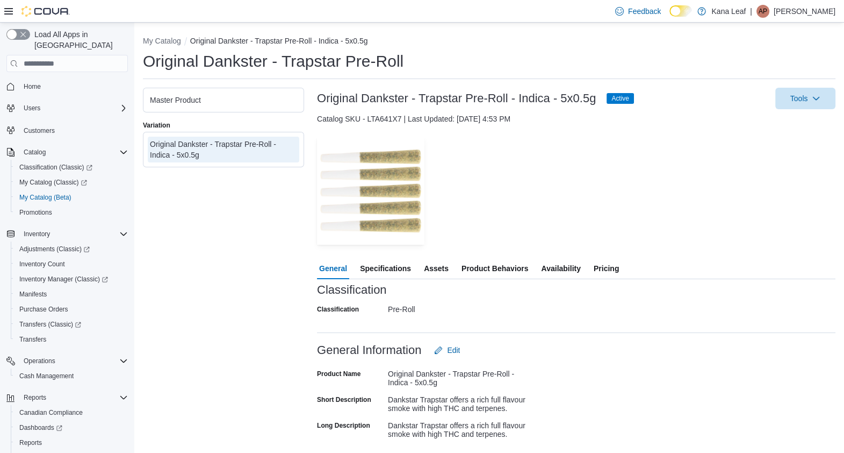
click at [615, 268] on span "Pricing" at bounding box center [606, 268] width 25 height 22
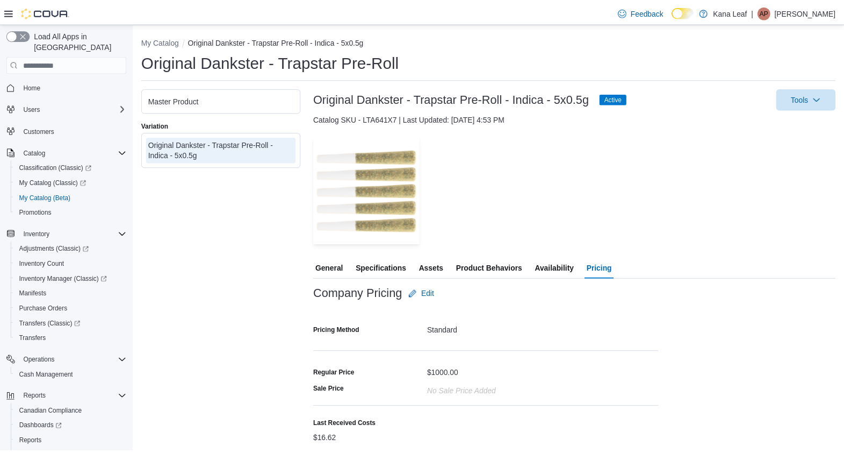
scroll to position [30, 0]
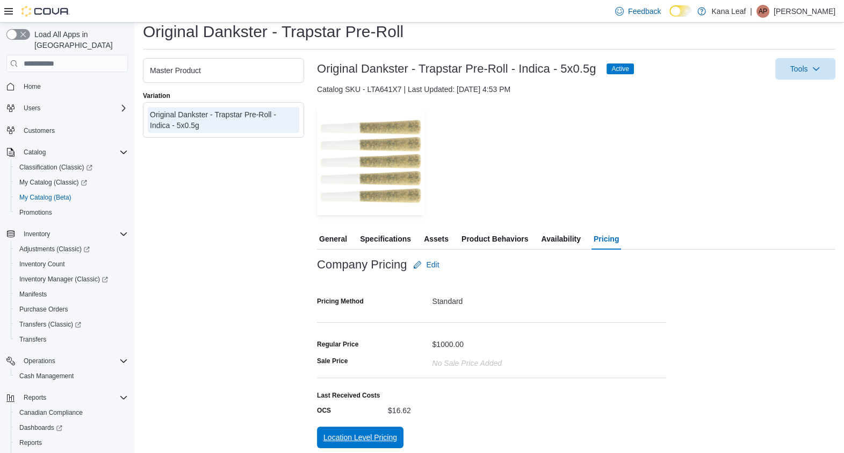
click at [349, 430] on span "Location Level Pricing" at bounding box center [361, 437] width 74 height 22
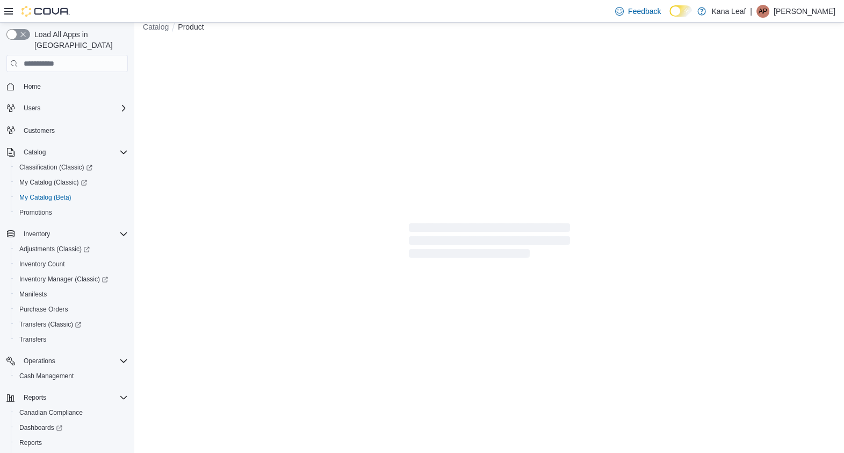
scroll to position [13, 0]
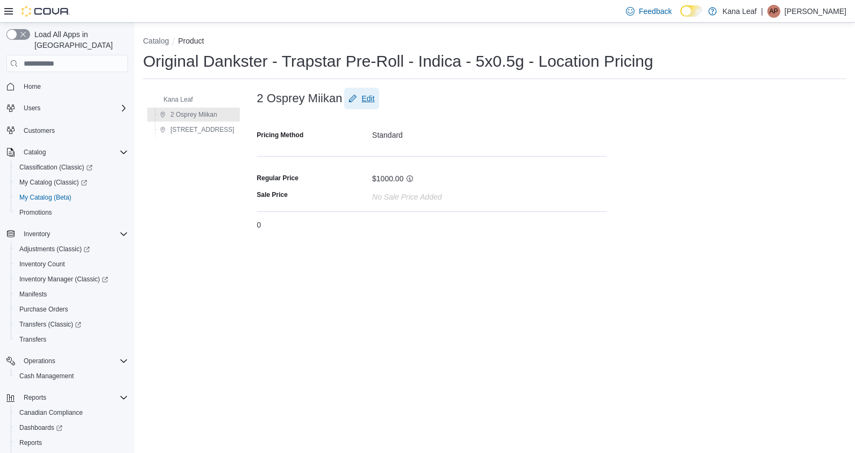
click at [361, 99] on span "Edit" at bounding box center [367, 98] width 13 height 11
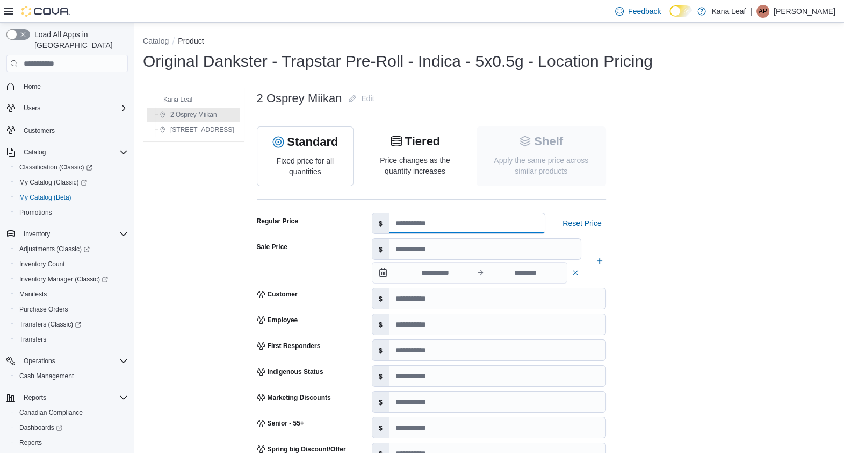
click at [391, 219] on input "number" at bounding box center [467, 223] width 156 height 20
type input "*****"
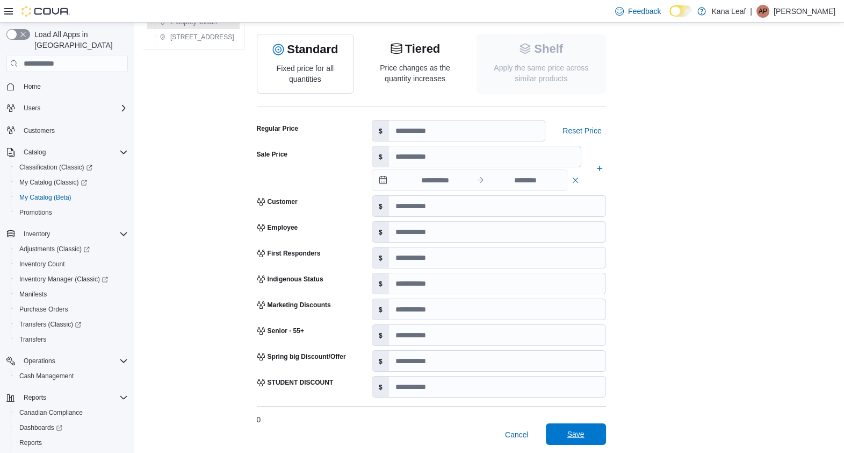
click at [568, 433] on span "Save" at bounding box center [576, 433] width 17 height 11
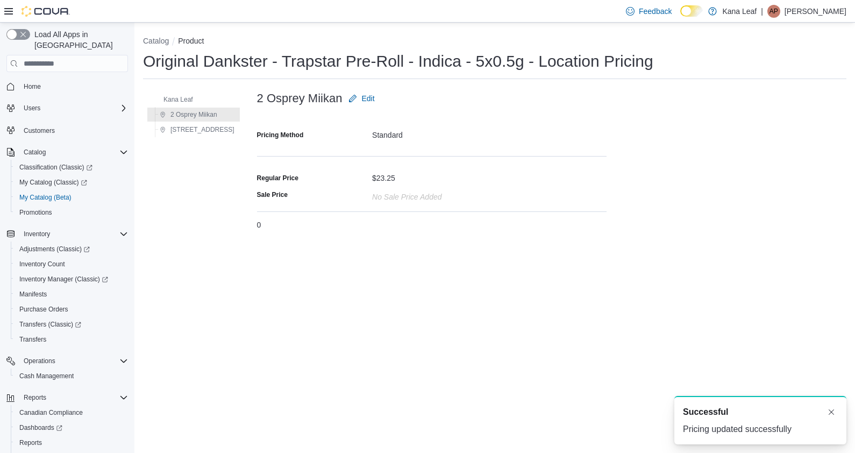
scroll to position [0, 0]
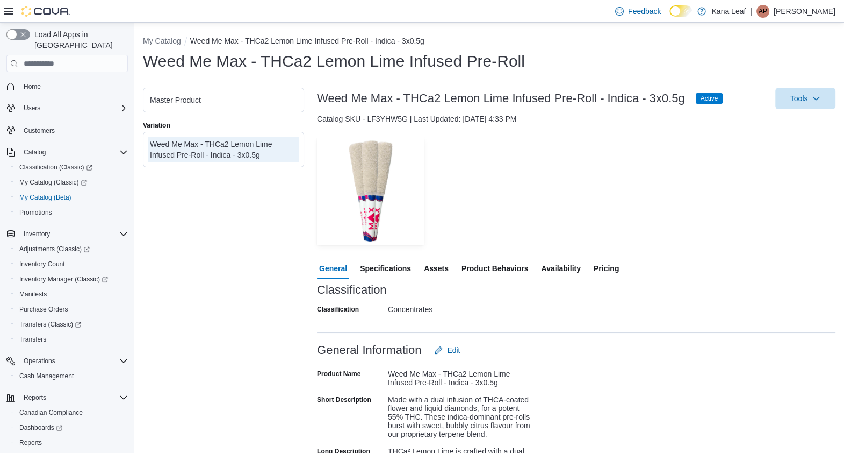
click at [255, 102] on div "Master Product" at bounding box center [223, 100] width 147 height 11
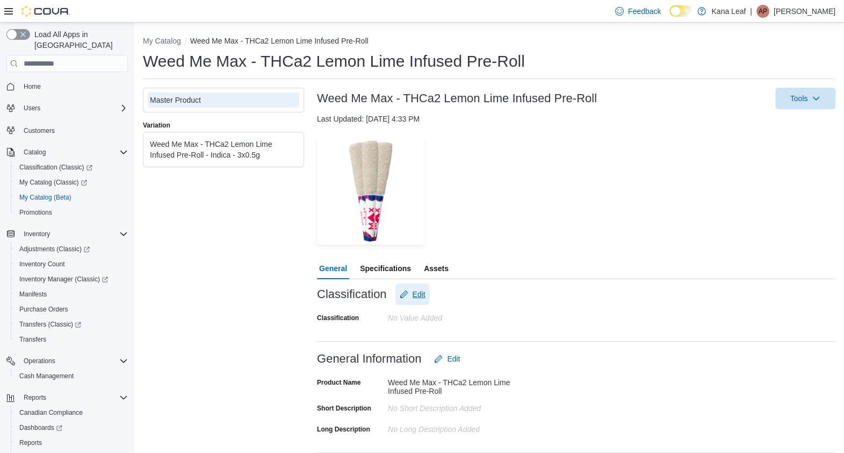
click at [418, 295] on span "Edit" at bounding box center [419, 294] width 13 height 11
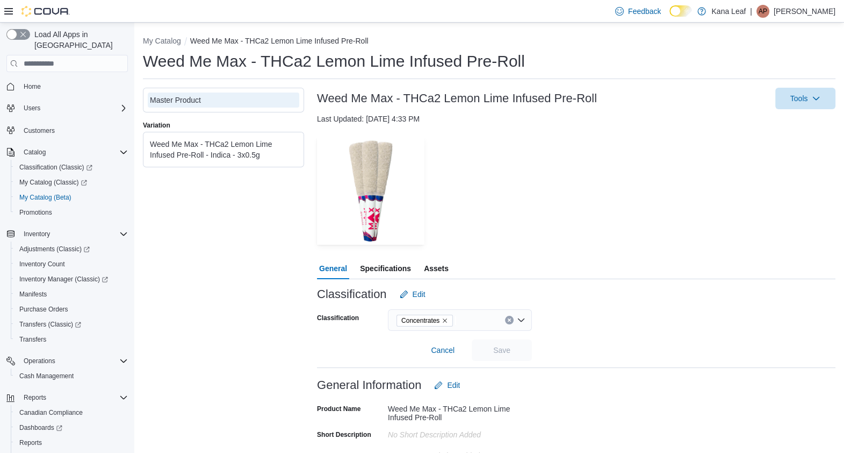
click at [446, 321] on icon "Remove Concentrates from selection in this group" at bounding box center [445, 320] width 6 height 6
click at [417, 321] on div "Search" at bounding box center [460, 320] width 144 height 22
type input "*"
type input "**"
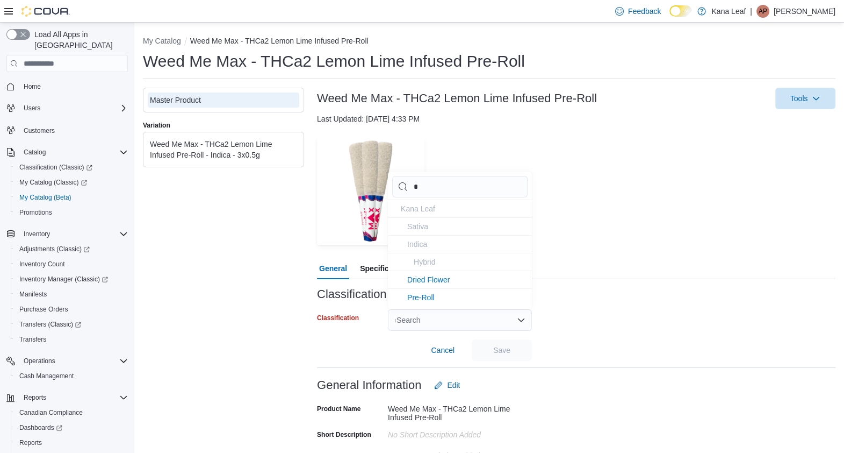
type input "**"
type input "***"
type input "****"
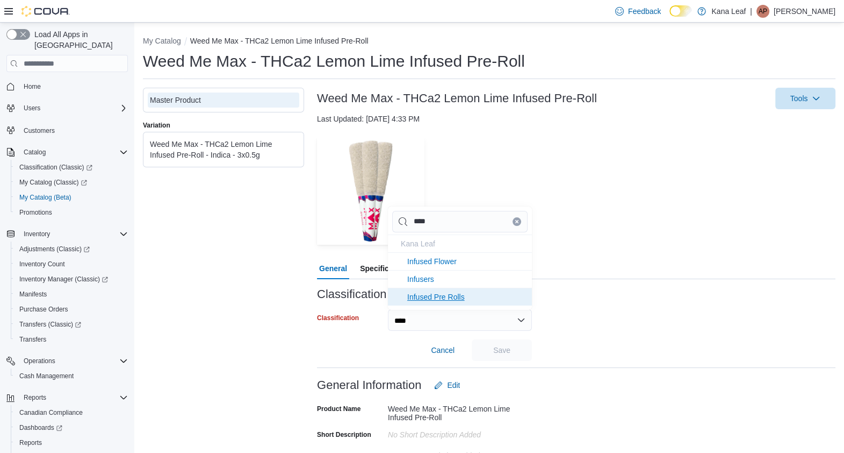
type input "****"
click at [439, 301] on li "Infused Pre Rolls" at bounding box center [460, 297] width 144 height 18
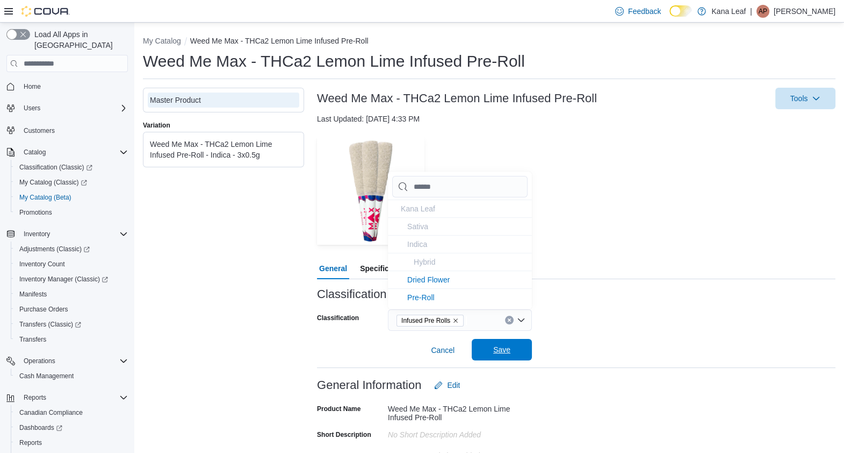
click at [497, 355] on span "Save" at bounding box center [501, 349] width 17 height 11
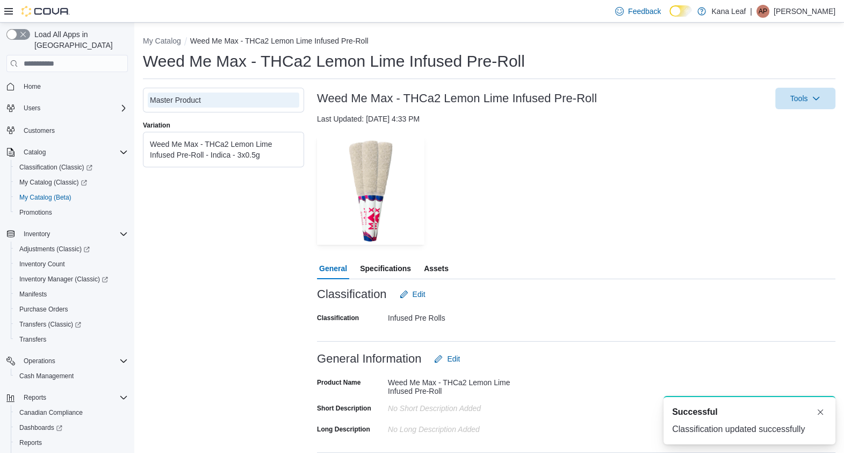
click at [202, 152] on div "Weed Me Max - THCa2 Lemon Lime Infused Pre-Roll - Indica - 3x0.5g" at bounding box center [223, 150] width 147 height 22
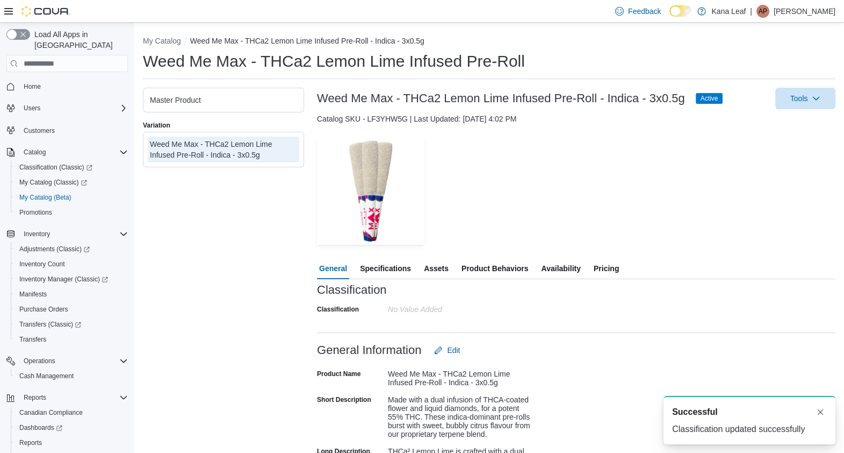
click at [613, 266] on span "Pricing" at bounding box center [606, 268] width 25 height 22
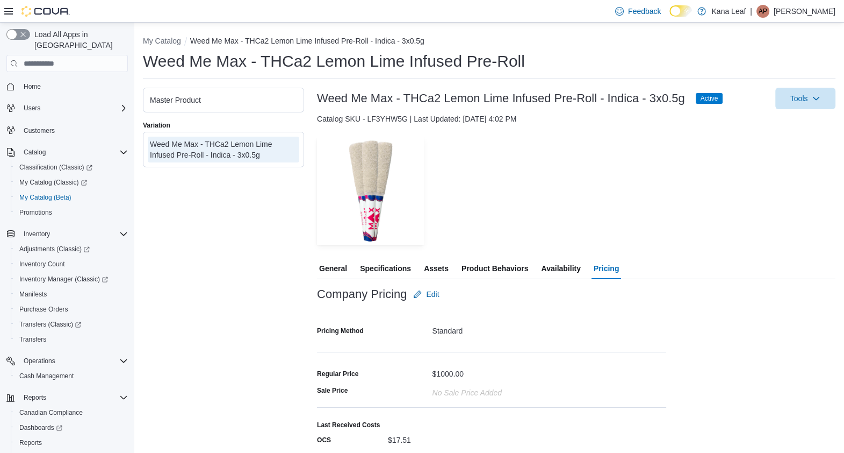
scroll to position [33, 0]
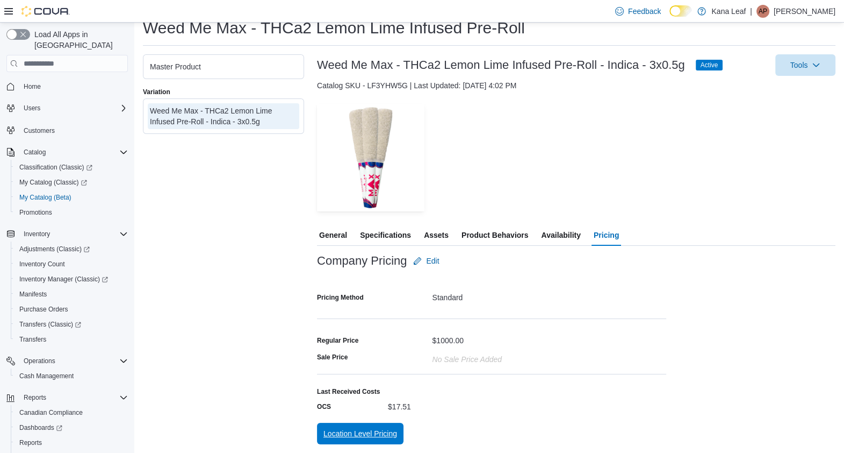
click at [364, 428] on span "Location Level Pricing" at bounding box center [361, 433] width 74 height 11
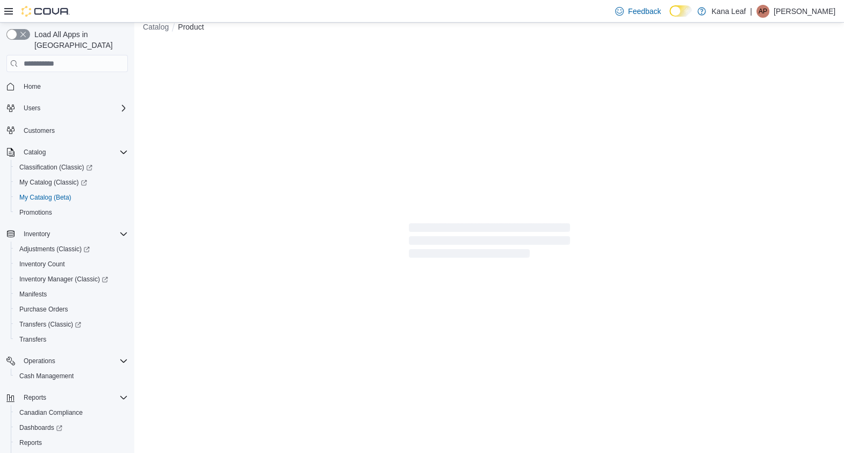
scroll to position [13, 0]
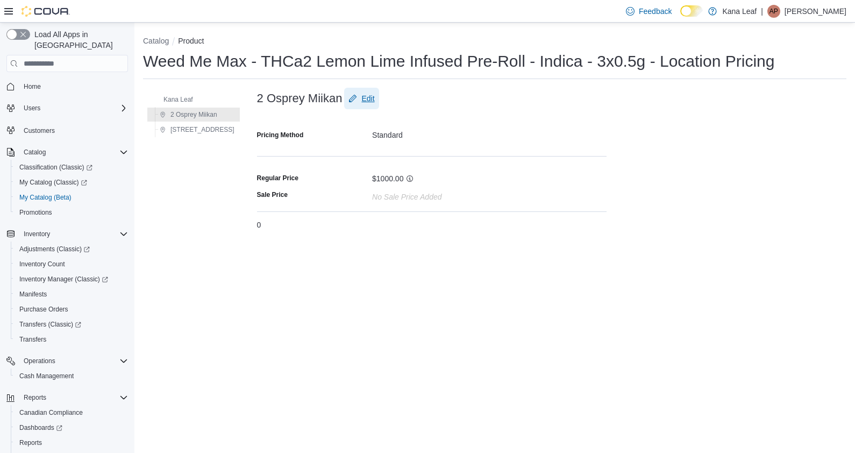
click at [361, 102] on span "Edit" at bounding box center [367, 98] width 13 height 11
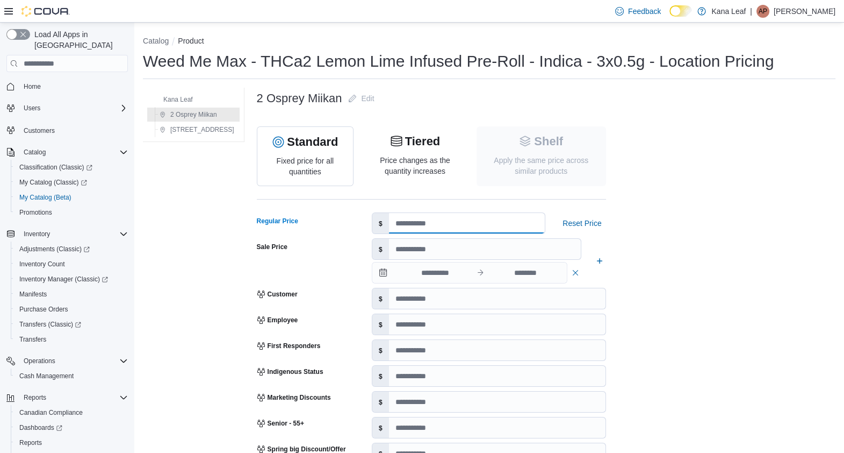
click at [398, 221] on input "number" at bounding box center [467, 223] width 156 height 20
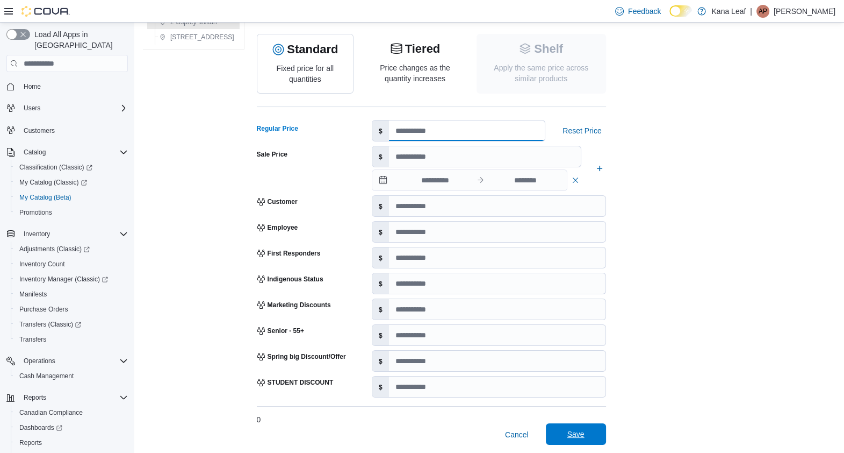
type input "*****"
click at [568, 433] on span "Save" at bounding box center [576, 433] width 17 height 11
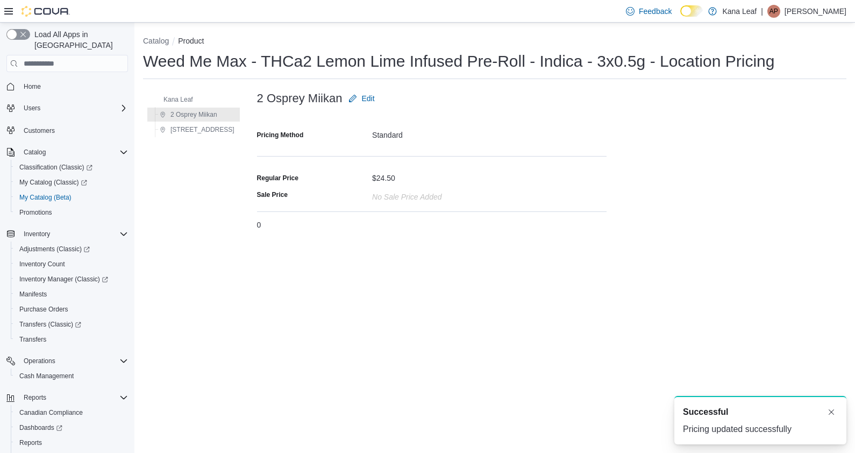
scroll to position [0, 0]
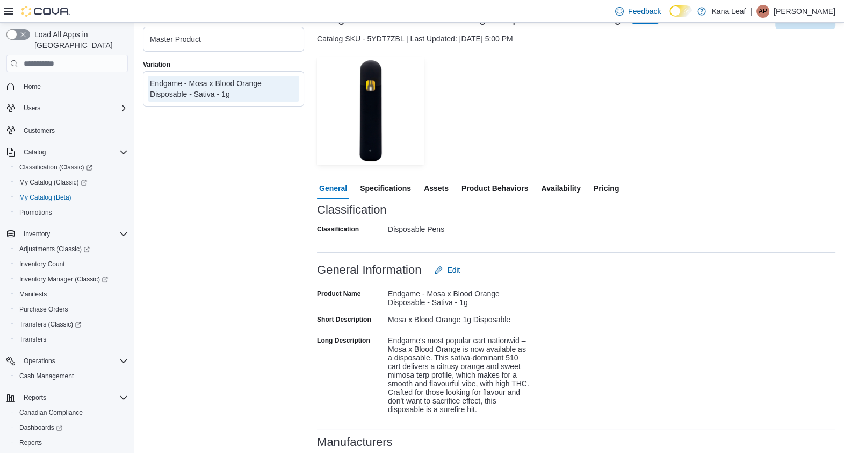
scroll to position [83, 0]
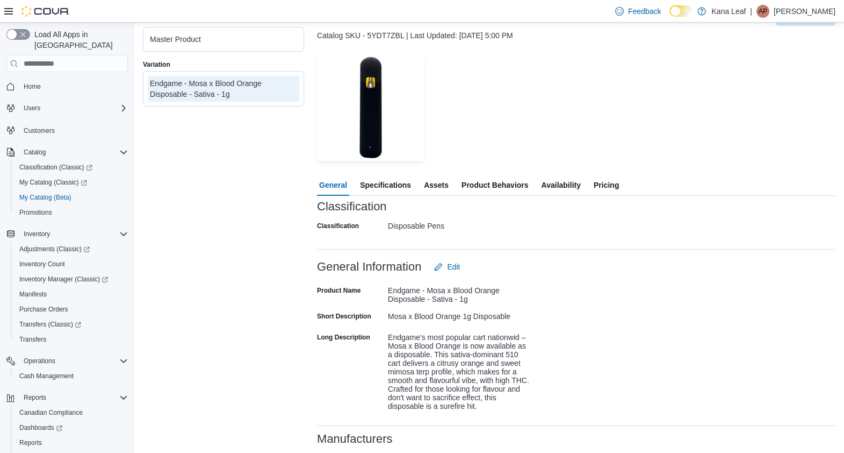
click at [613, 180] on span "Pricing" at bounding box center [606, 185] width 25 height 22
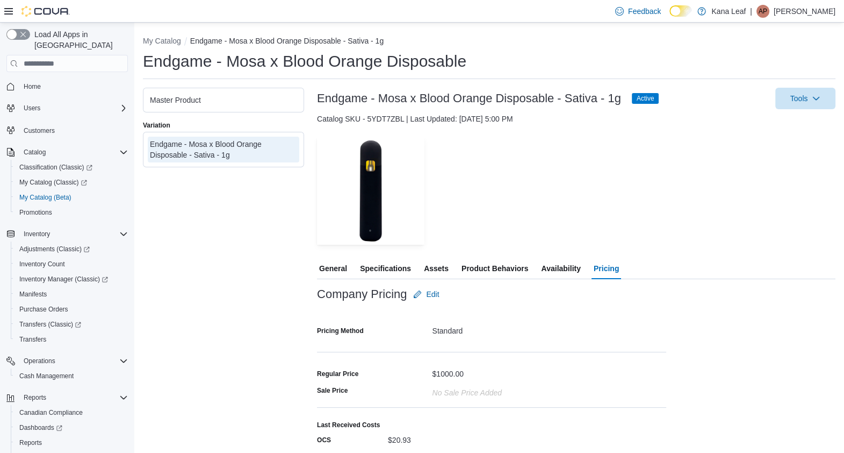
scroll to position [33, 0]
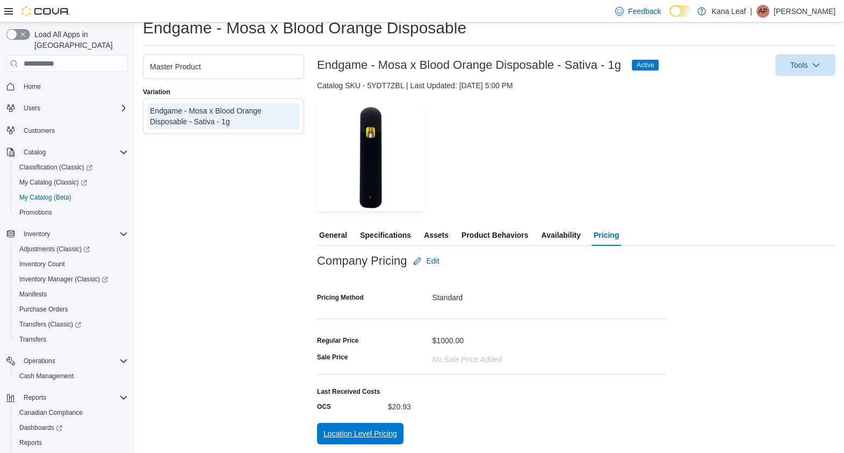
click at [372, 430] on span "Location Level Pricing" at bounding box center [361, 433] width 74 height 11
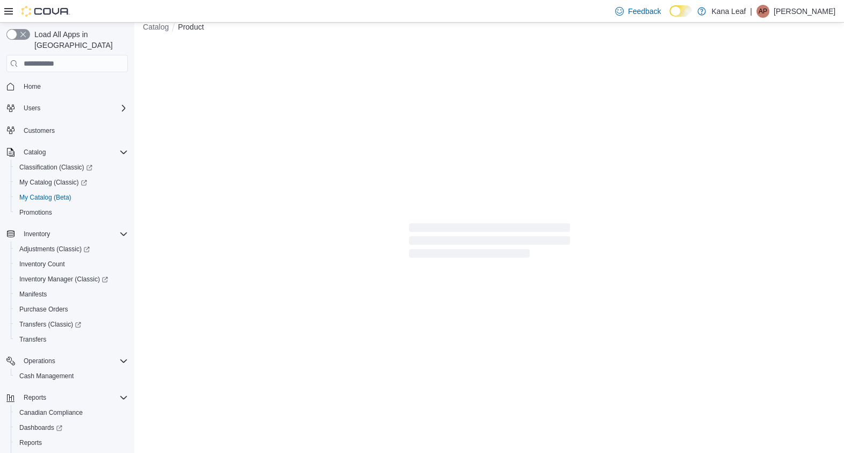
scroll to position [13, 0]
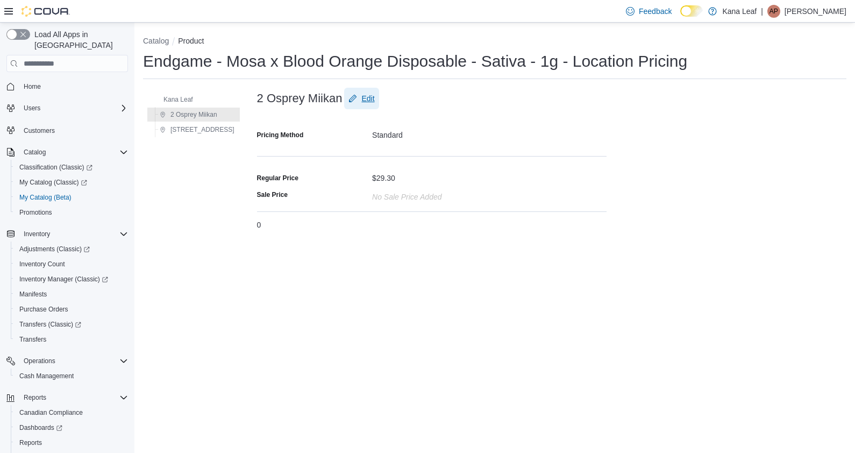
click at [354, 89] on span "Edit" at bounding box center [361, 99] width 26 height 22
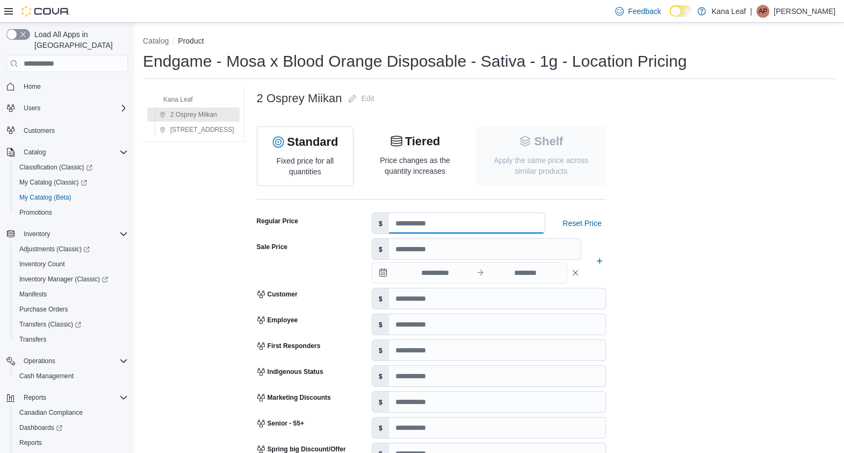
click at [419, 230] on input "****" at bounding box center [467, 223] width 156 height 20
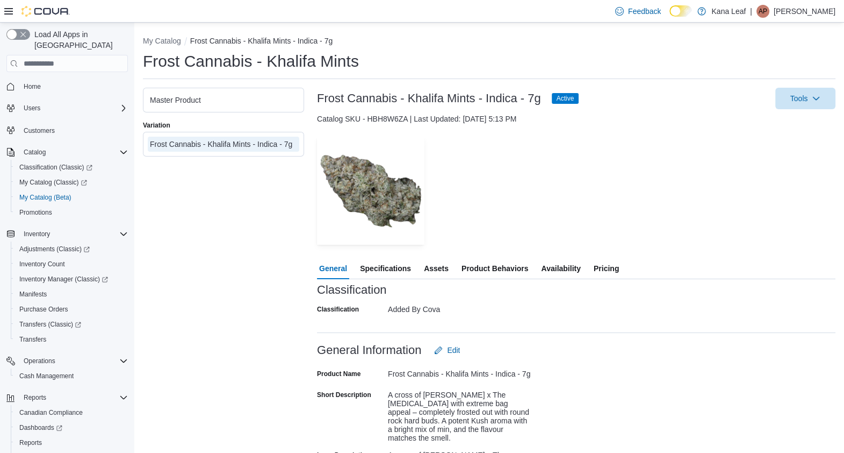
click at [205, 100] on div "Master Product" at bounding box center [223, 100] width 147 height 11
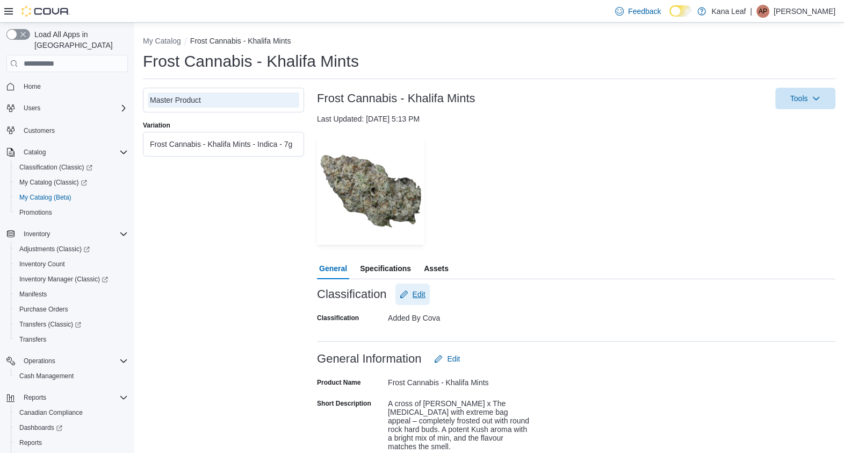
click at [419, 293] on span "Edit" at bounding box center [419, 294] width 13 height 11
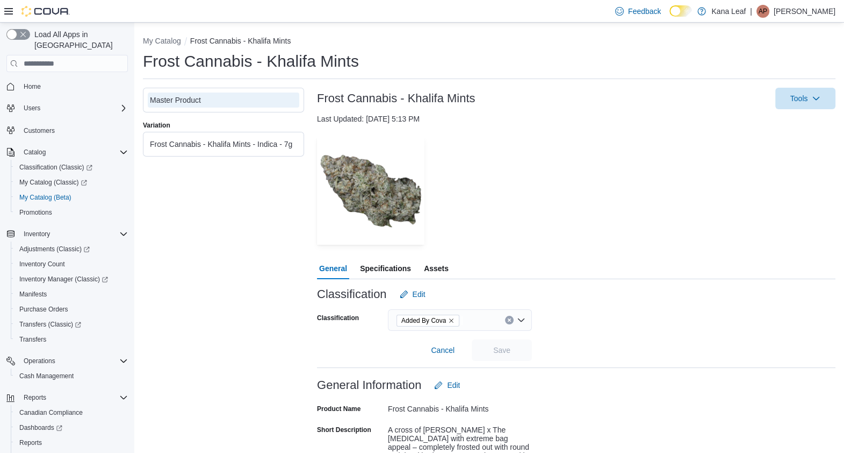
click at [452, 323] on icon "Remove Added By Cova from selection in this group" at bounding box center [451, 320] width 6 height 6
click at [436, 320] on div "Search" at bounding box center [460, 320] width 144 height 22
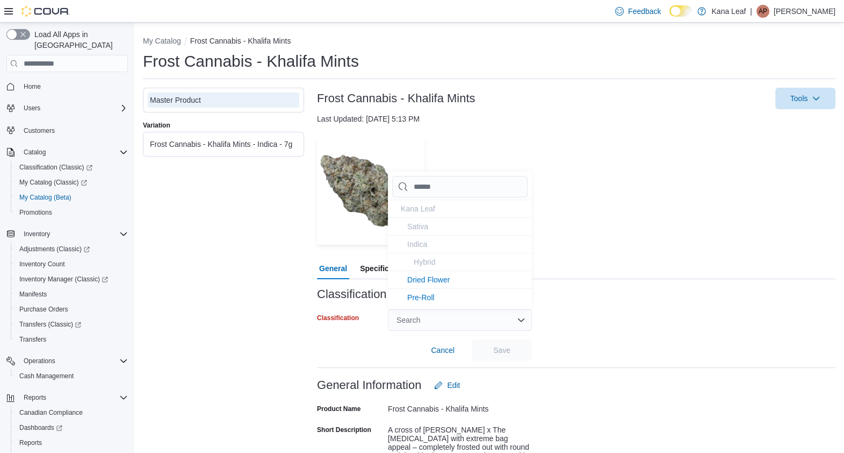
type input "*"
type input "**"
type input "***"
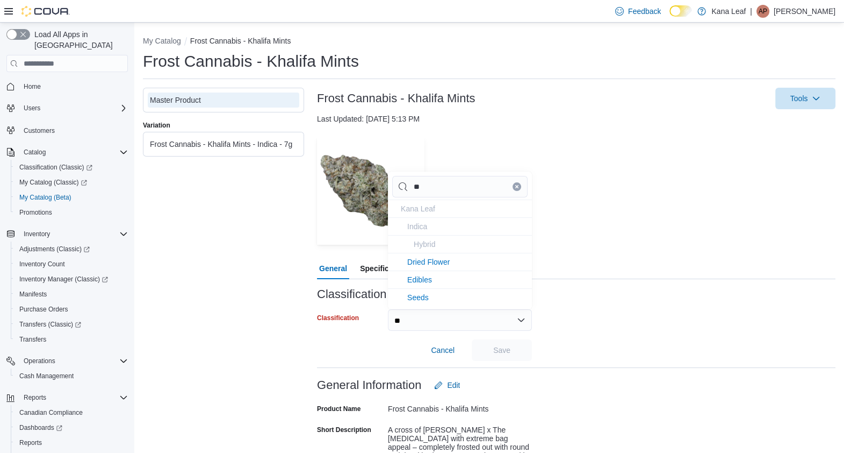
type input "***"
type input "****"
type input "*****"
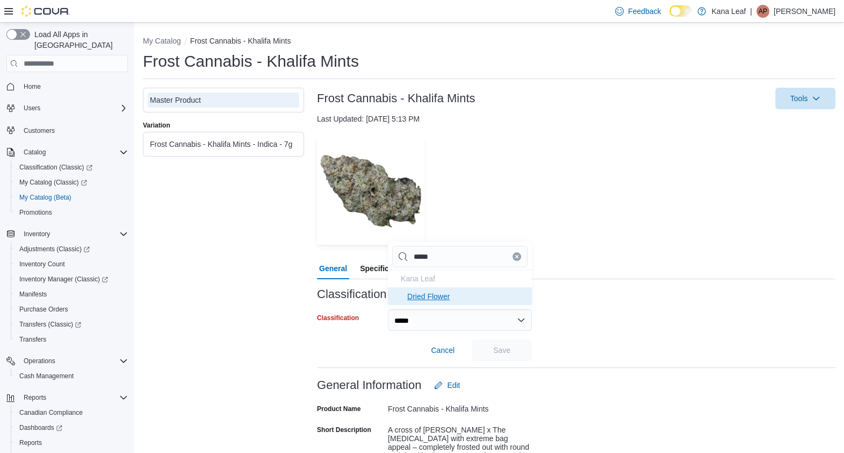
type input "*****"
click at [430, 298] on span "Dried Flower" at bounding box center [428, 296] width 42 height 9
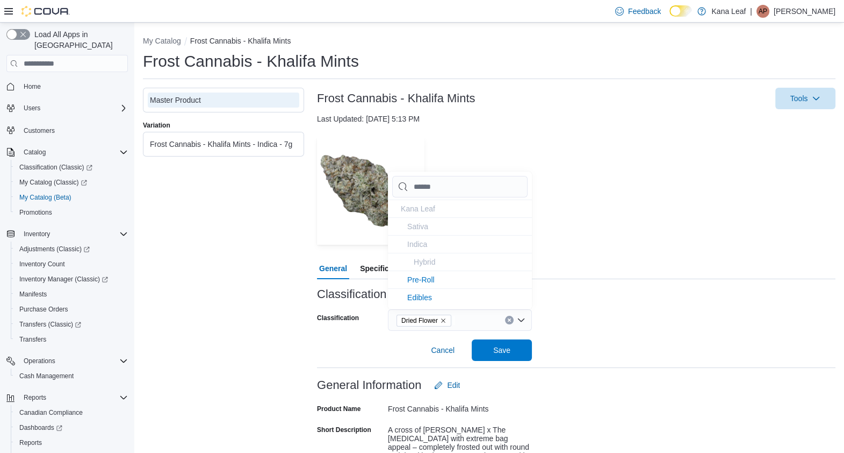
click at [607, 327] on div "Classification Dried Flower" at bounding box center [576, 320] width 519 height 22
click at [511, 352] on span "Save" at bounding box center [501, 350] width 47 height 22
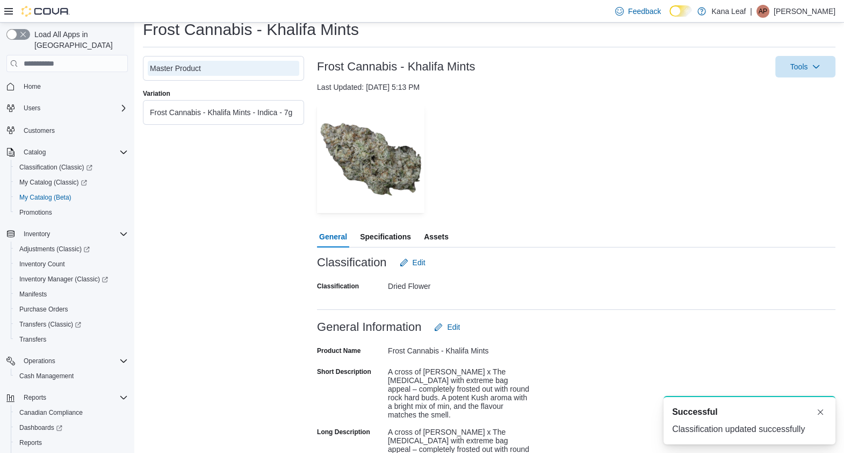
scroll to position [26, 0]
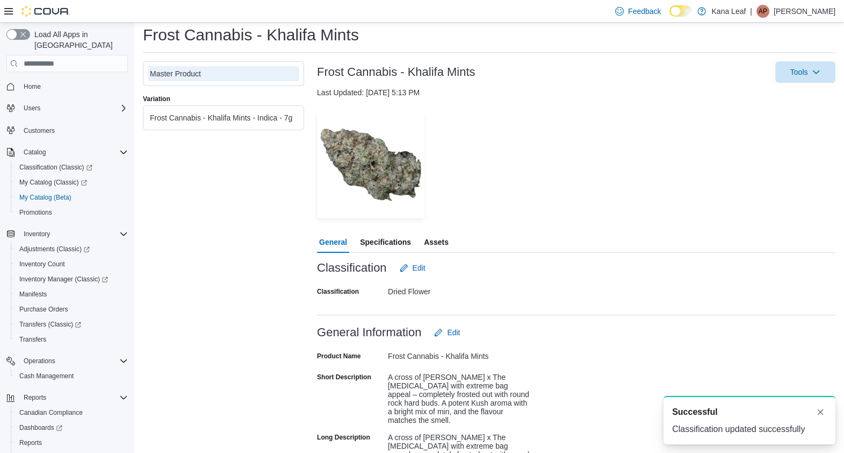
click at [223, 123] on div "Frost Cannabis - Khalifa Mints - Indica - 7g" at bounding box center [224, 117] width 152 height 15
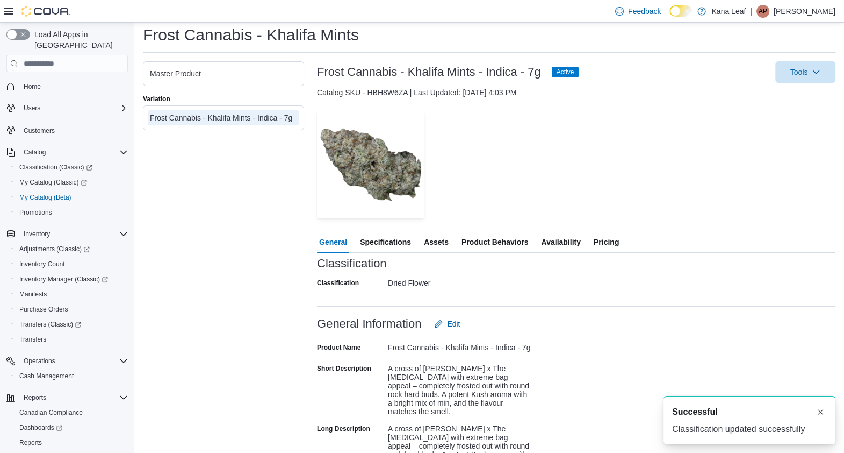
click at [608, 244] on span "Pricing" at bounding box center [606, 242] width 25 height 22
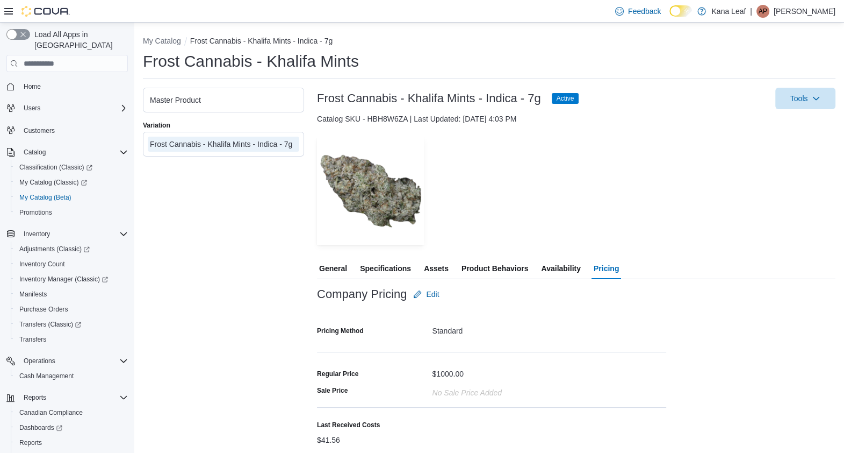
scroll to position [30, 0]
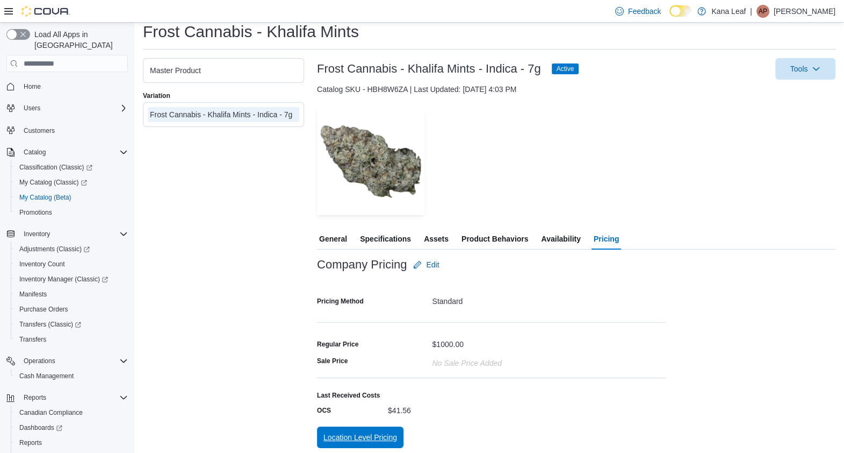
click at [359, 427] on span "Location Level Pricing" at bounding box center [361, 437] width 74 height 22
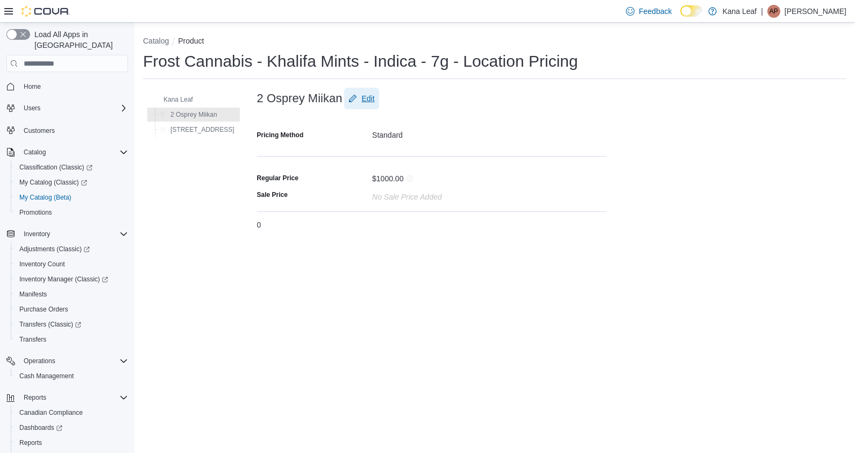
click at [361, 101] on span "Edit" at bounding box center [367, 98] width 13 height 11
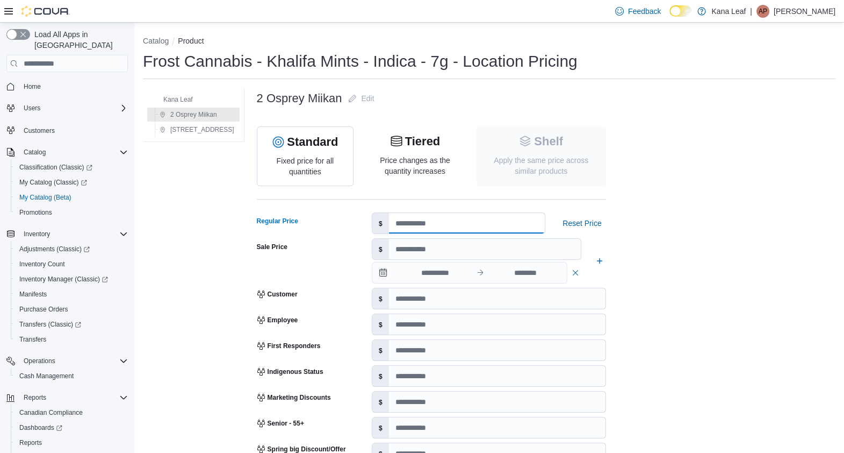
click at [426, 220] on input "number" at bounding box center [467, 223] width 156 height 20
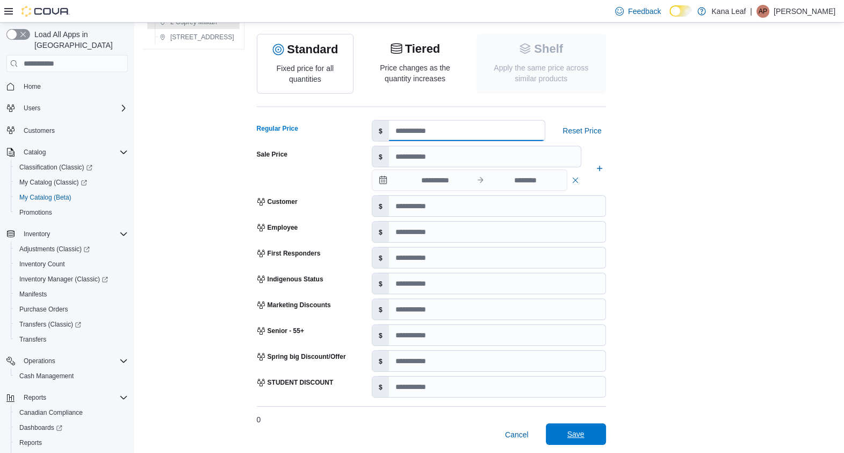
type input "**"
click at [572, 442] on span "Save" at bounding box center [576, 434] width 47 height 22
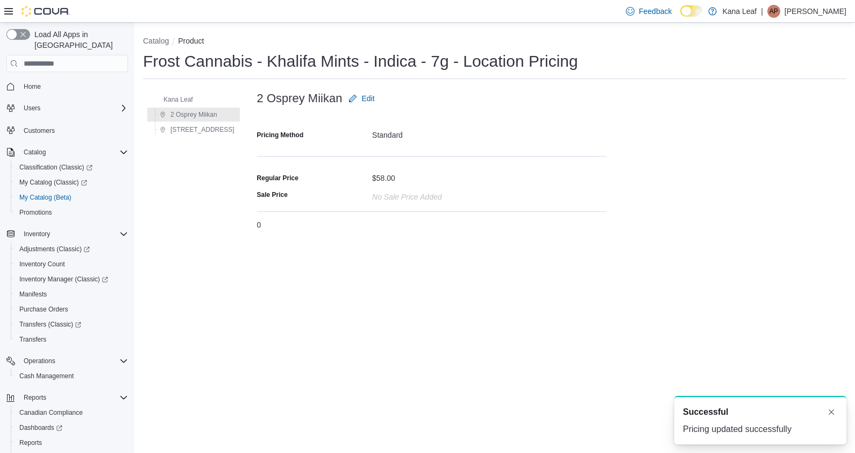
scroll to position [0, 0]
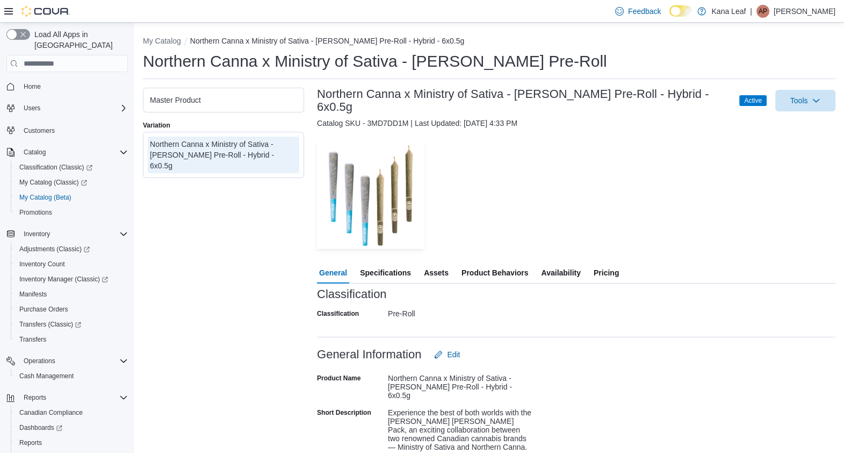
click at [606, 268] on span "Pricing" at bounding box center [606, 273] width 25 height 22
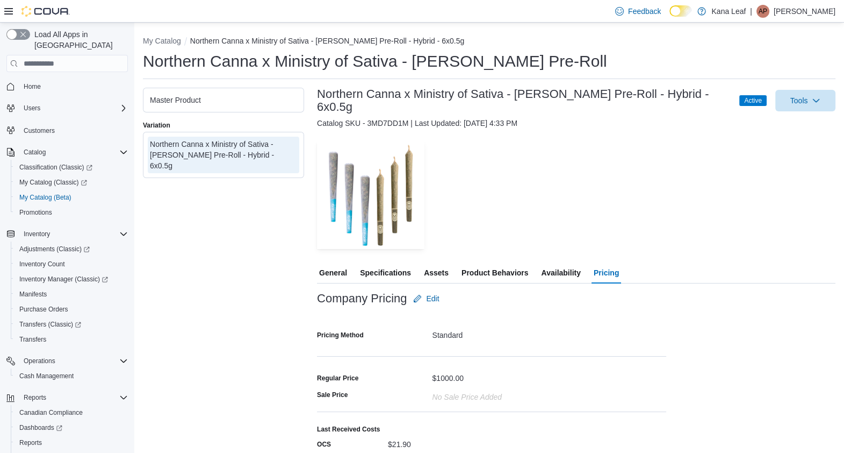
scroll to position [33, 0]
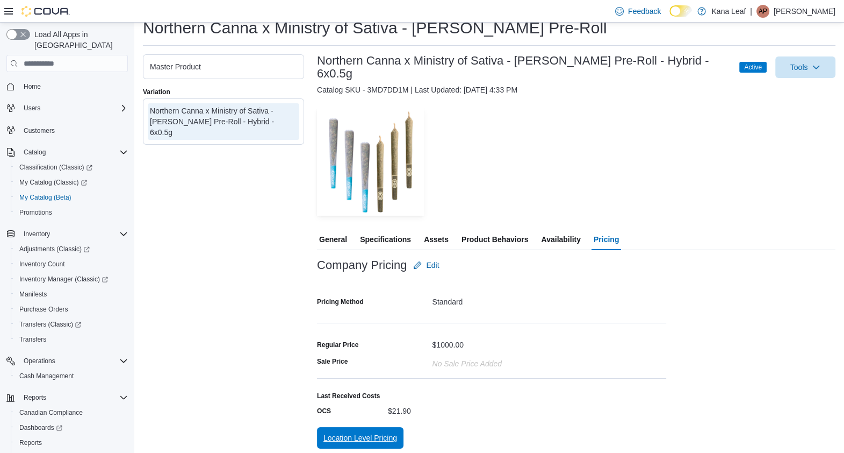
click at [355, 427] on span "Location Level Pricing" at bounding box center [361, 438] width 74 height 22
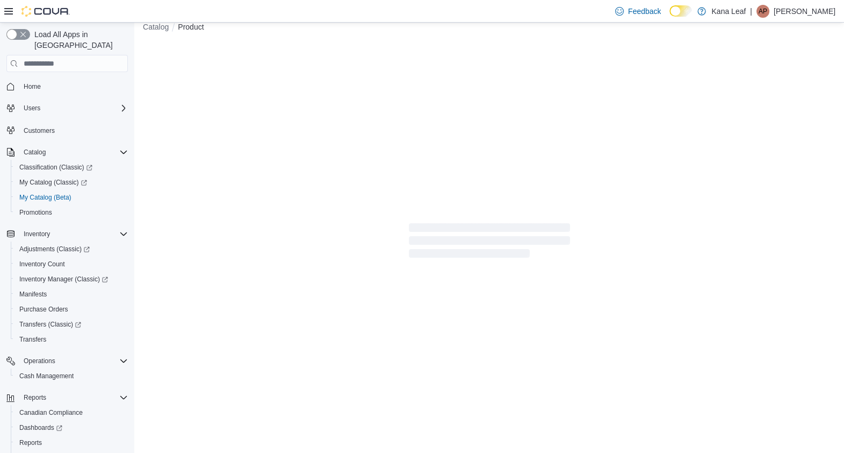
scroll to position [13, 0]
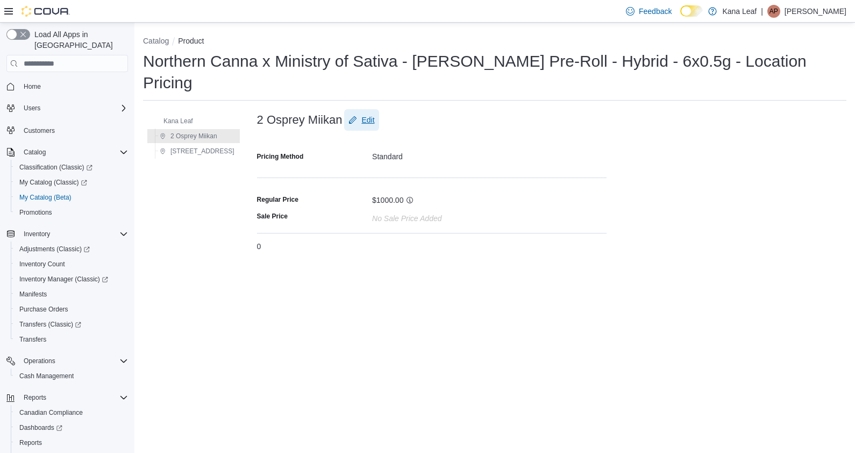
click at [362, 114] on span "Edit" at bounding box center [367, 119] width 13 height 11
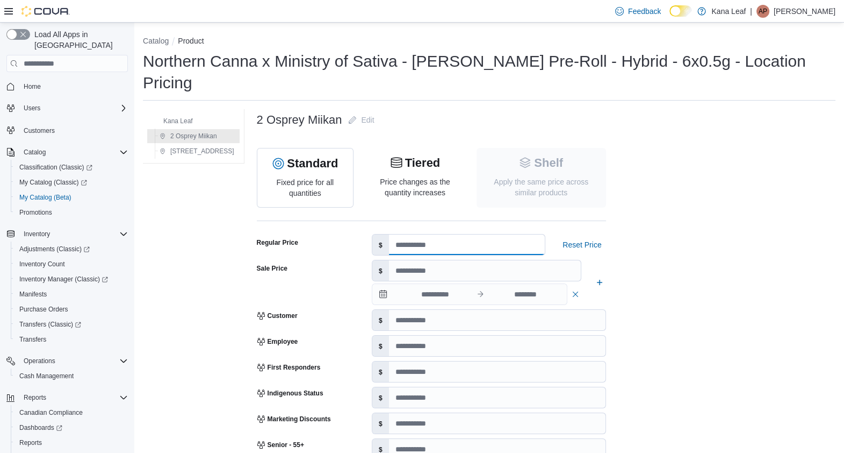
click at [398, 234] on input "number" at bounding box center [467, 244] width 156 height 20
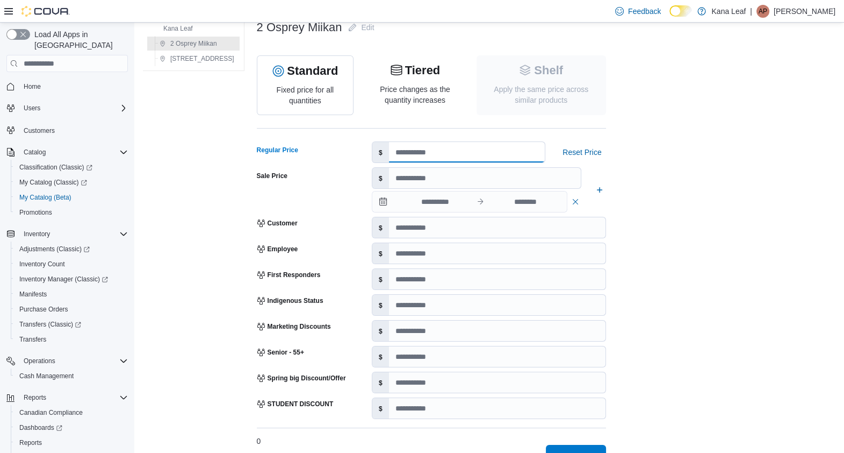
type input "*****"
click at [553, 445] on span "Save" at bounding box center [576, 456] width 47 height 22
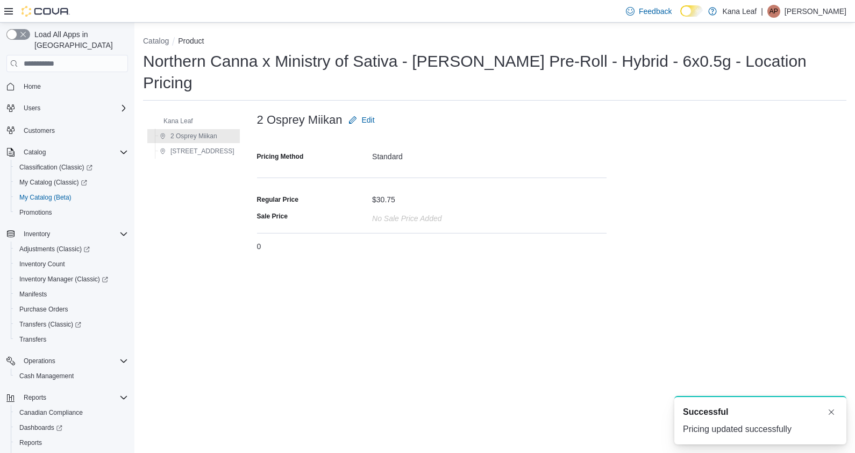
scroll to position [0, 0]
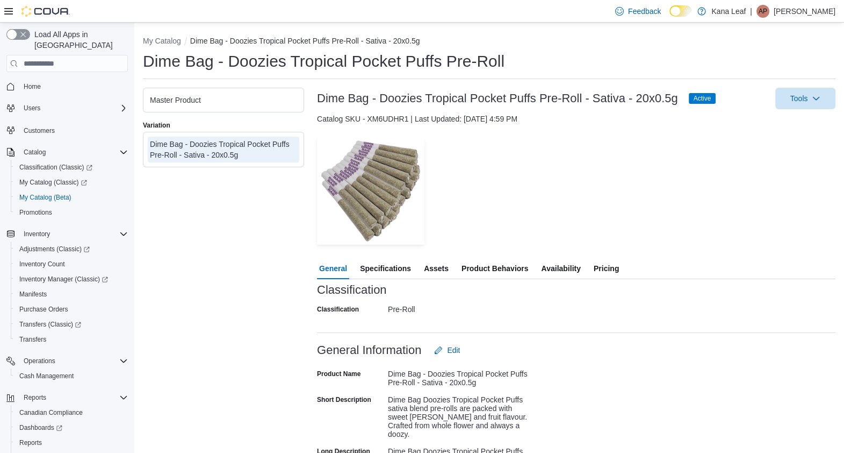
click at [612, 271] on span "Pricing" at bounding box center [606, 268] width 25 height 22
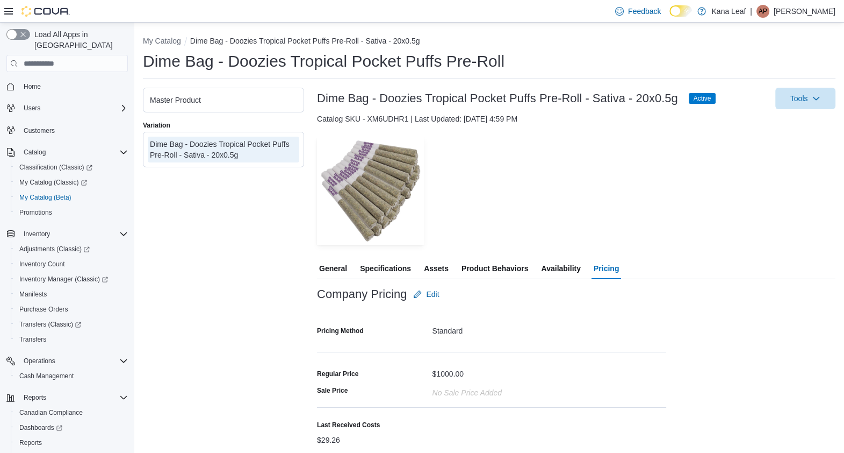
scroll to position [30, 0]
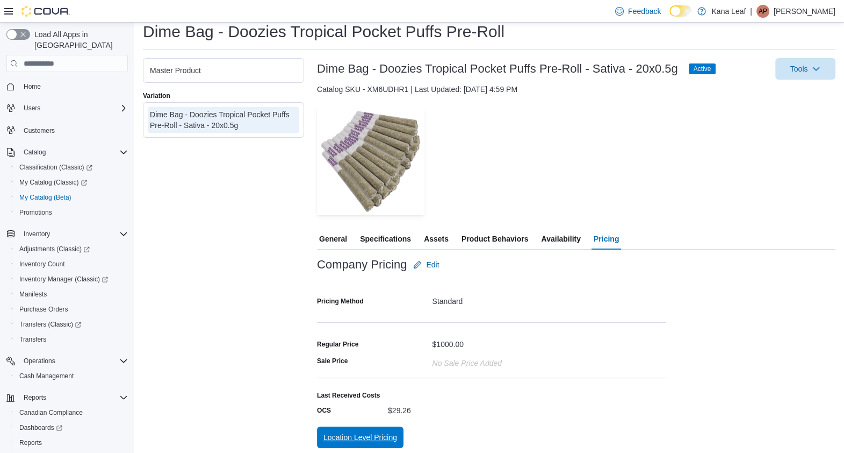
click at [363, 433] on span "Location Level Pricing" at bounding box center [361, 437] width 74 height 11
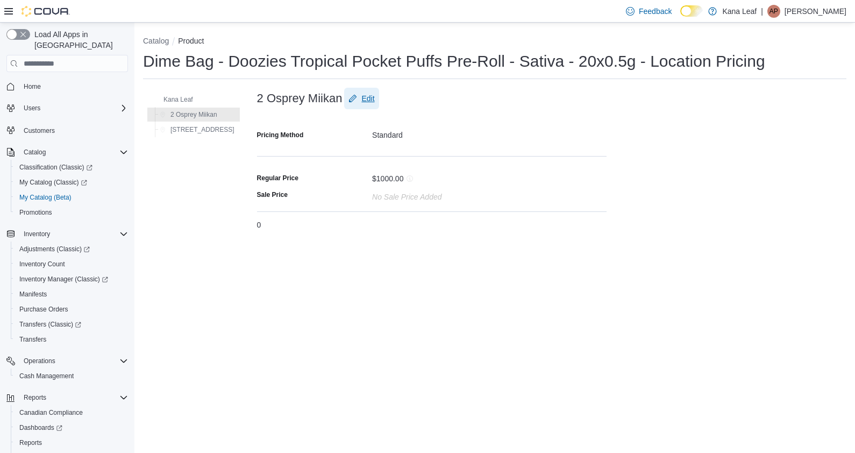
click at [348, 98] on span "Edit" at bounding box center [361, 99] width 26 height 22
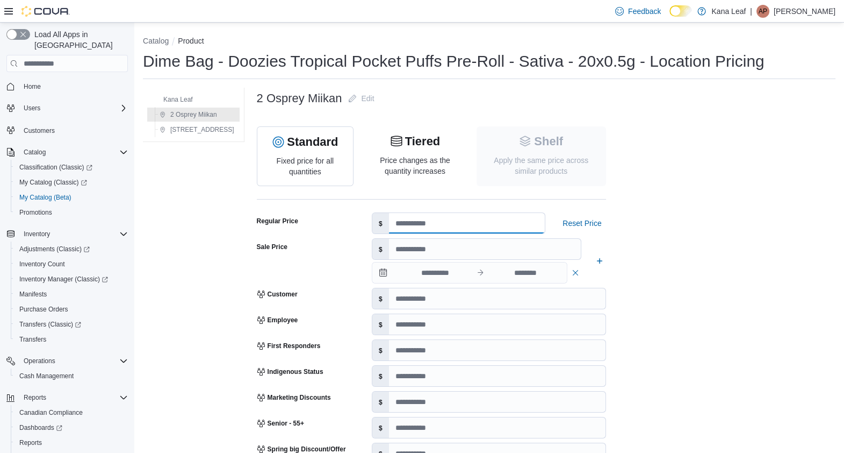
click at [423, 217] on input "number" at bounding box center [467, 223] width 156 height 20
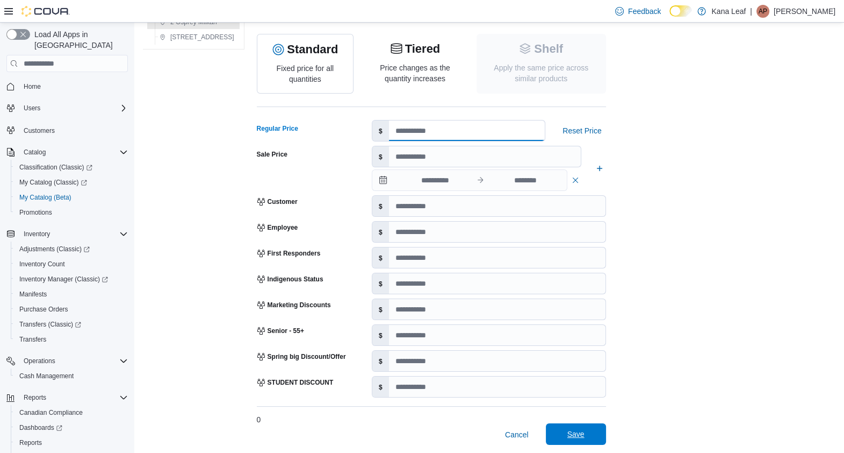
type input "*****"
click at [554, 435] on span "Save" at bounding box center [576, 434] width 47 height 22
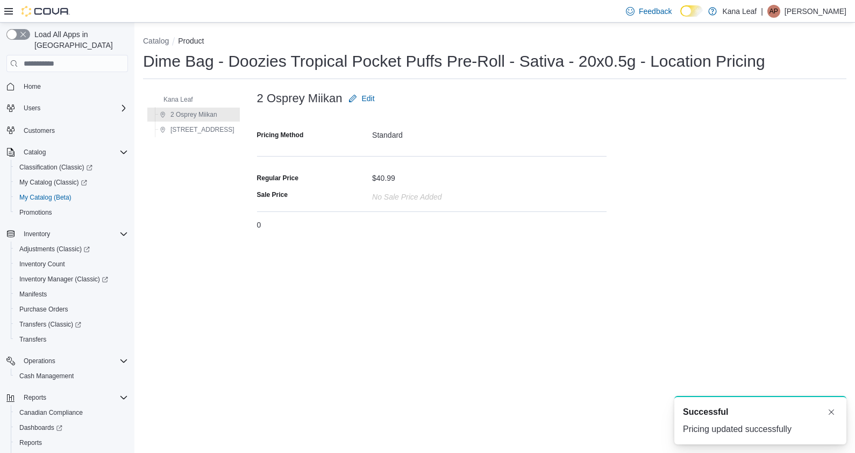
scroll to position [0, 0]
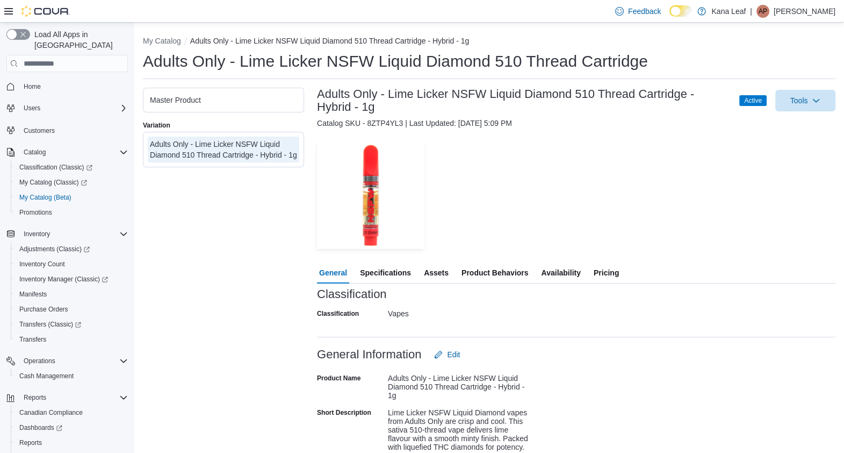
click at [599, 267] on span "Pricing" at bounding box center [606, 273] width 25 height 22
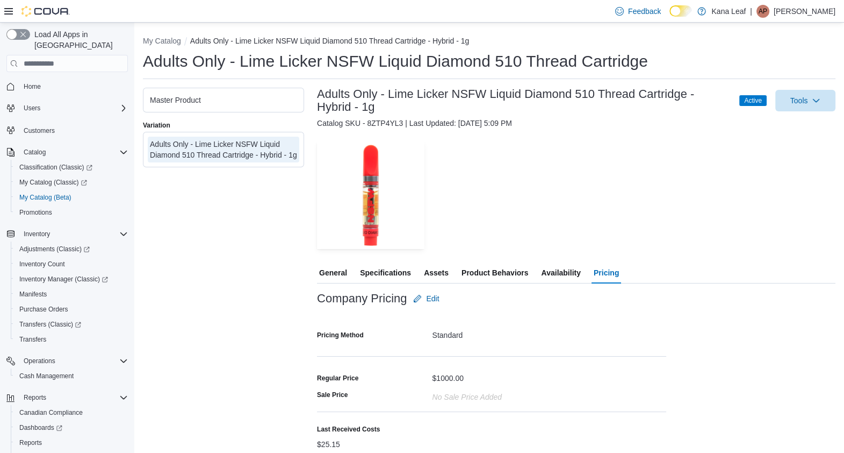
scroll to position [34, 0]
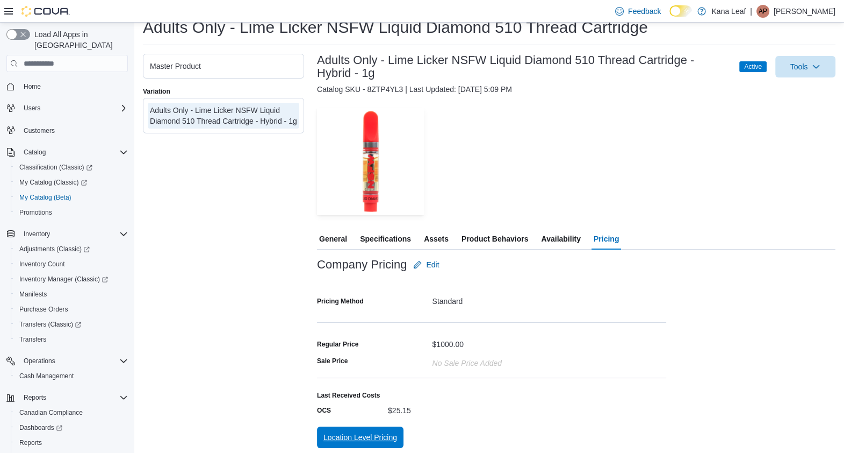
click at [349, 435] on span "Location Level Pricing" at bounding box center [361, 437] width 74 height 11
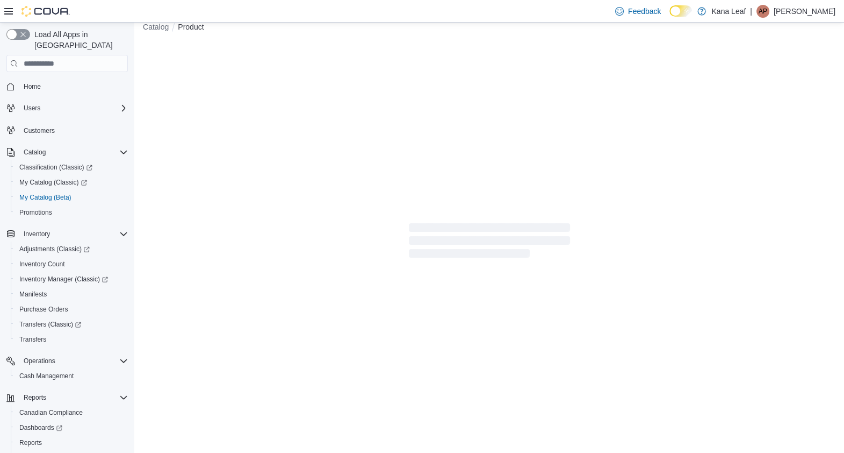
scroll to position [13, 0]
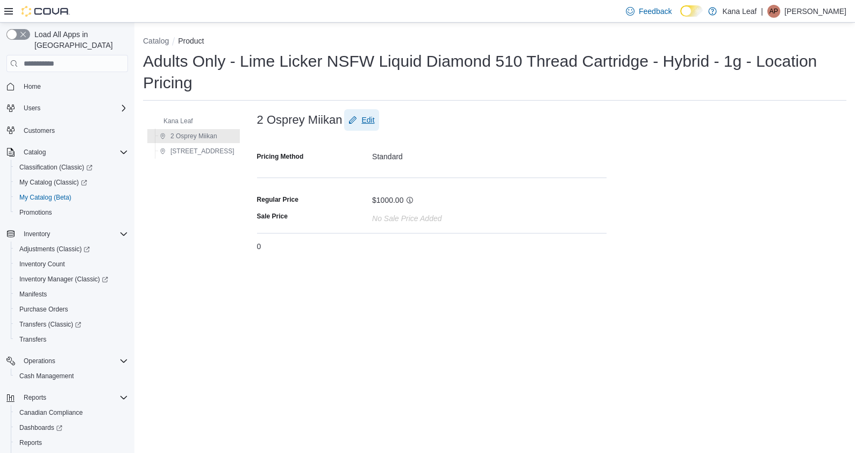
click at [361, 119] on span "Edit" at bounding box center [367, 119] width 13 height 11
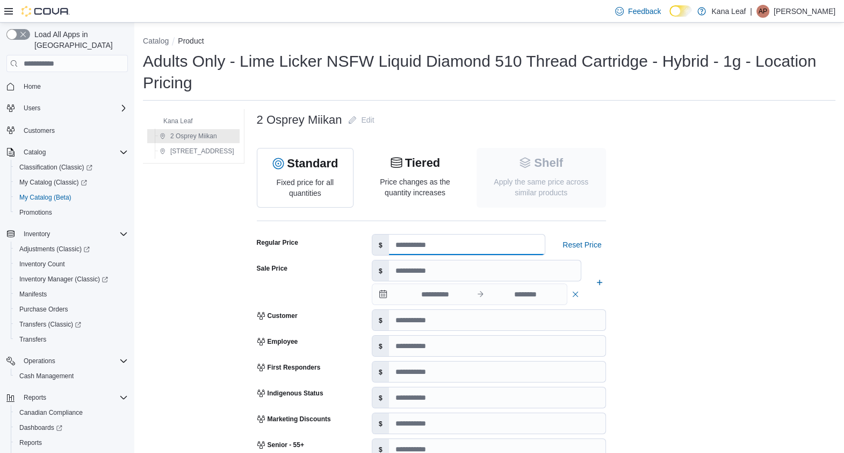
click at [406, 242] on input "number" at bounding box center [467, 244] width 156 height 20
type input "*"
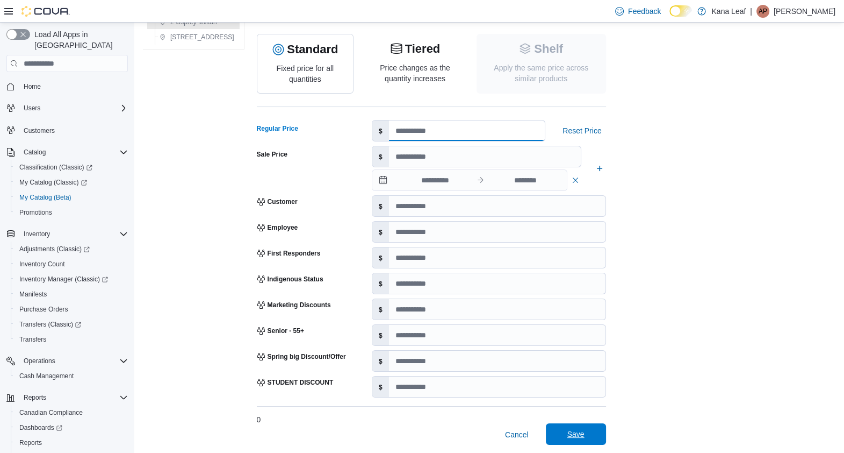
type input "*****"
click at [562, 427] on span "Save" at bounding box center [576, 434] width 47 height 22
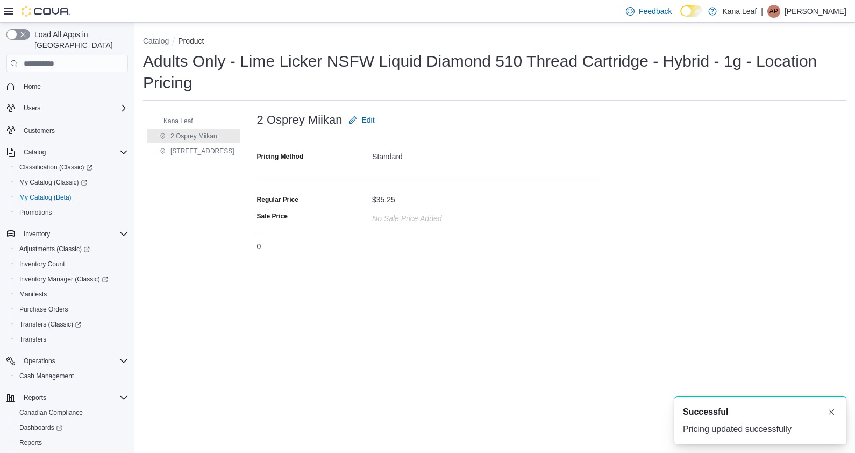
scroll to position [0, 0]
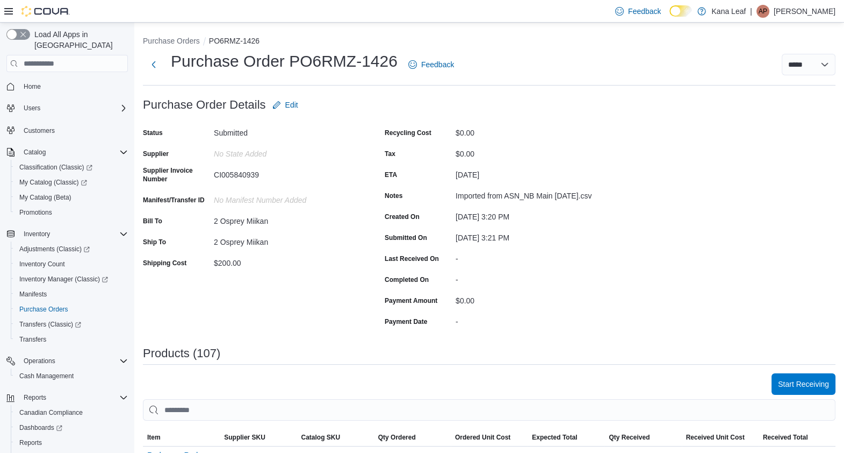
scroll to position [29, 0]
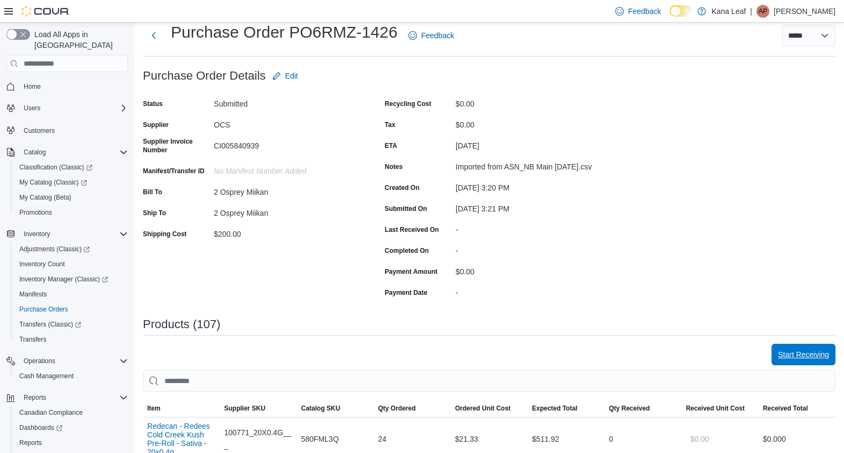
click at [798, 351] on span "Start Receiving" at bounding box center [803, 354] width 51 height 22
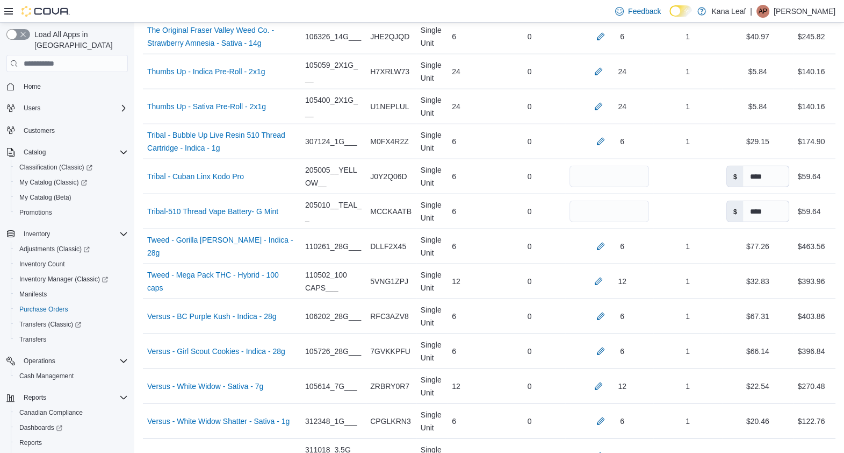
scroll to position [3868, 0]
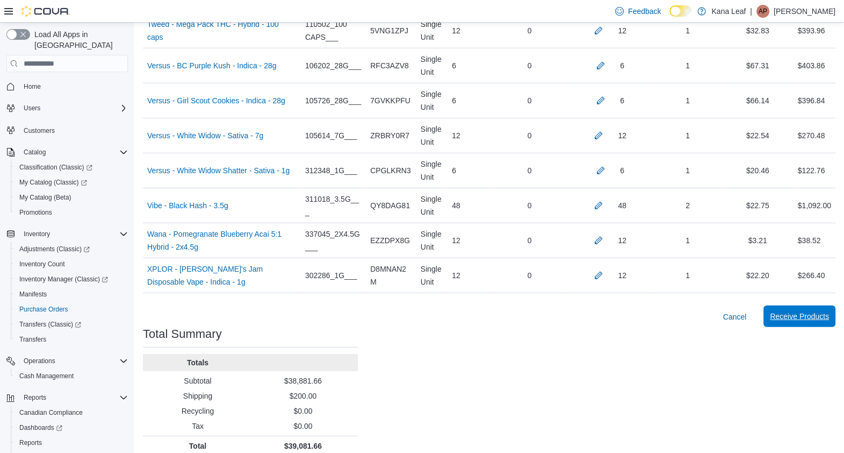
click at [792, 311] on span "Receive Products" at bounding box center [799, 316] width 59 height 11
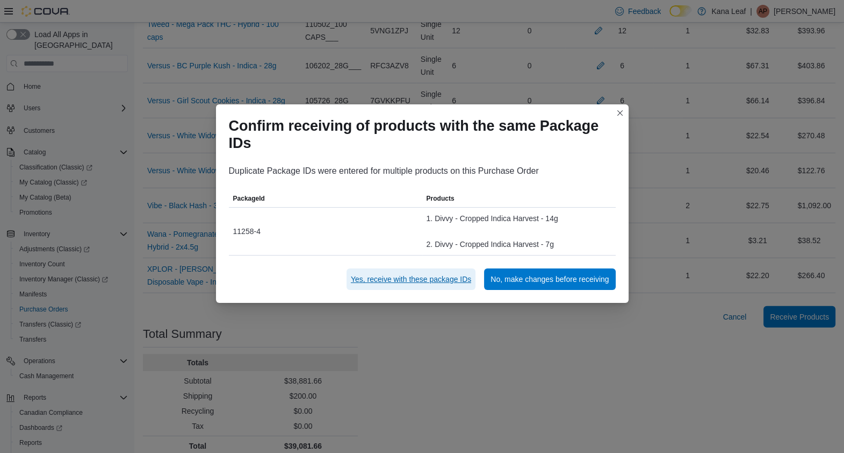
click at [389, 282] on span "Yes, receive with these package IDs" at bounding box center [411, 279] width 120 height 11
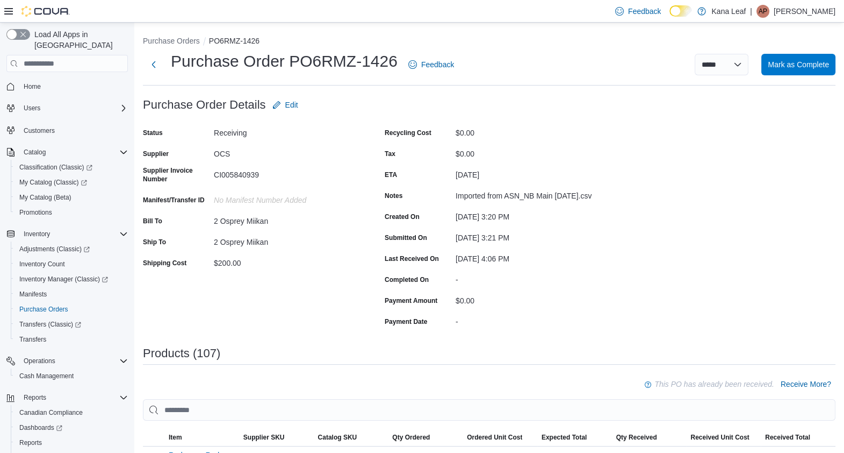
scroll to position [225, 0]
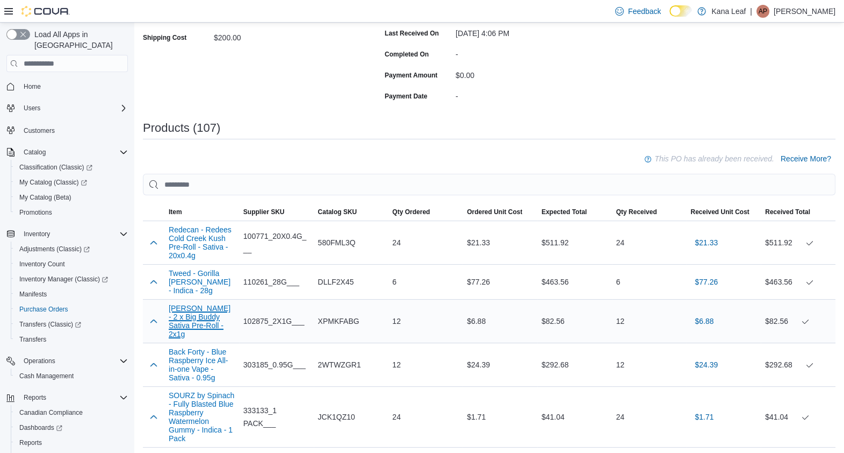
click at [205, 323] on button "Buddy Blooms - 2 x Big Buddy Sativa Pre-Roll - 2x1g" at bounding box center [202, 321] width 66 height 34
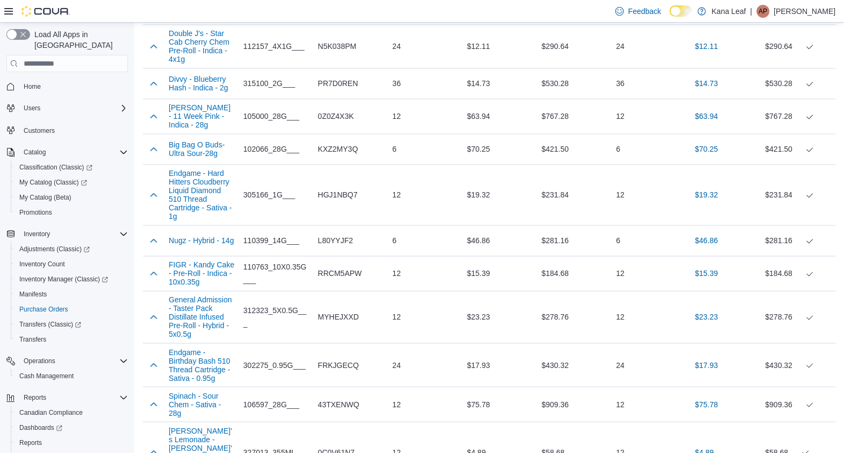
scroll to position [2182, 0]
click at [204, 347] on button "Endgame - Birthday Bash 510 Thread Cartridge - Sativa - 0.95g" at bounding box center [202, 364] width 66 height 34
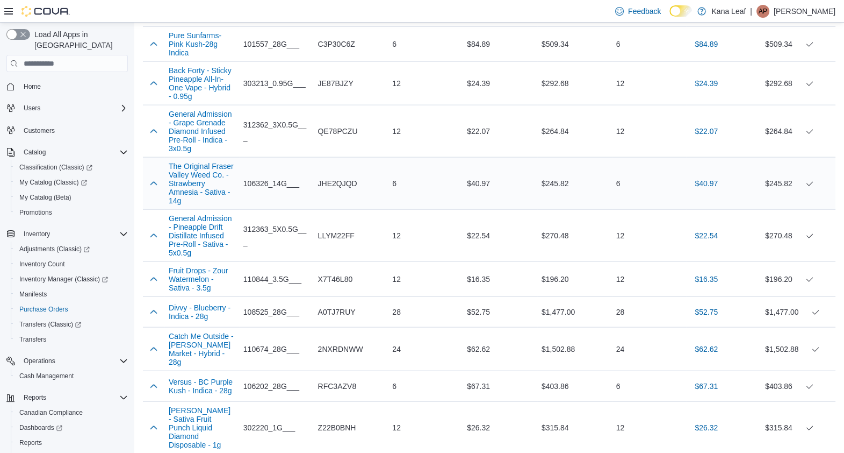
scroll to position [3070, 0]
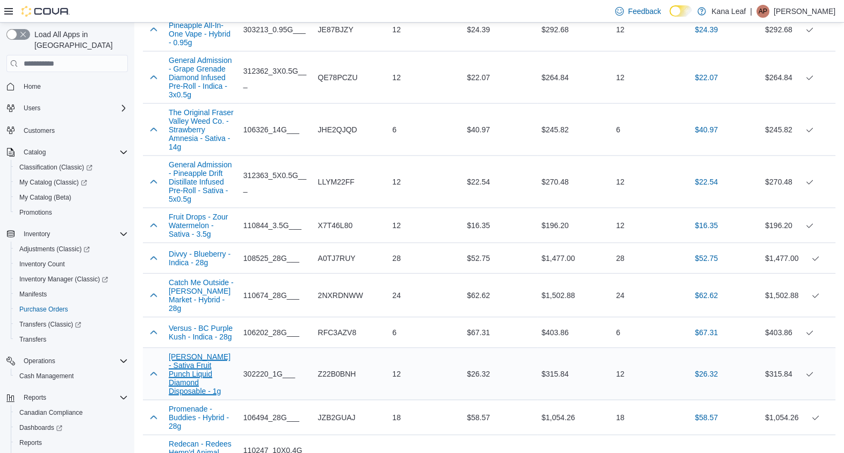
click at [191, 352] on button "Papa's Herb - Sativa Fruit Punch Liquid Diamond Disposable - 1g" at bounding box center [202, 373] width 66 height 43
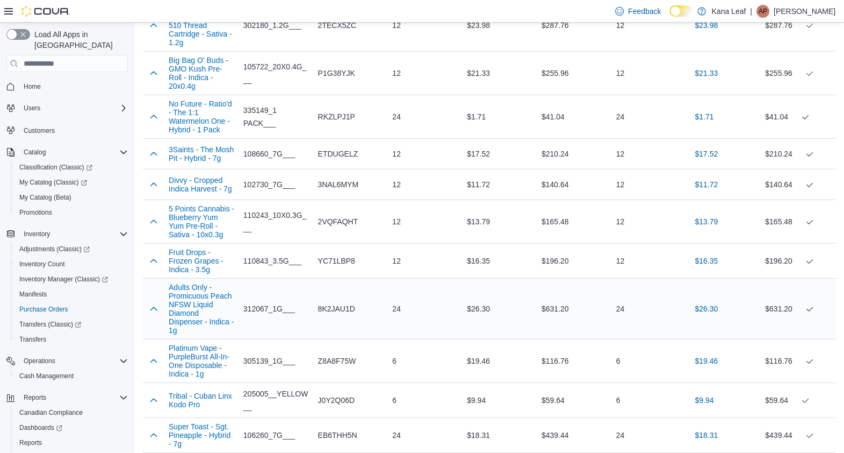
scroll to position [3858, 0]
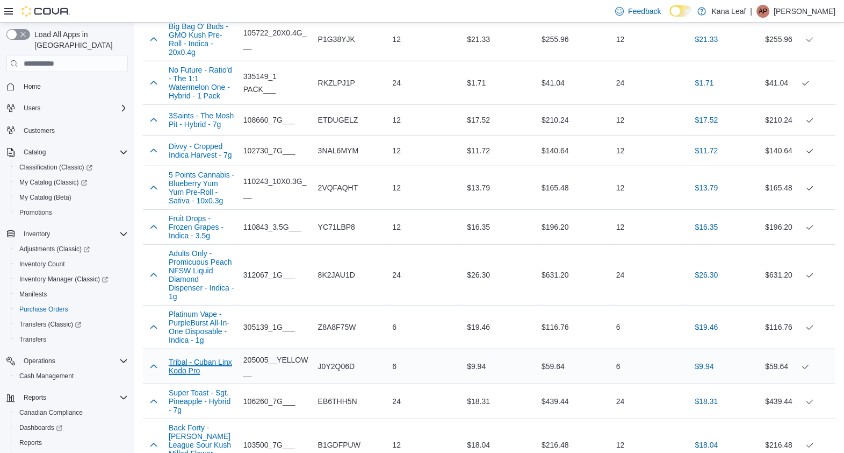
click at [216, 357] on button "Tribal - Cuban Linx Kodo Pro" at bounding box center [202, 365] width 66 height 17
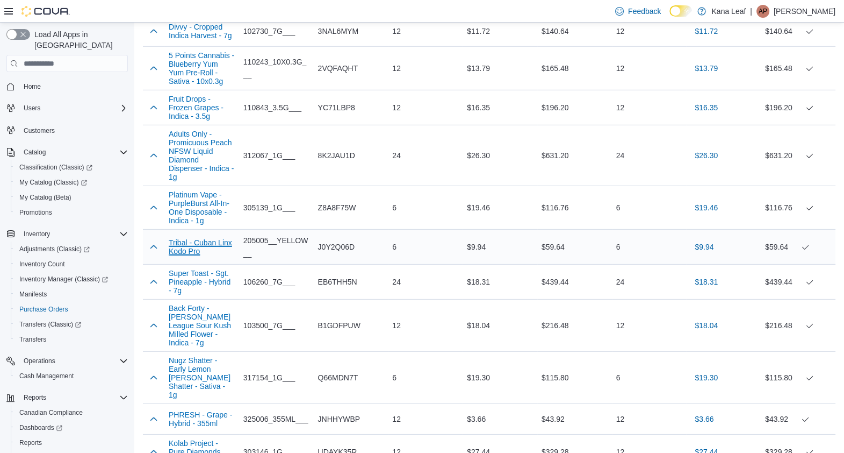
scroll to position [3977, 0]
click at [182, 356] on button "Nugz Shatter - Early Lemon Berry Shatter - Sativa - 1g" at bounding box center [202, 377] width 66 height 43
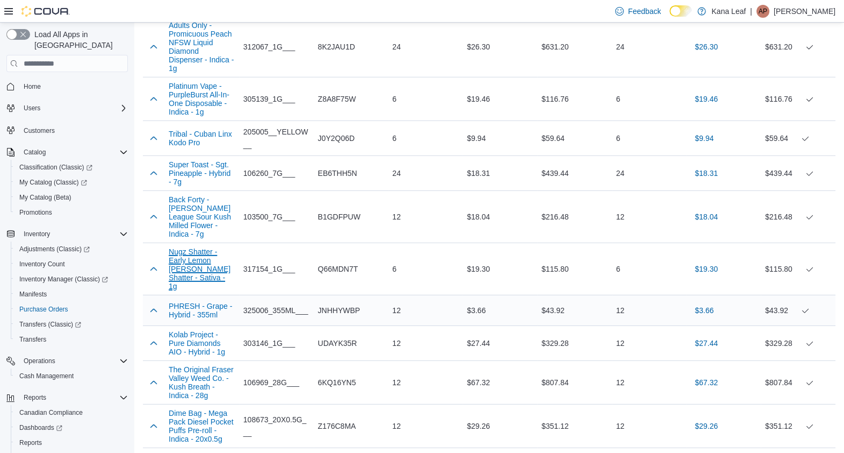
scroll to position [4083, 0]
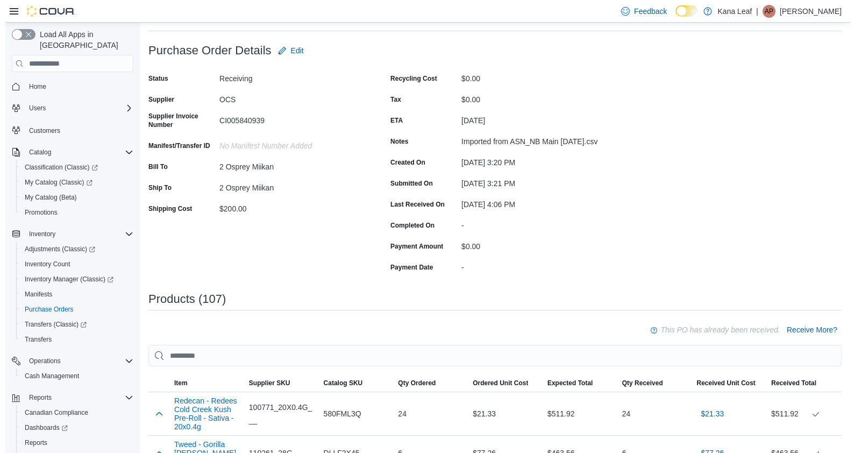
scroll to position [0, 0]
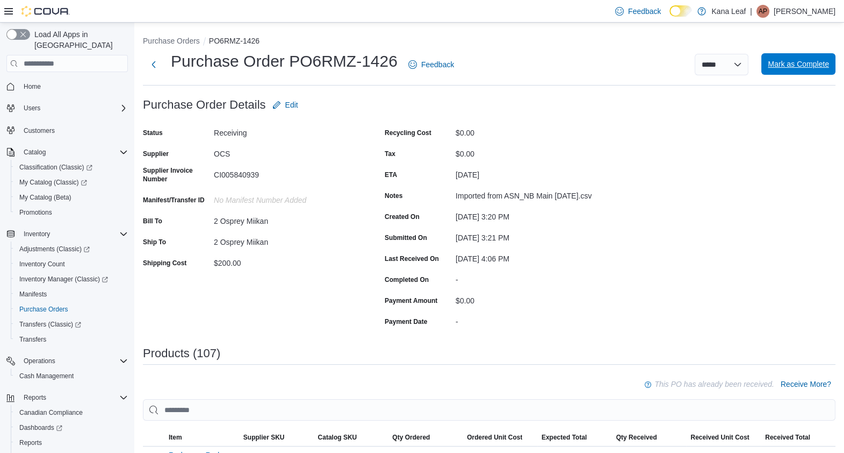
click at [814, 67] on span "Mark as Complete" at bounding box center [798, 64] width 61 height 11
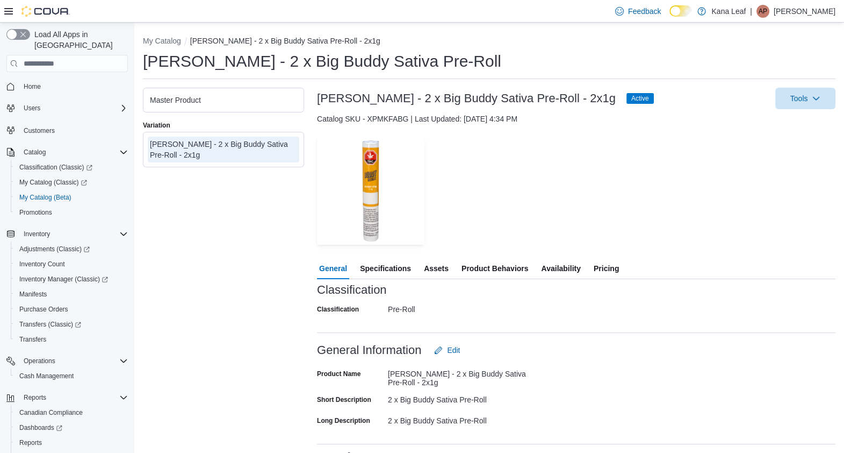
click at [612, 267] on span "Pricing" at bounding box center [606, 268] width 25 height 22
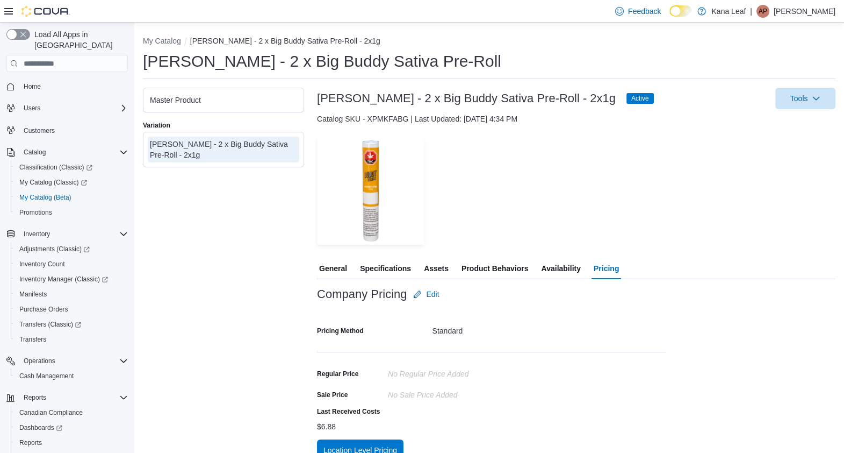
scroll to position [16, 0]
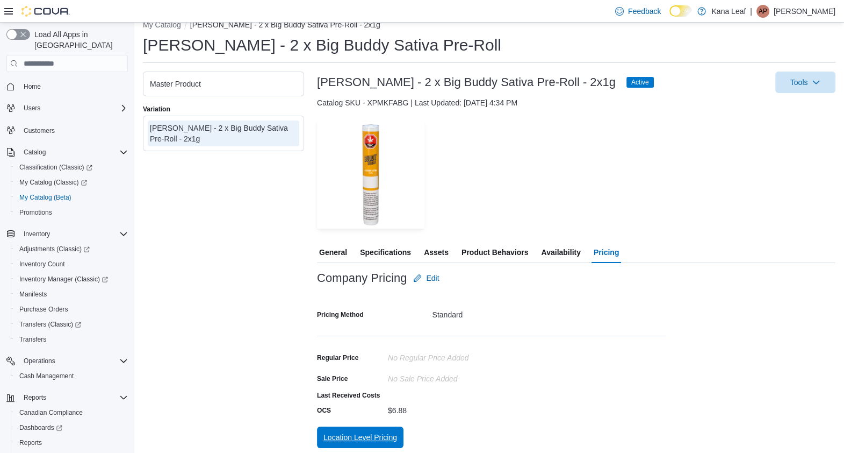
click at [376, 435] on span "Location Level Pricing" at bounding box center [361, 437] width 74 height 11
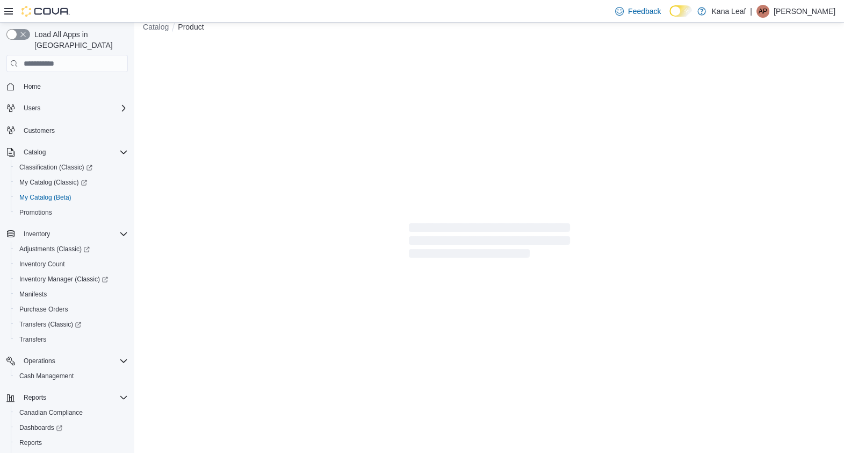
scroll to position [13, 0]
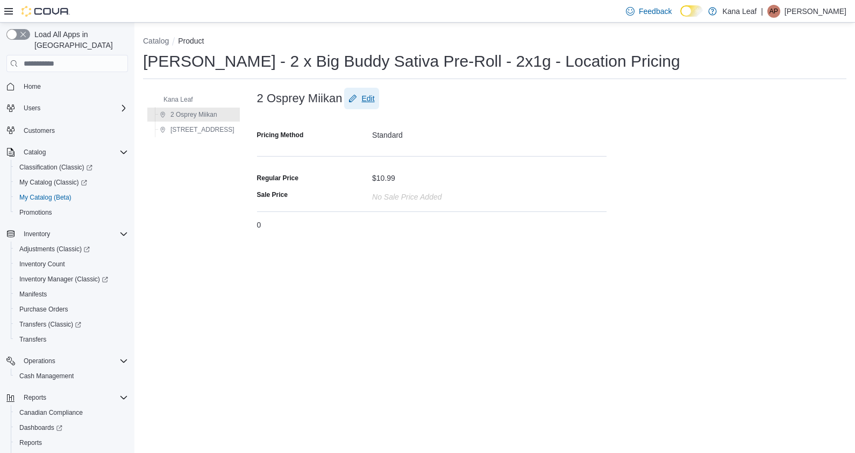
click at [361, 94] on span "Edit" at bounding box center [367, 98] width 13 height 11
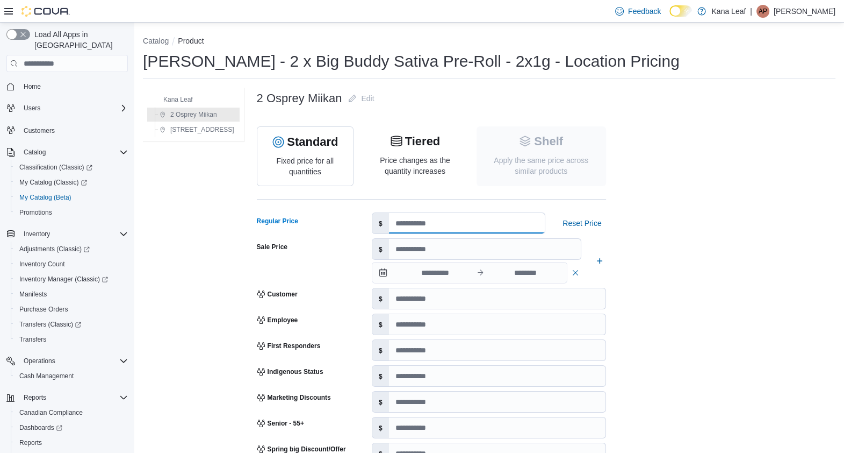
drag, startPoint x: 421, startPoint y: 218, endPoint x: 299, endPoint y: 273, distance: 133.6
click at [299, 273] on div "Regular Price $ ***** Reset Price Sale Price $" at bounding box center [431, 249] width 349 height 75
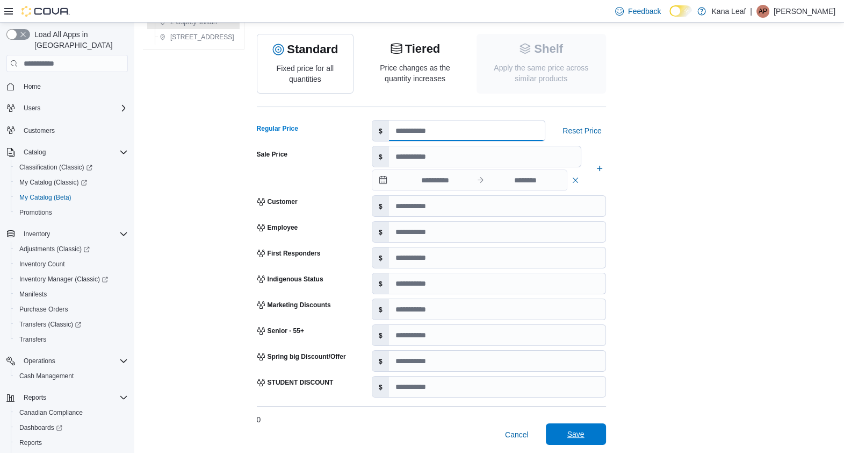
type input "****"
click at [568, 435] on span "Save" at bounding box center [576, 433] width 17 height 11
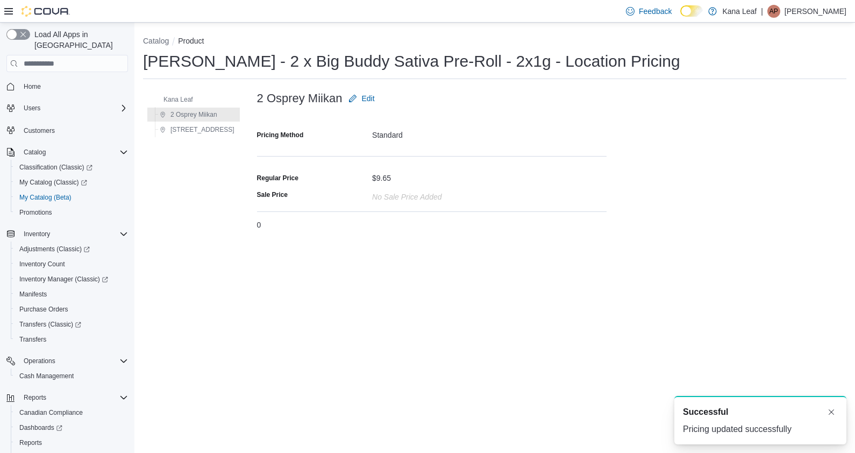
scroll to position [0, 0]
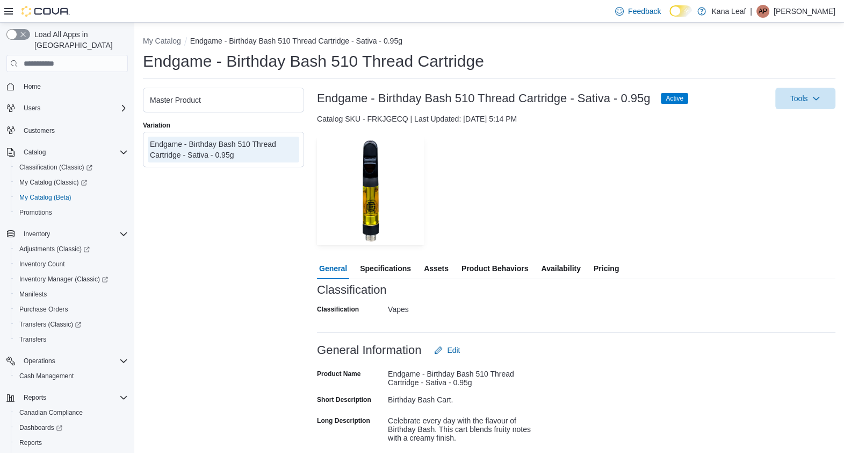
click at [611, 270] on span "Pricing" at bounding box center [606, 268] width 25 height 22
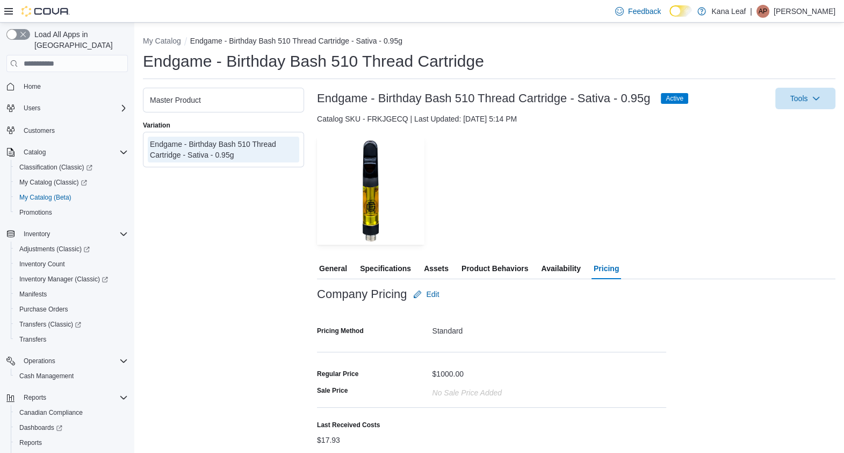
scroll to position [30, 0]
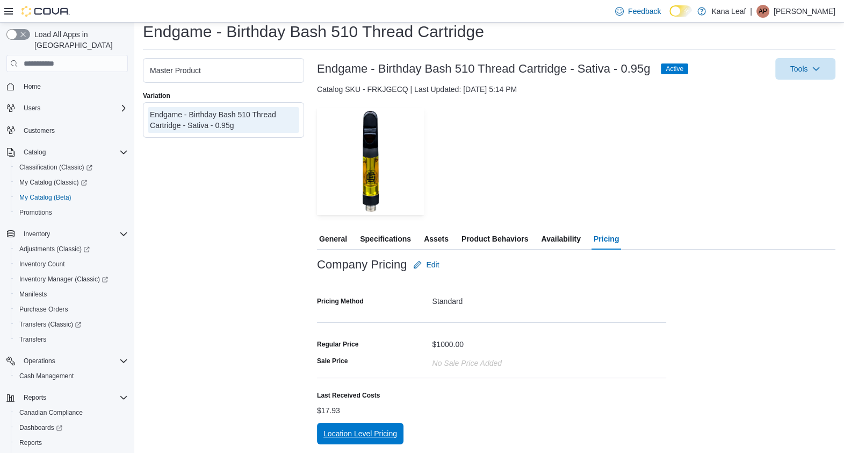
click at [333, 426] on span "Location Level Pricing" at bounding box center [361, 434] width 74 height 22
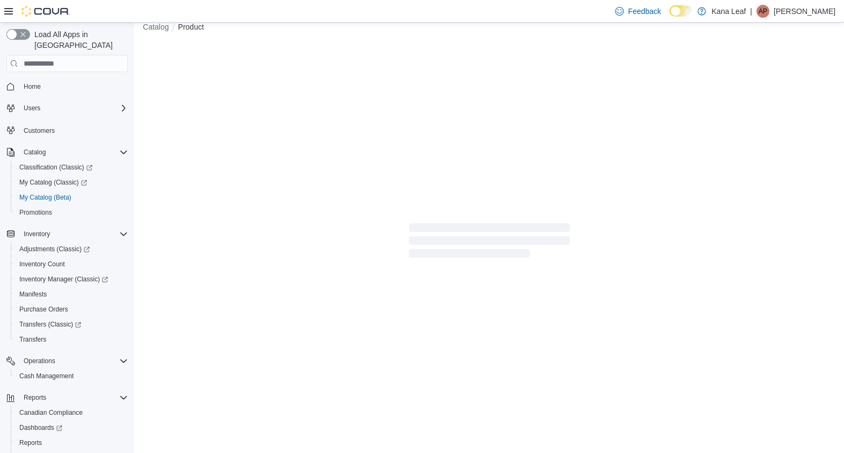
scroll to position [13, 0]
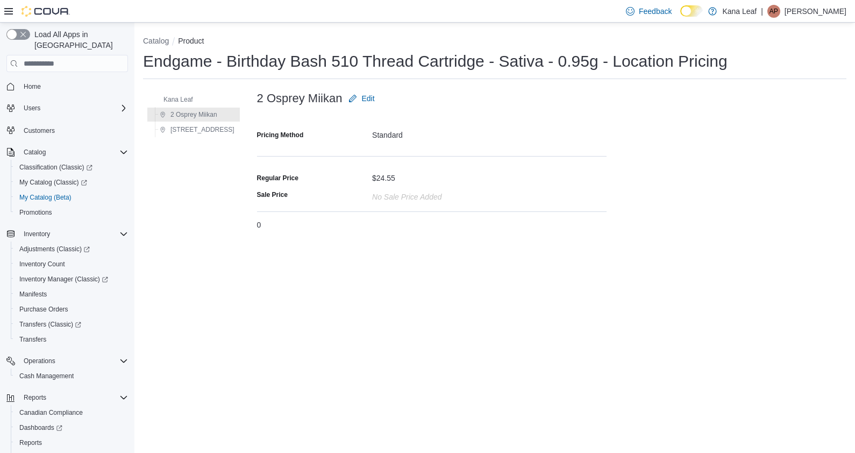
click at [210, 204] on div "Kana Leaf 2 Osprey Miikan [STREET_ADDRESS]" at bounding box center [193, 163] width 101 height 150
click at [153, 44] on button "Catalog" at bounding box center [156, 41] width 26 height 9
select select "**********"
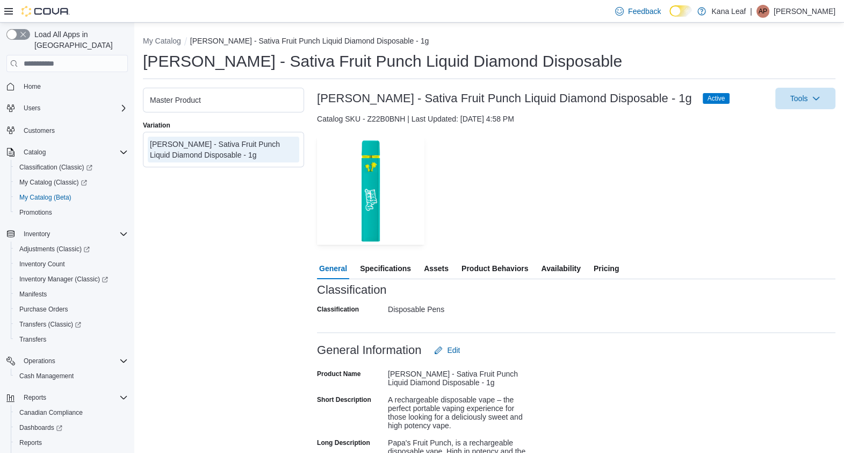
click at [607, 270] on span "Pricing" at bounding box center [606, 268] width 25 height 22
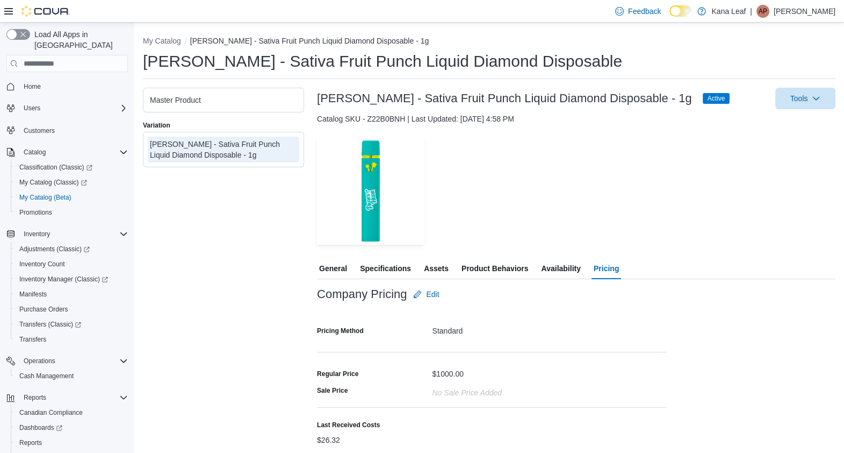
scroll to position [30, 0]
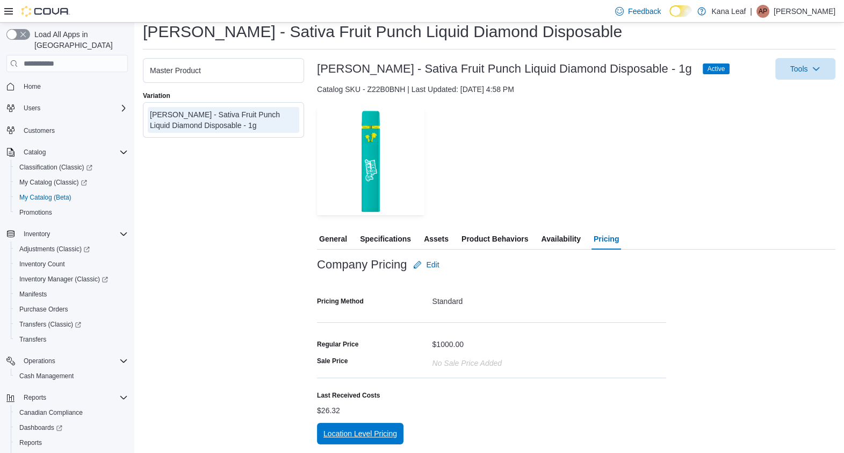
click at [361, 430] on span "Location Level Pricing" at bounding box center [361, 433] width 74 height 11
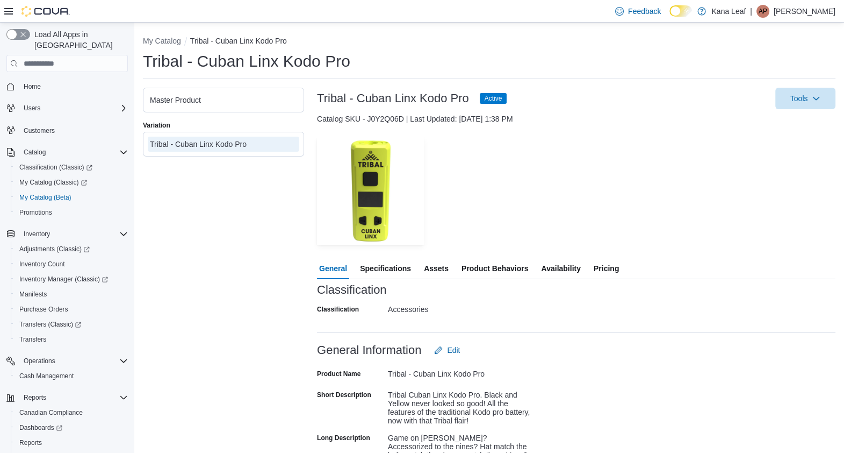
click at [598, 266] on span "Pricing" at bounding box center [606, 268] width 25 height 22
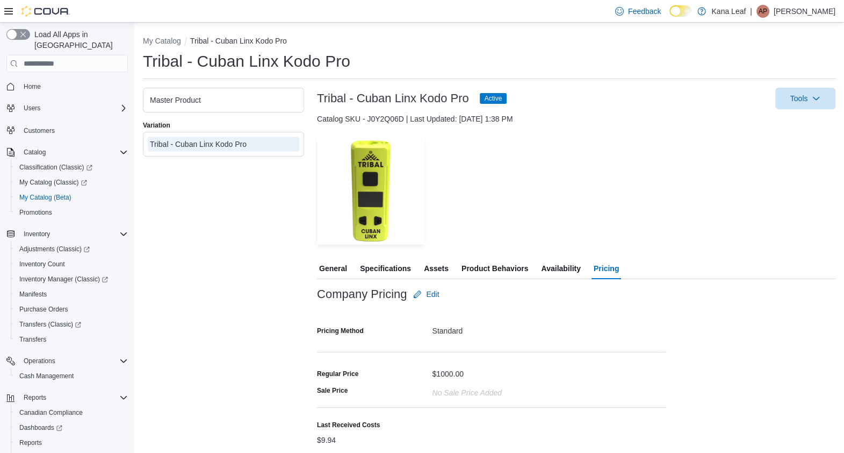
scroll to position [30, 0]
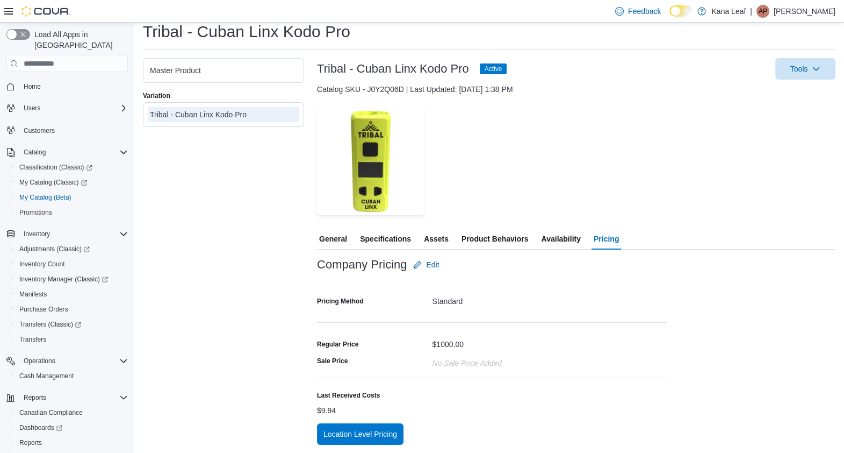
click at [348, 449] on div "My Catalog Tribal - Cuban Linx Kodo Pro Tribal - Cuban Linx Kodo Pro Master Pro…" at bounding box center [489, 223] width 710 height 460
click at [352, 443] on span "Location Level Pricing" at bounding box center [361, 437] width 74 height 22
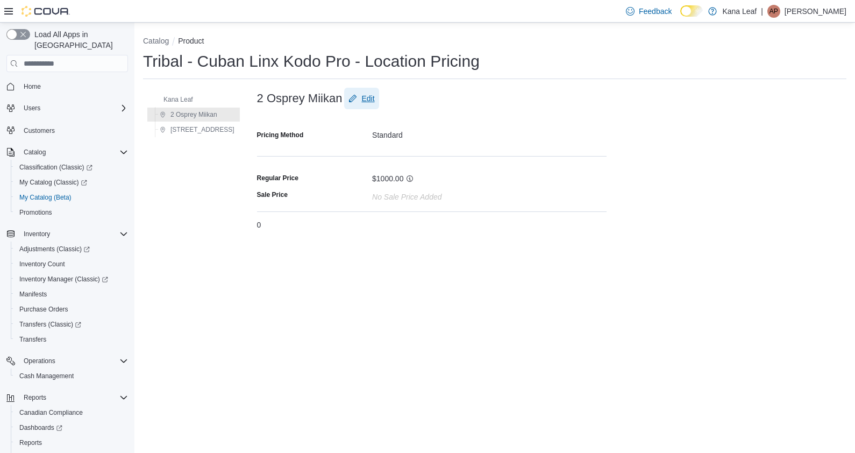
click at [361, 101] on span "Edit" at bounding box center [367, 98] width 13 height 11
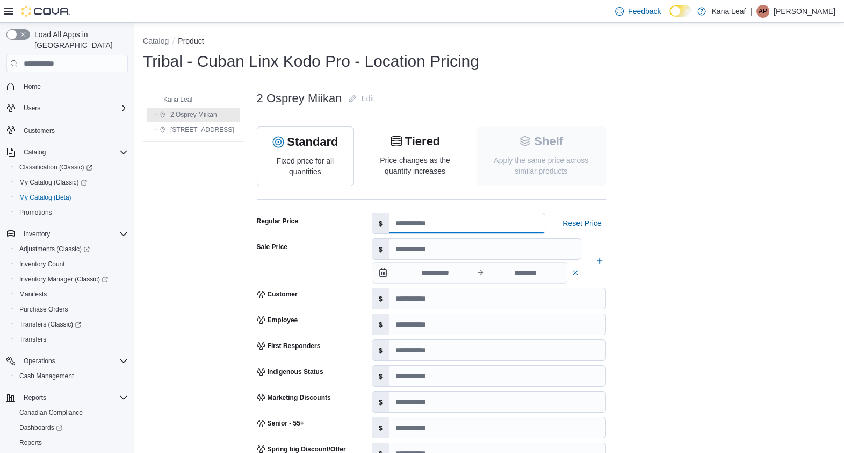
click at [403, 220] on input "number" at bounding box center [467, 223] width 156 height 20
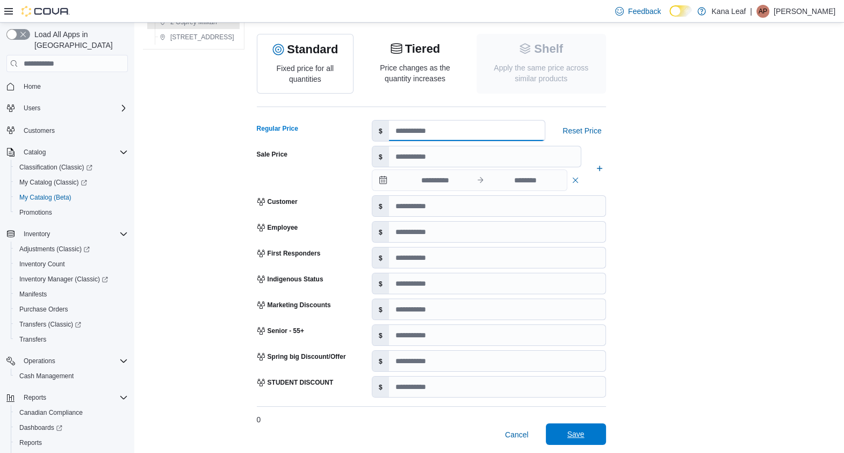
type input "*****"
click at [568, 437] on span "Save" at bounding box center [576, 433] width 17 height 11
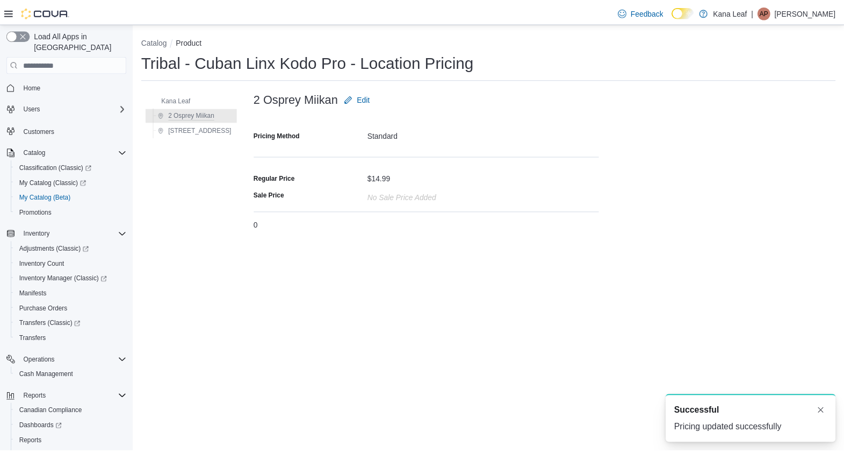
scroll to position [0, 0]
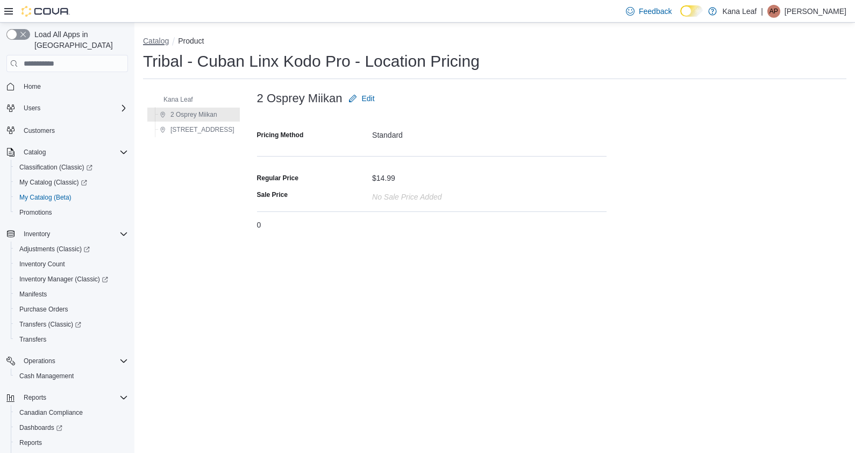
click at [158, 40] on button "Catalog" at bounding box center [156, 41] width 26 height 9
select select "**********"
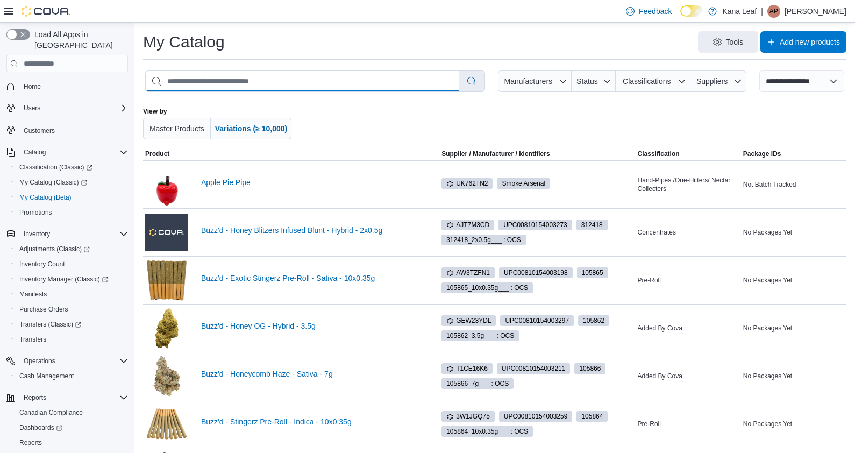
click at [310, 87] on input "search" at bounding box center [302, 81] width 313 height 20
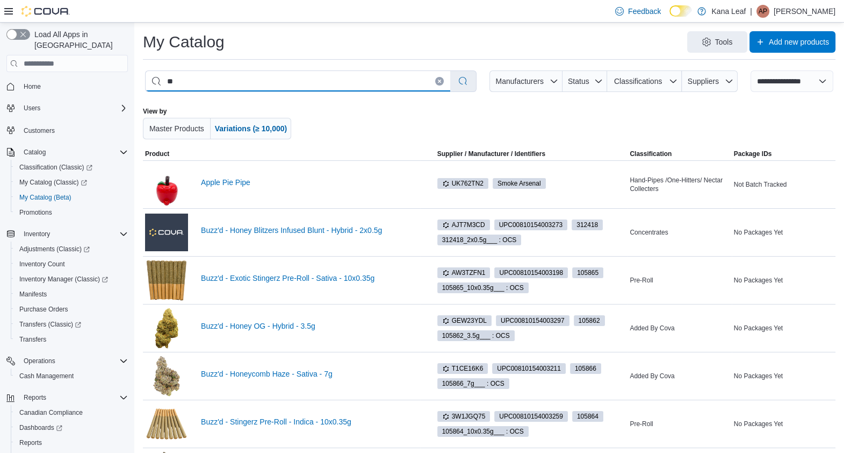
type input "*"
type input "**********"
select select "*********"
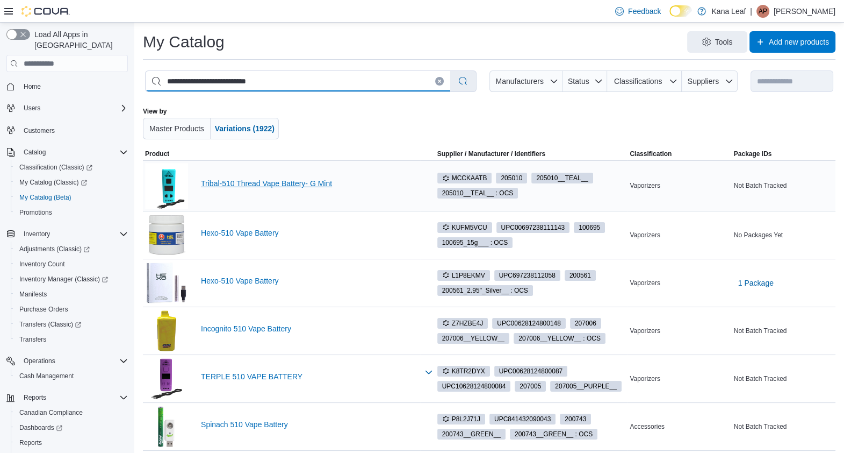
type input "**********"
click at [300, 180] on link "Tribal-510 Thread Vape Battery- G Mint" at bounding box center [309, 183] width 217 height 9
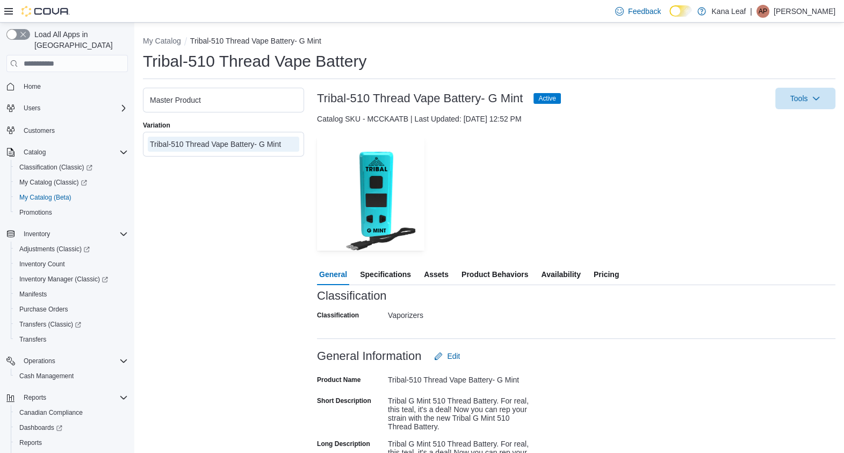
click at [617, 271] on span "Pricing" at bounding box center [606, 274] width 25 height 22
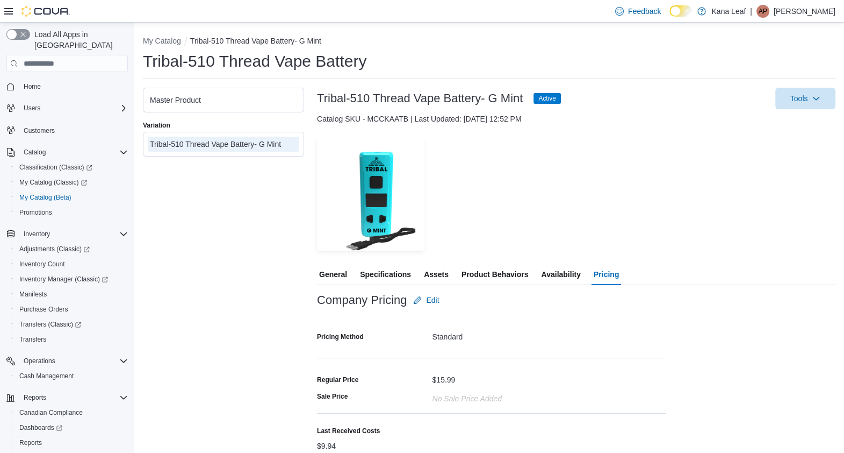
scroll to position [35, 0]
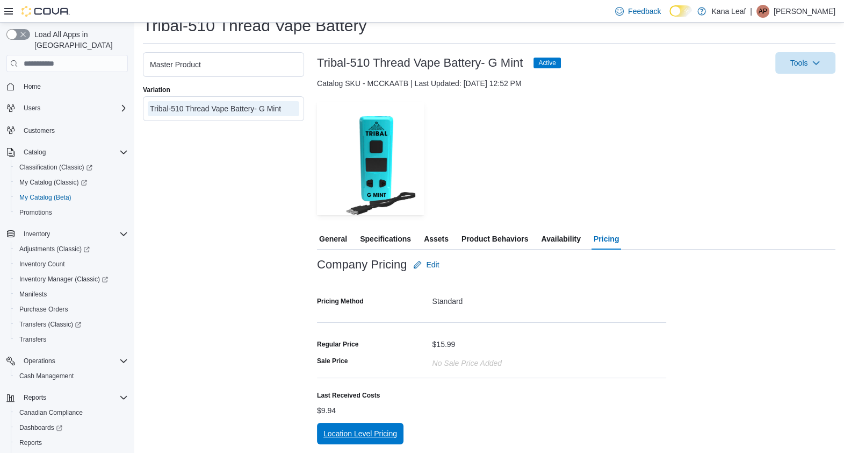
click at [361, 430] on span "Location Level Pricing" at bounding box center [361, 433] width 74 height 11
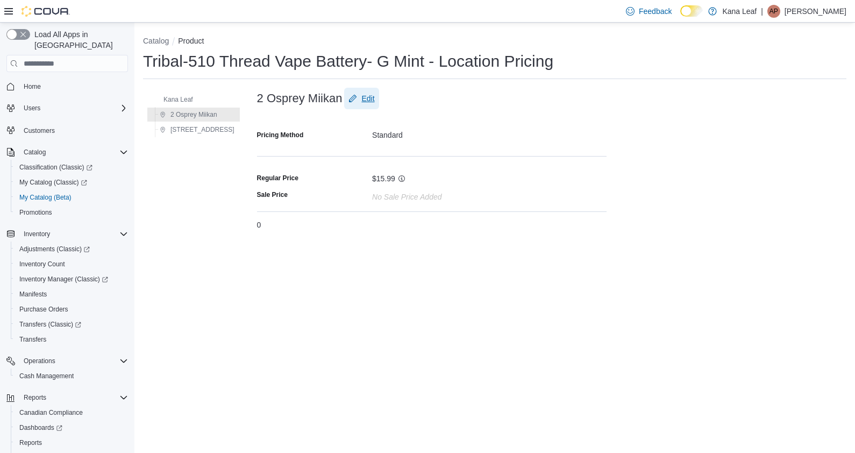
click at [361, 96] on span "Edit" at bounding box center [367, 98] width 13 height 11
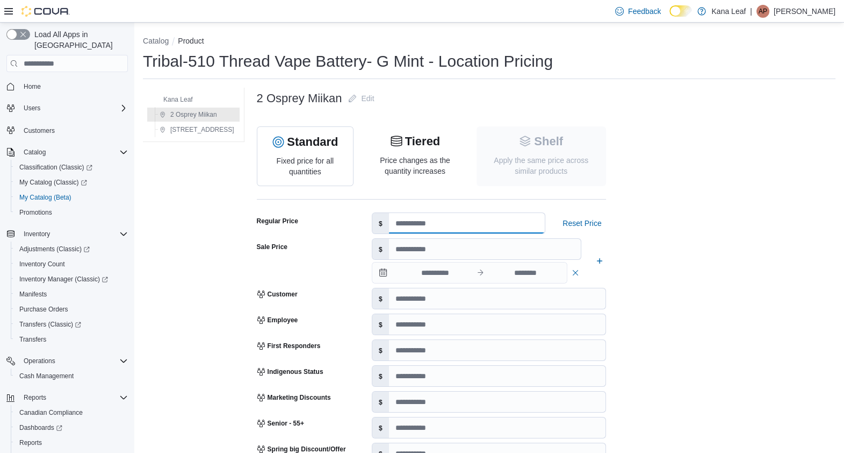
click at [408, 228] on input "number" at bounding box center [467, 223] width 156 height 20
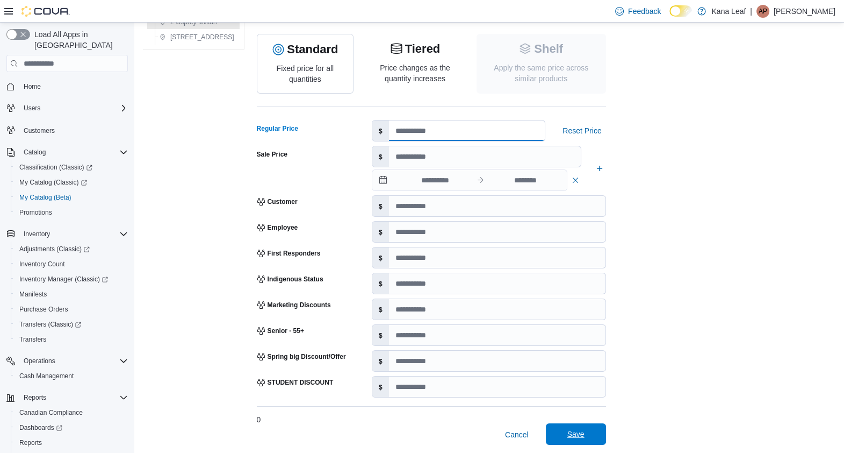
type input "*****"
click at [576, 430] on span "Save" at bounding box center [576, 434] width 47 height 22
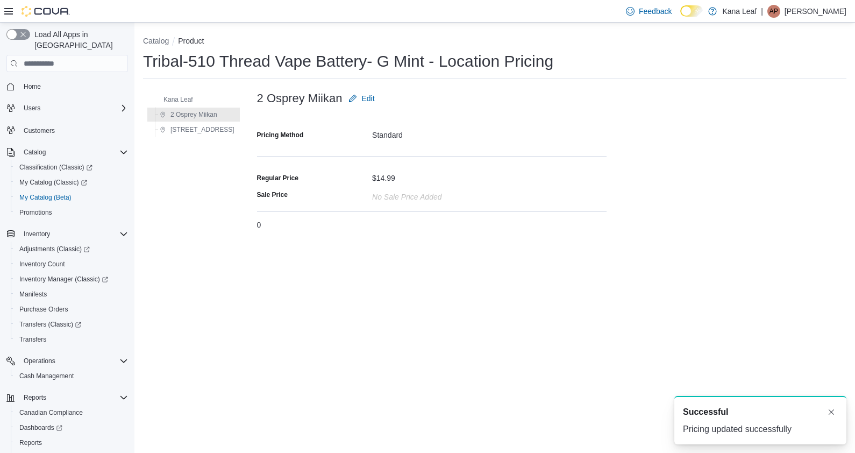
scroll to position [0, 0]
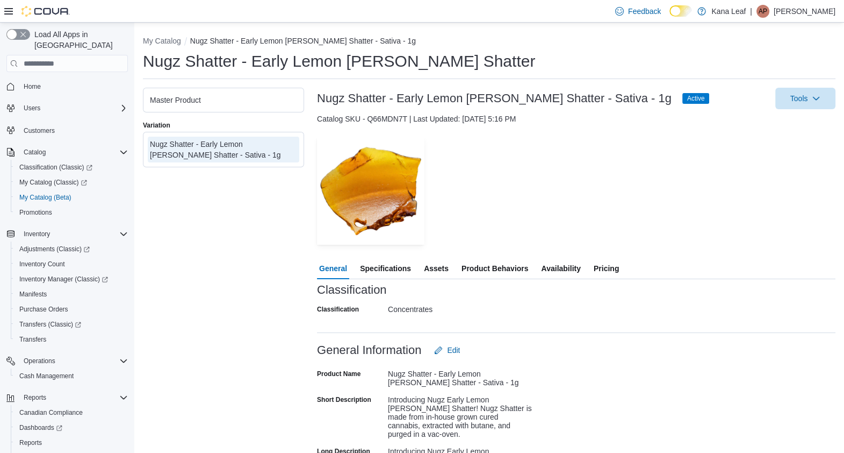
click at [610, 271] on span "Pricing" at bounding box center [606, 268] width 25 height 22
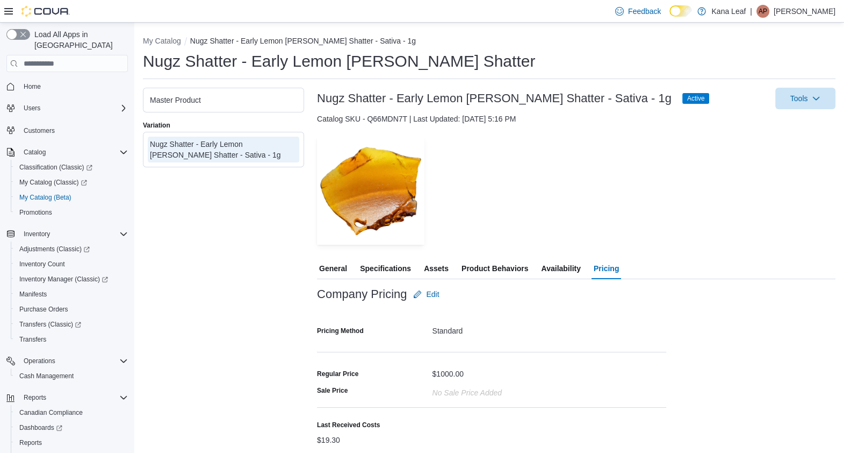
scroll to position [30, 0]
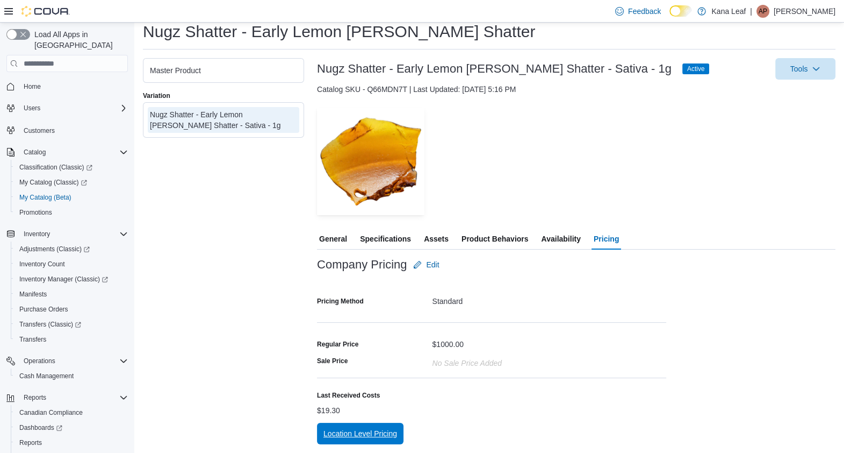
click at [350, 438] on span "Location Level Pricing" at bounding box center [361, 433] width 74 height 11
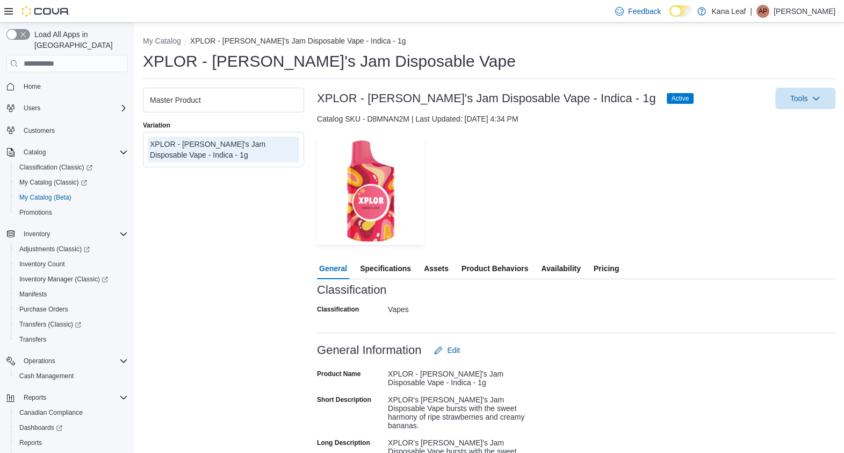
click at [595, 257] on span "Pricing" at bounding box center [606, 268] width 25 height 22
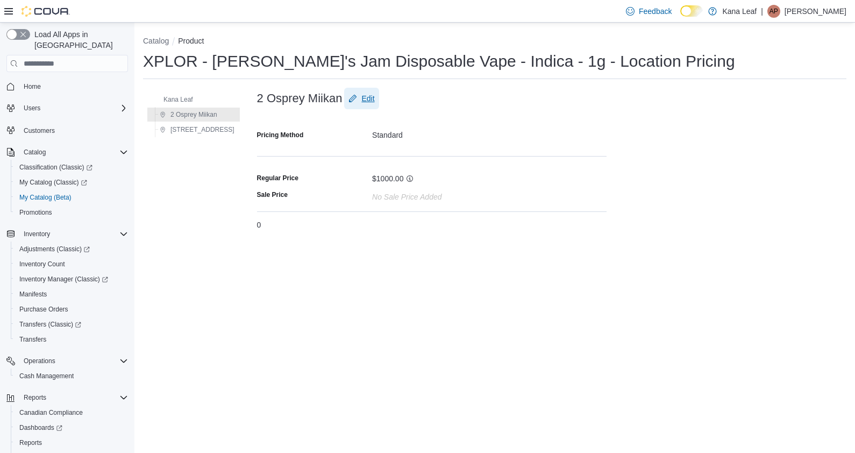
click at [348, 92] on span "Edit" at bounding box center [361, 99] width 26 height 22
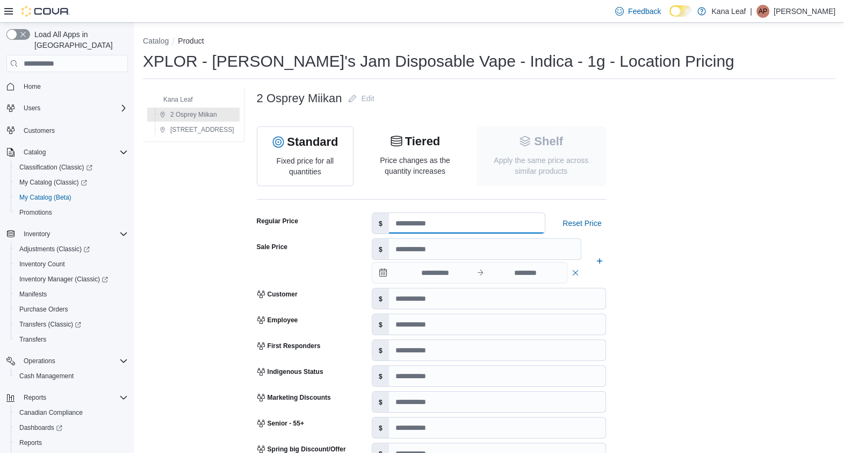
click at [419, 228] on input "number" at bounding box center [467, 223] width 156 height 20
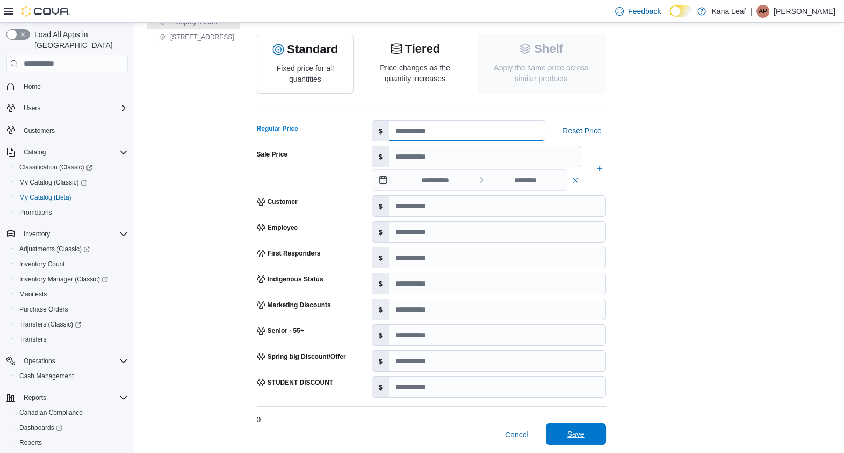
type input "**"
click at [568, 438] on span "Save" at bounding box center [576, 433] width 17 height 11
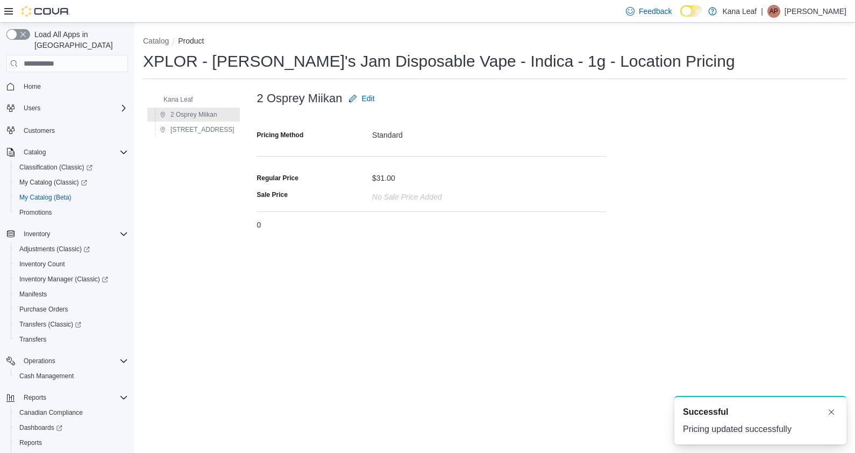
scroll to position [0, 0]
